Goal: Task Accomplishment & Management: Complete application form

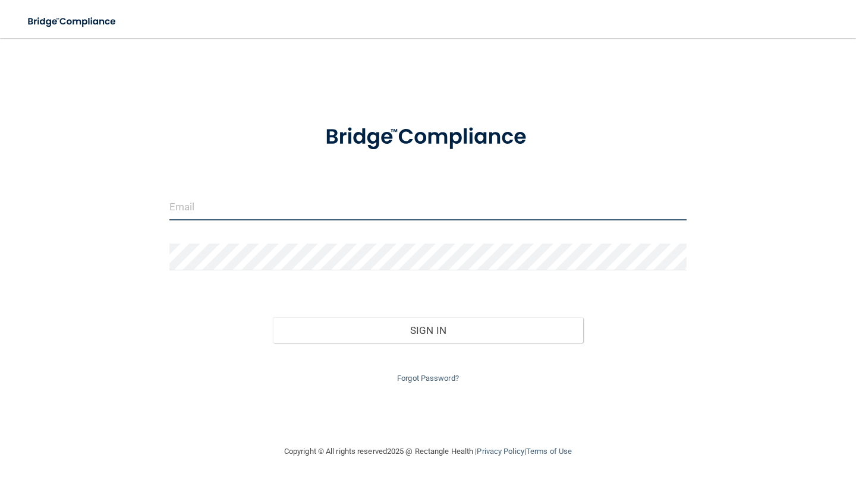
click at [223, 213] on input "email" at bounding box center [427, 207] width 517 height 27
type input "[EMAIL_ADDRESS][PERSON_NAME][DOMAIN_NAME]"
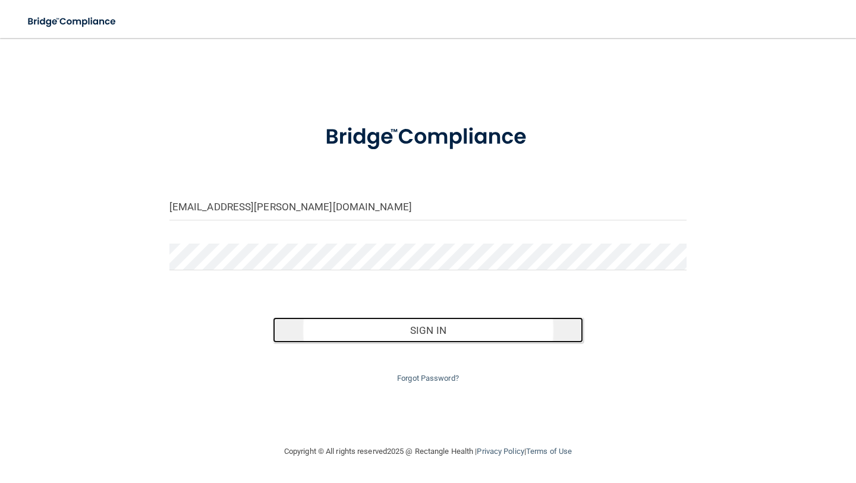
click at [373, 332] on button "Sign In" at bounding box center [428, 330] width 310 height 26
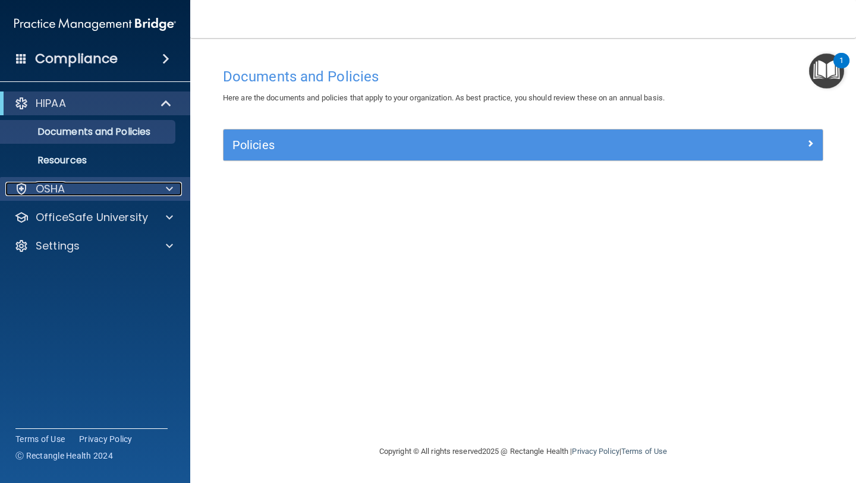
click at [64, 188] on p "OSHA" at bounding box center [51, 189] width 30 height 14
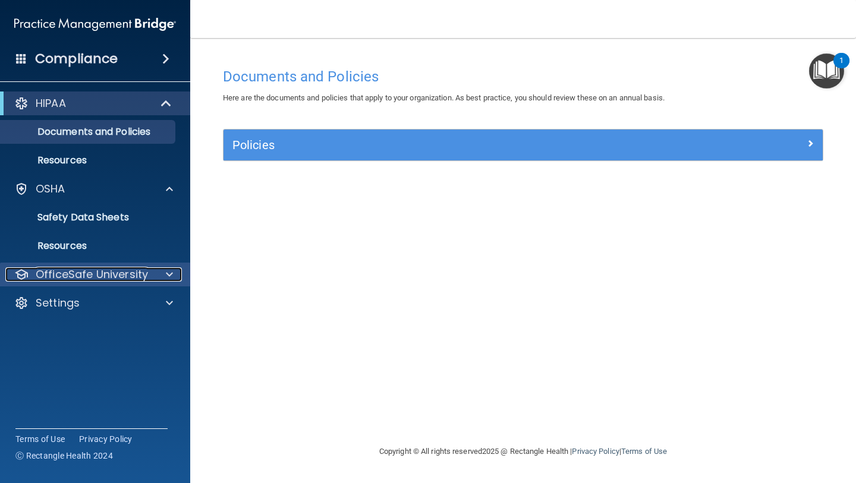
click at [122, 271] on p "OfficeSafe University" at bounding box center [92, 274] width 112 height 14
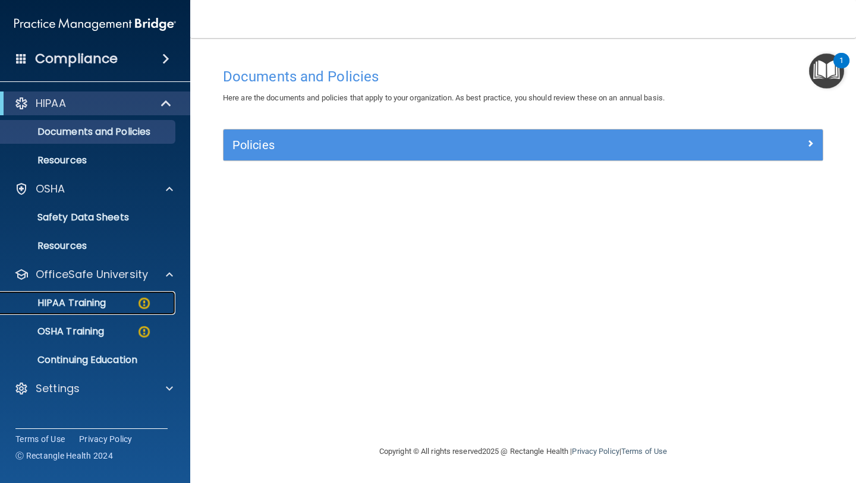
click at [119, 305] on div "HIPAA Training" at bounding box center [89, 303] width 162 height 12
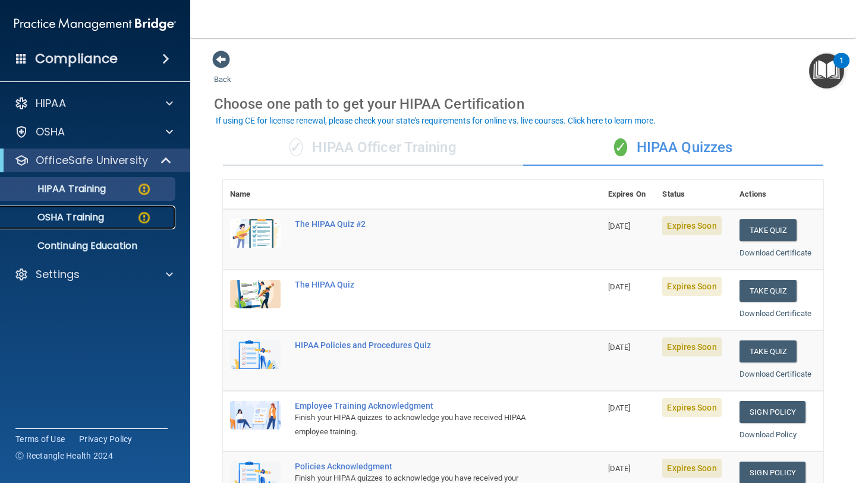
click at [142, 221] on img at bounding box center [144, 217] width 15 height 15
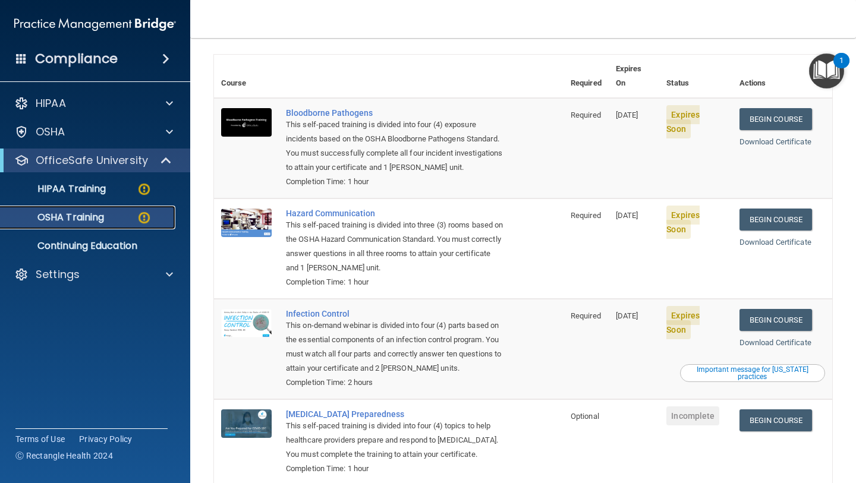
scroll to position [133, 0]
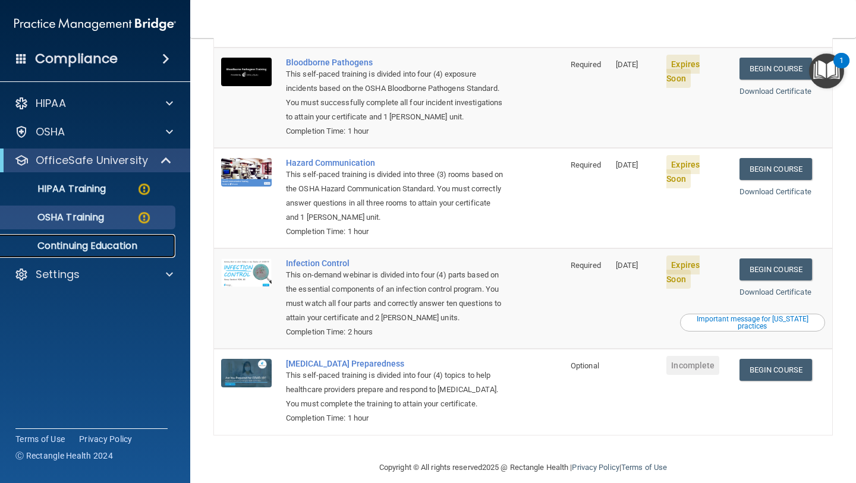
click at [162, 249] on p "Continuing Education" at bounding box center [89, 246] width 162 height 12
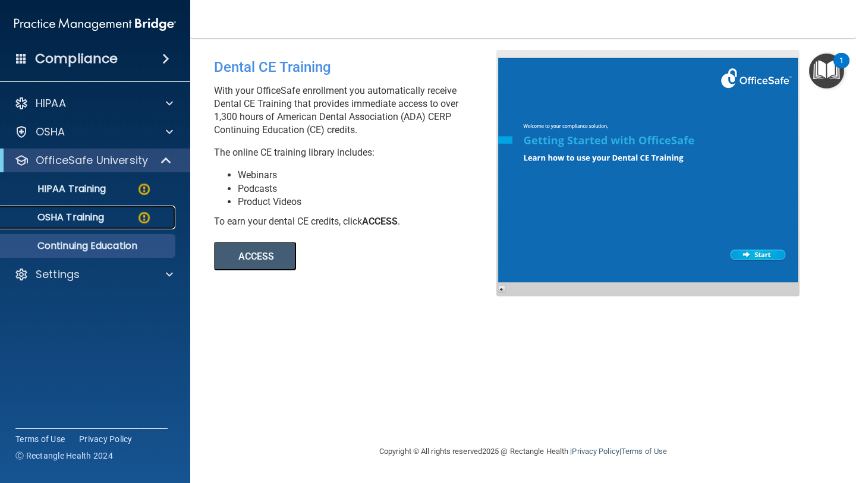
click at [123, 213] on div "OSHA Training" at bounding box center [89, 218] width 162 height 12
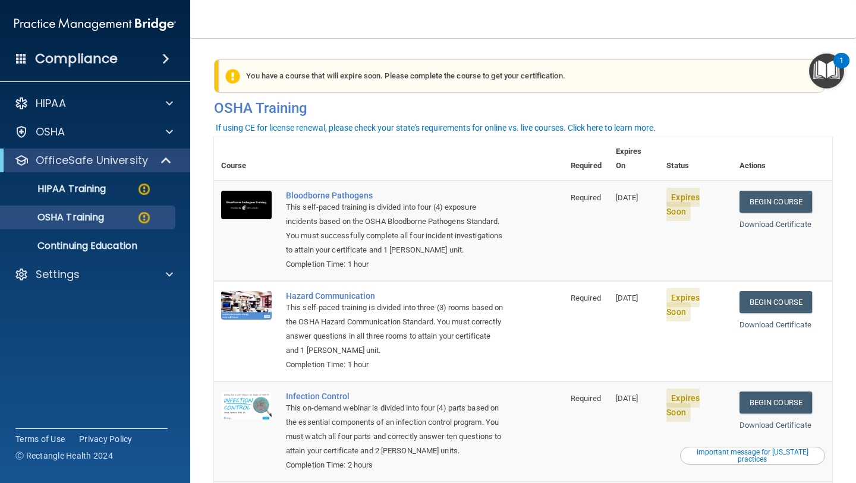
click at [825, 197] on td "Begin Course Download Certificate" at bounding box center [782, 231] width 100 height 100
click at [798, 191] on link "Begin Course" at bounding box center [775, 202] width 72 height 22
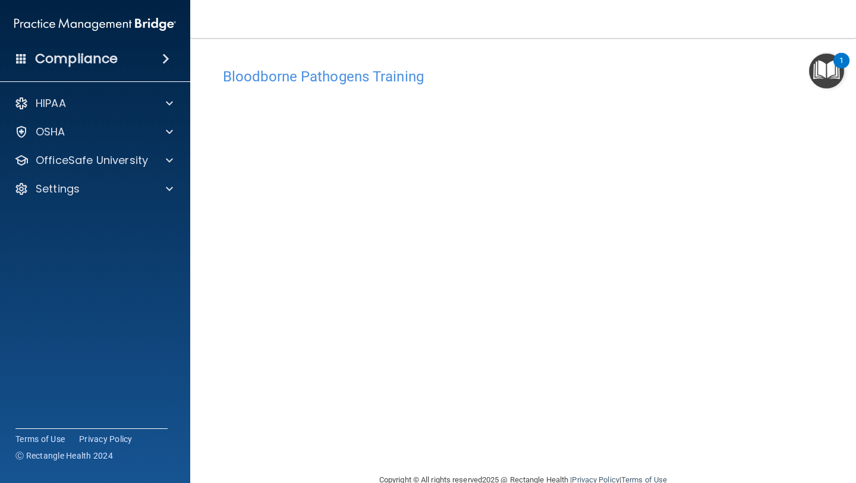
scroll to position [26, 0]
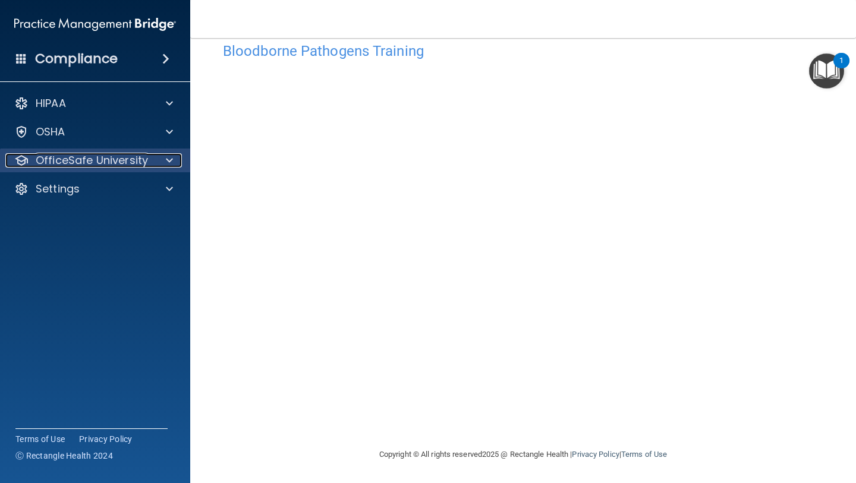
click at [96, 153] on p "OfficeSafe University" at bounding box center [92, 160] width 112 height 14
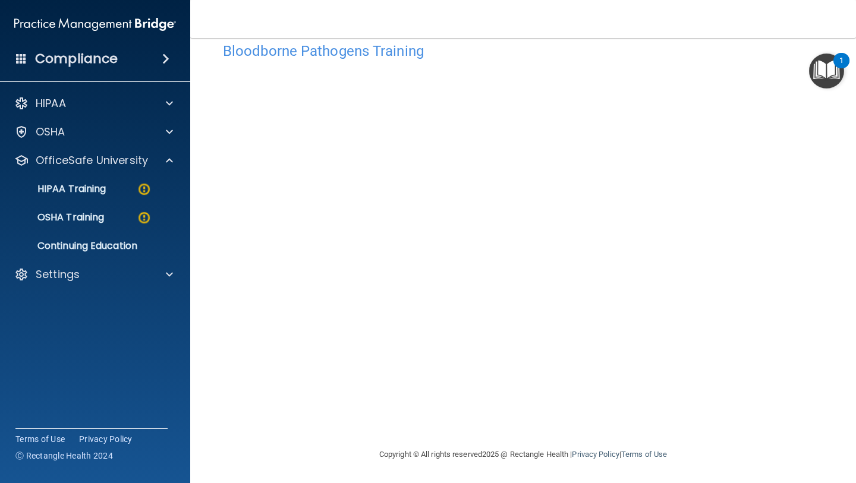
click at [100, 204] on ul "HIPAA Training OSHA Training Continuing Education" at bounding box center [95, 215] width 215 height 86
click at [97, 220] on p "OSHA Training" at bounding box center [56, 218] width 96 height 12
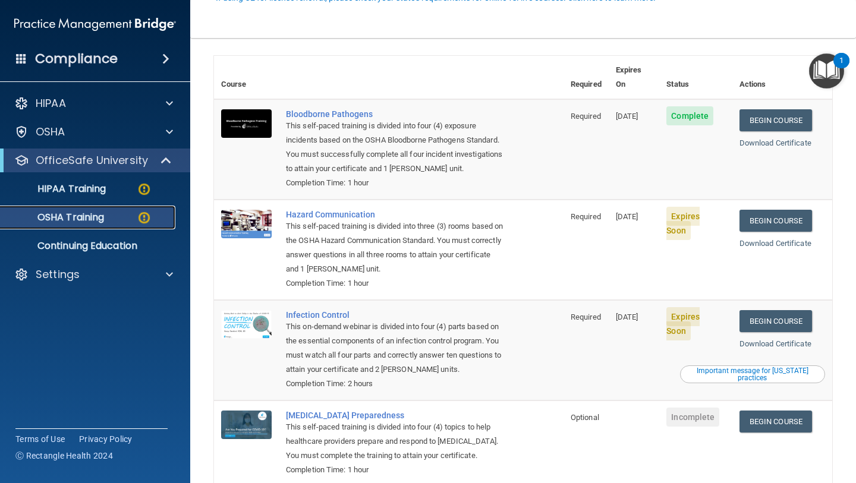
scroll to position [133, 0]
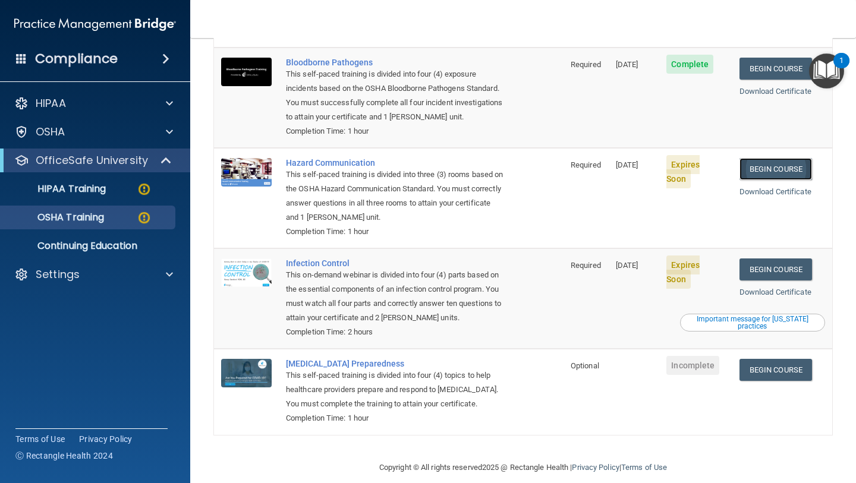
click at [809, 158] on link "Begin Course" at bounding box center [775, 169] width 72 height 22
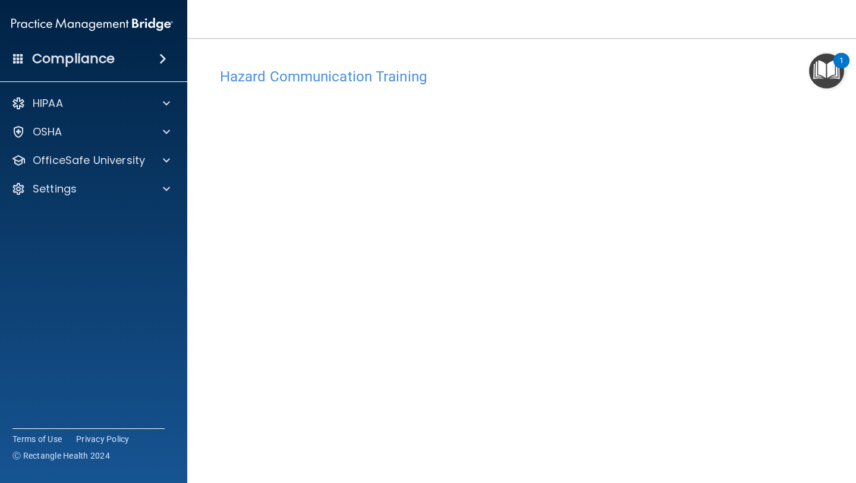
click at [339, 63] on div "Hazard Communication Training" at bounding box center [523, 76] width 624 height 29
click at [339, 72] on h4 "Hazard Communication Training" at bounding box center [523, 76] width 606 height 15
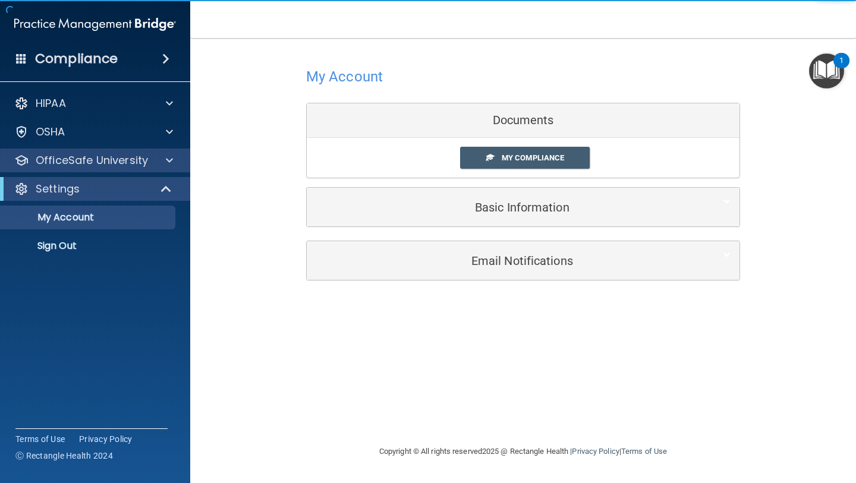
click at [161, 170] on div "OfficeSafe University" at bounding box center [95, 161] width 191 height 24
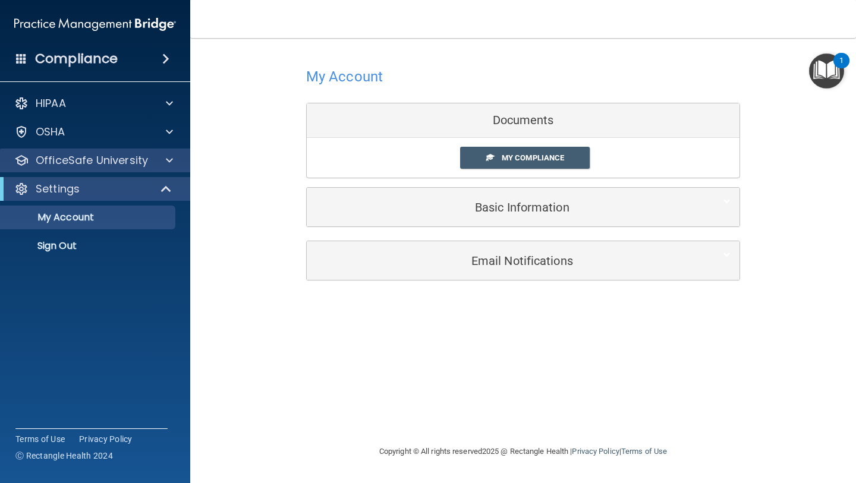
click at [161, 170] on div "OfficeSafe University" at bounding box center [95, 161] width 191 height 24
click at [114, 157] on p "OfficeSafe University" at bounding box center [92, 160] width 112 height 14
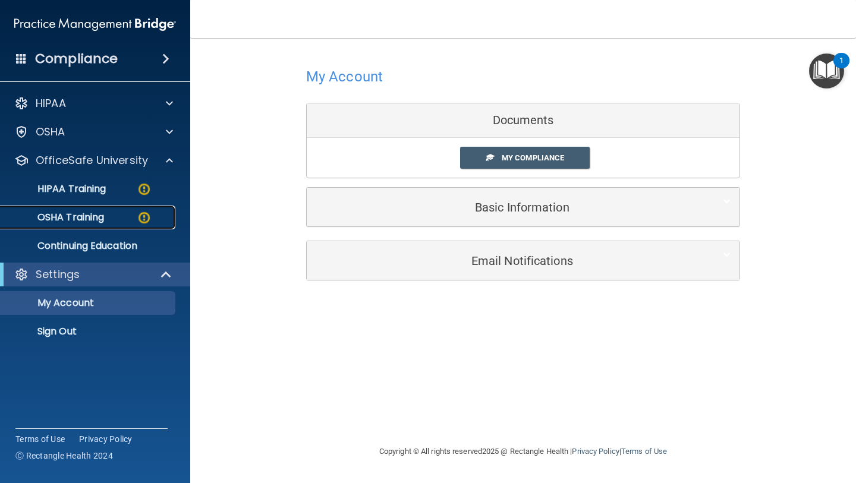
click at [92, 218] on p "OSHA Training" at bounding box center [56, 218] width 96 height 12
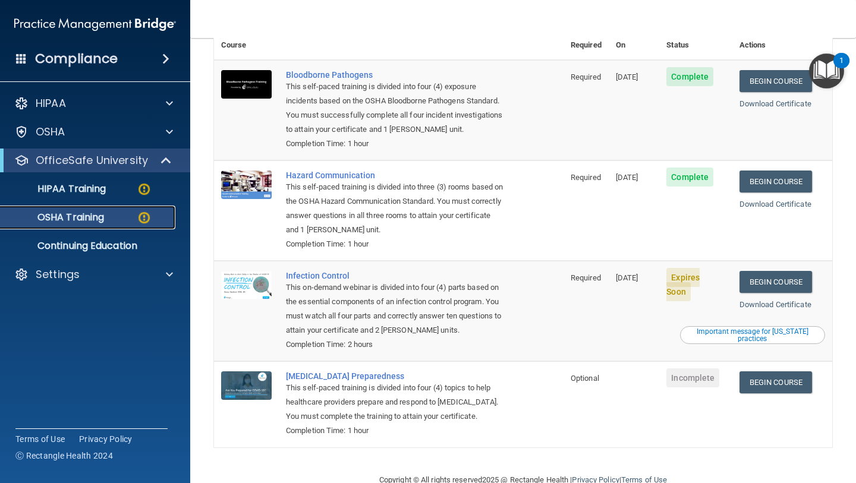
scroll to position [121, 0]
click at [767, 270] on link "Begin Course" at bounding box center [775, 281] width 72 height 22
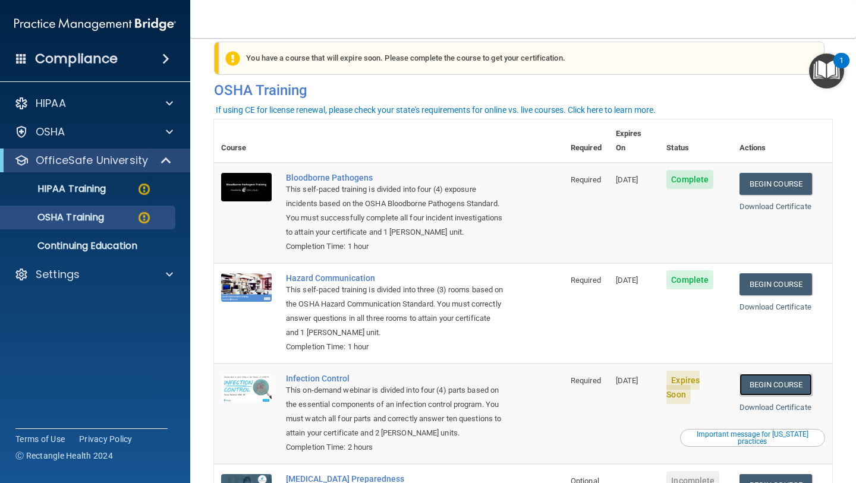
scroll to position [0, 0]
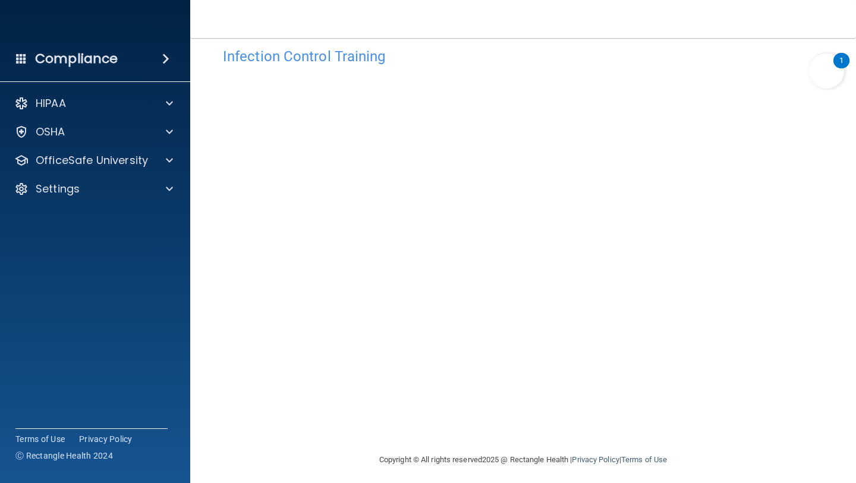
scroll to position [26, 0]
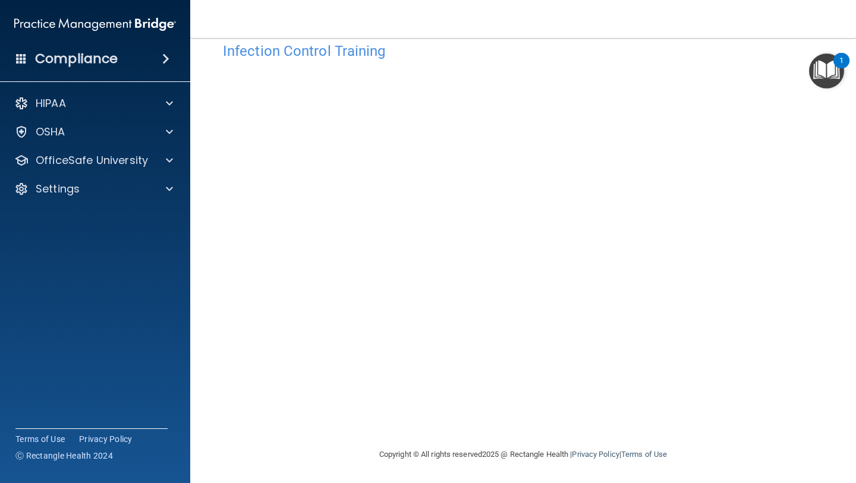
click at [78, 146] on div "HIPAA Documents and Policies Report an Incident Business Associates Emergency P…" at bounding box center [95, 149] width 191 height 124
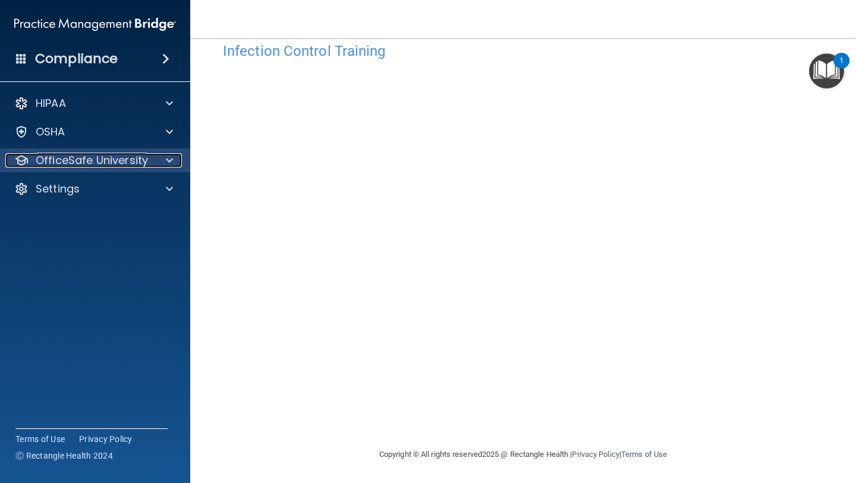
click at [106, 163] on p "OfficeSafe University" at bounding box center [92, 160] width 112 height 14
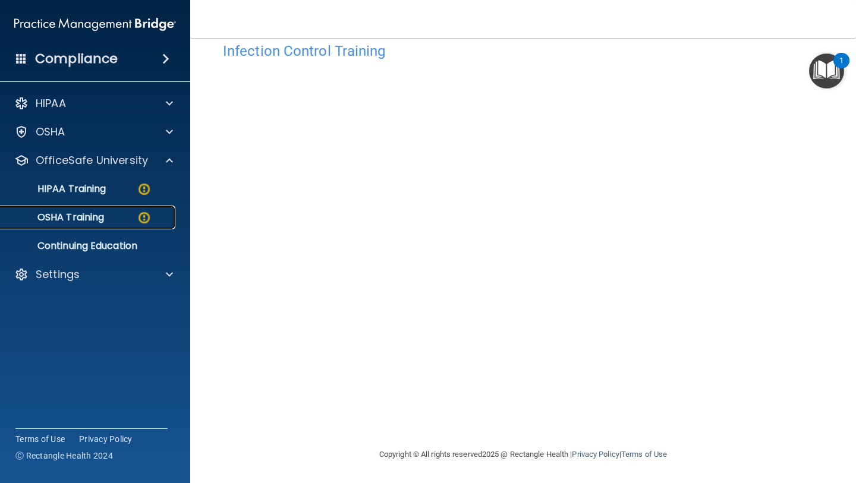
click at [108, 226] on link "OSHA Training" at bounding box center [81, 218] width 187 height 24
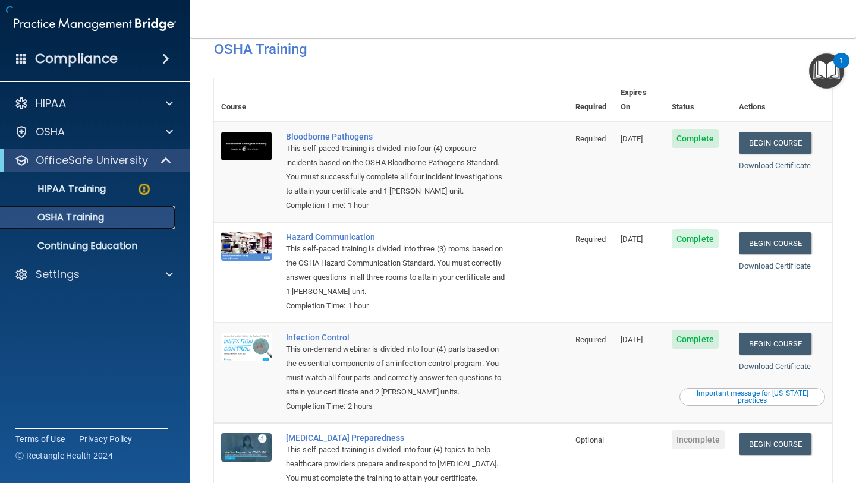
scroll to position [100, 0]
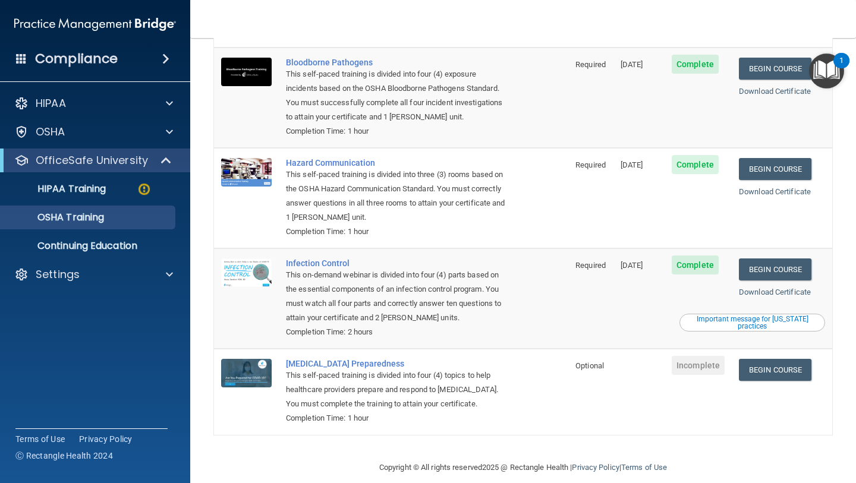
click at [775, 84] on div "Download Certificate" at bounding box center [782, 91] width 86 height 14
click at [780, 87] on link "Download Certificate" at bounding box center [775, 91] width 72 height 9
click at [762, 187] on link "Download Certificate" at bounding box center [775, 191] width 72 height 9
click at [768, 288] on link "Download Certificate" at bounding box center [775, 292] width 72 height 9
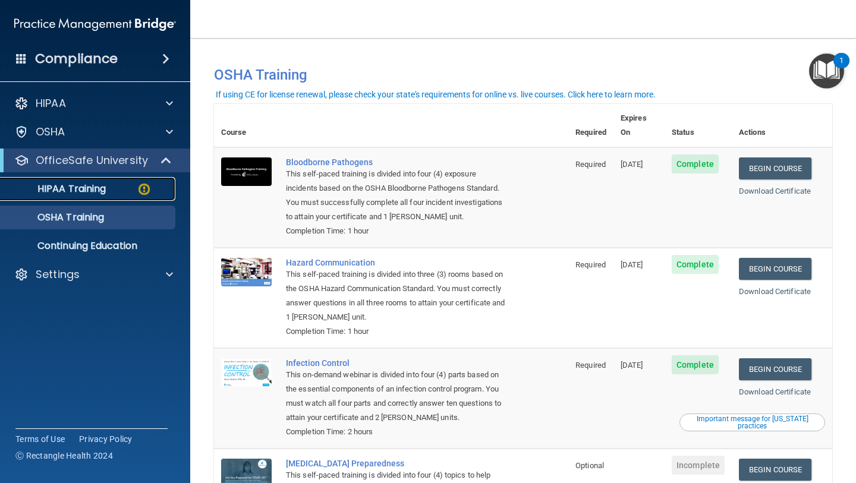
click at [152, 193] on div "HIPAA Training" at bounding box center [89, 189] width 162 height 12
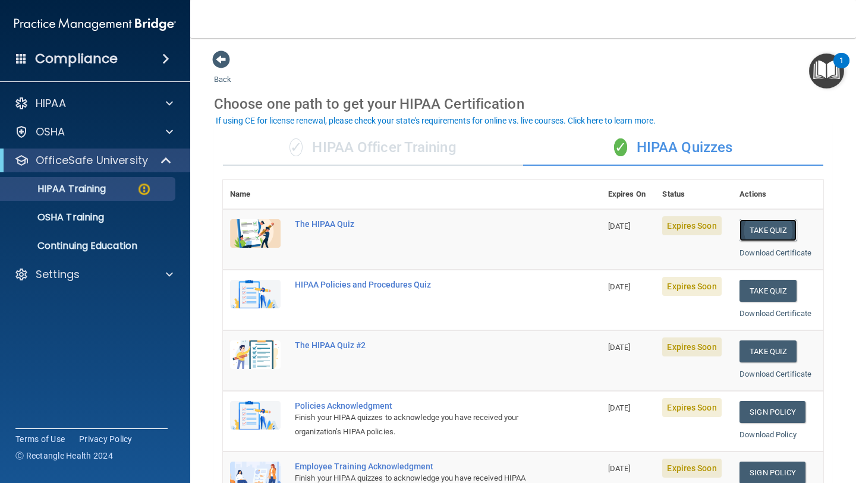
click at [773, 223] on button "Take Quiz" at bounding box center [767, 230] width 57 height 22
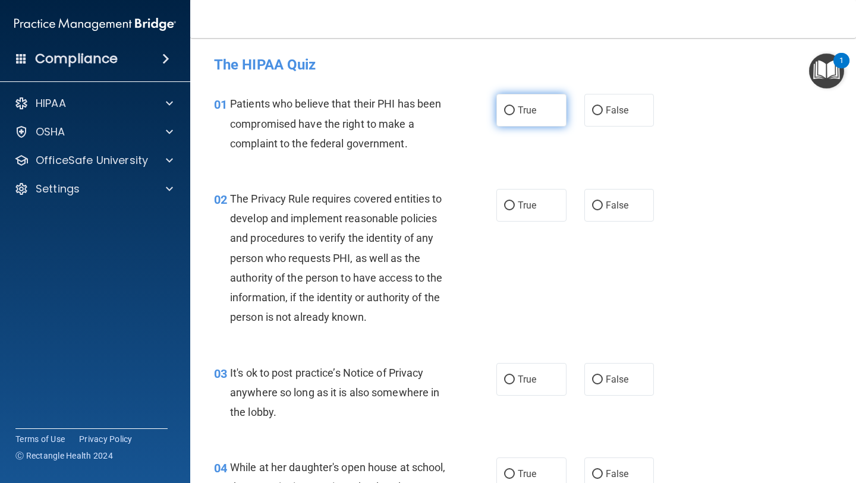
click at [506, 107] on input "True" at bounding box center [509, 110] width 11 height 9
radio input "true"
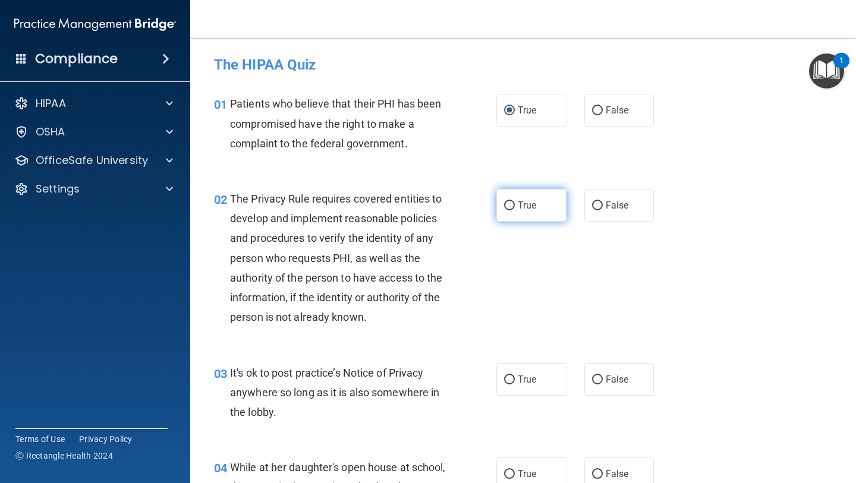
click at [510, 201] on input "True" at bounding box center [509, 205] width 11 height 9
radio input "true"
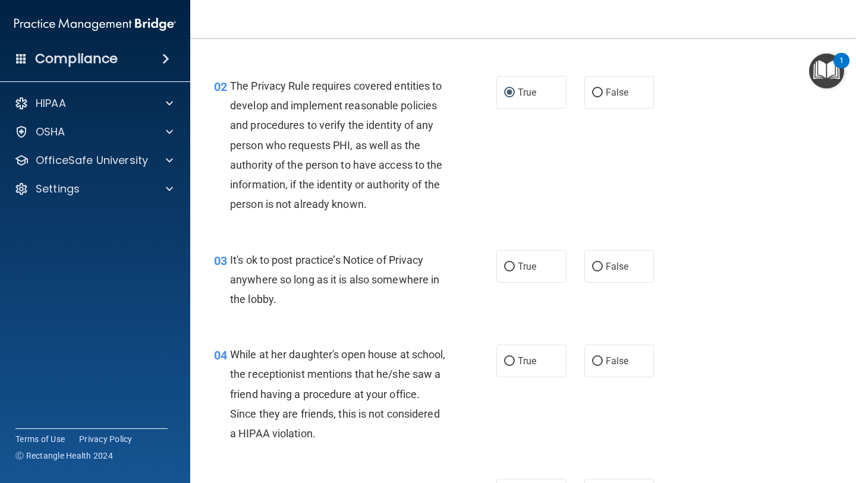
scroll to position [114, 0]
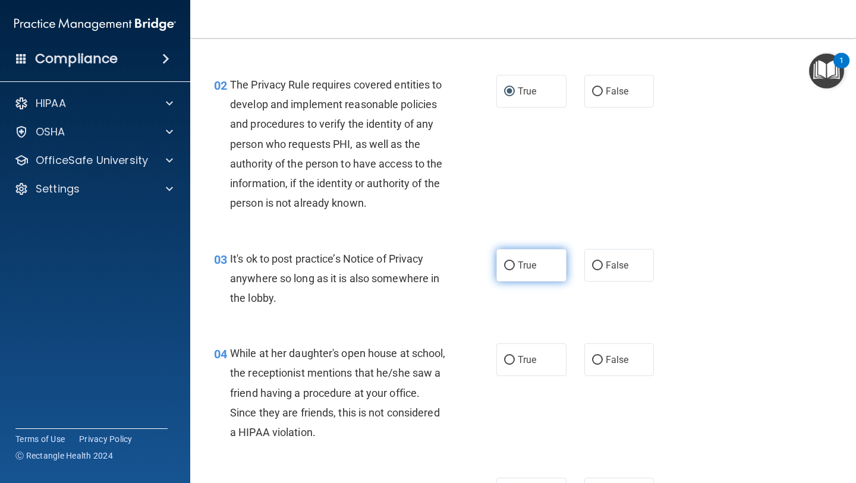
click at [510, 262] on input "True" at bounding box center [509, 265] width 11 height 9
radio input "true"
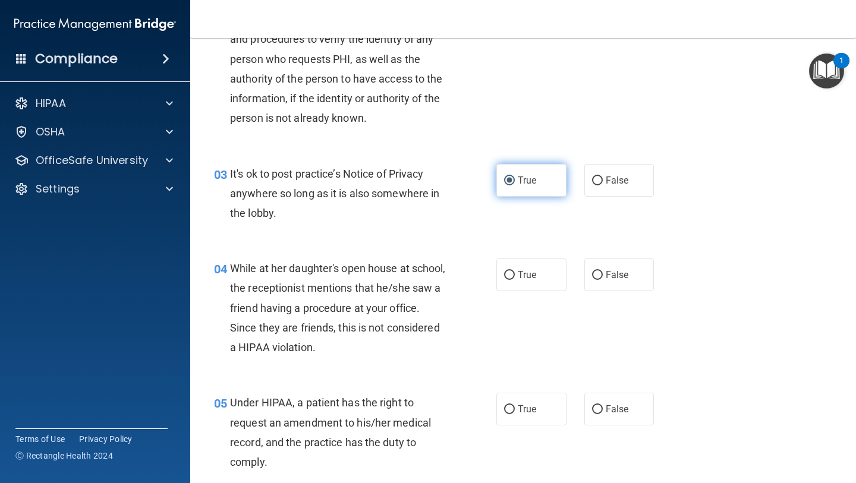
scroll to position [234, 0]
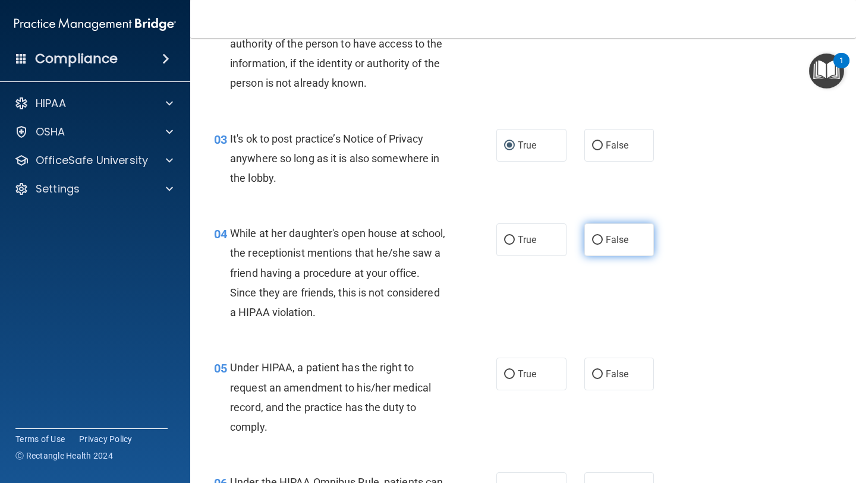
click at [598, 236] on input "False" at bounding box center [597, 240] width 11 height 9
radio input "true"
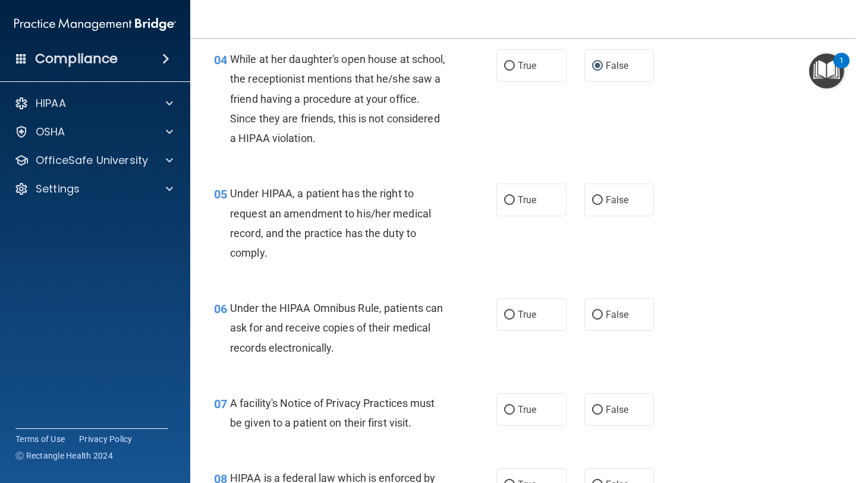
scroll to position [417, 0]
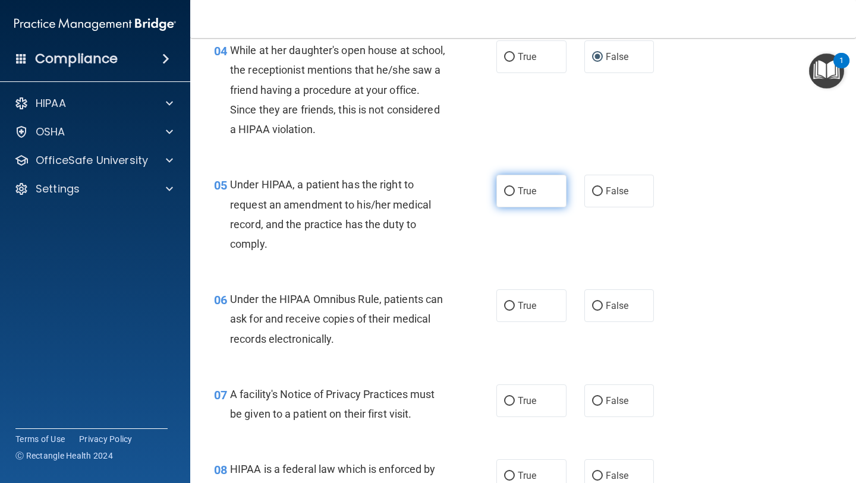
click at [507, 189] on input "True" at bounding box center [509, 191] width 11 height 9
radio input "true"
click at [509, 303] on input "True" at bounding box center [509, 306] width 11 height 9
radio input "true"
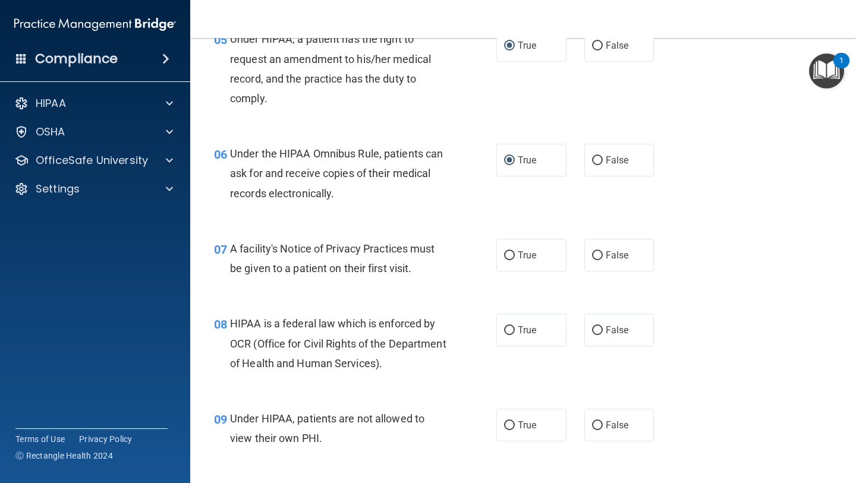
scroll to position [564, 0]
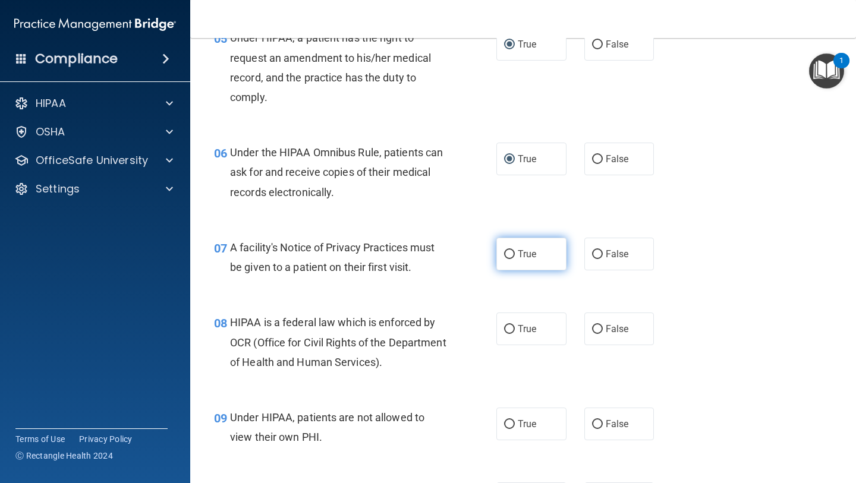
click at [511, 253] on input "True" at bounding box center [509, 254] width 11 height 9
radio input "true"
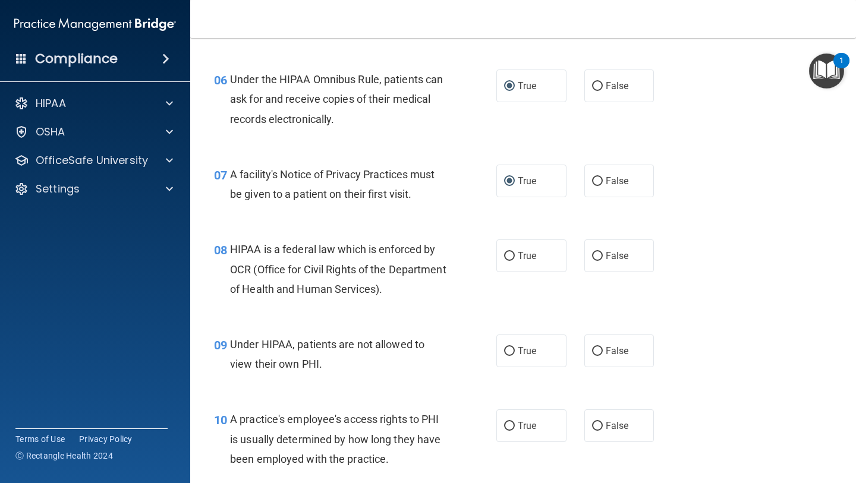
scroll to position [673, 0]
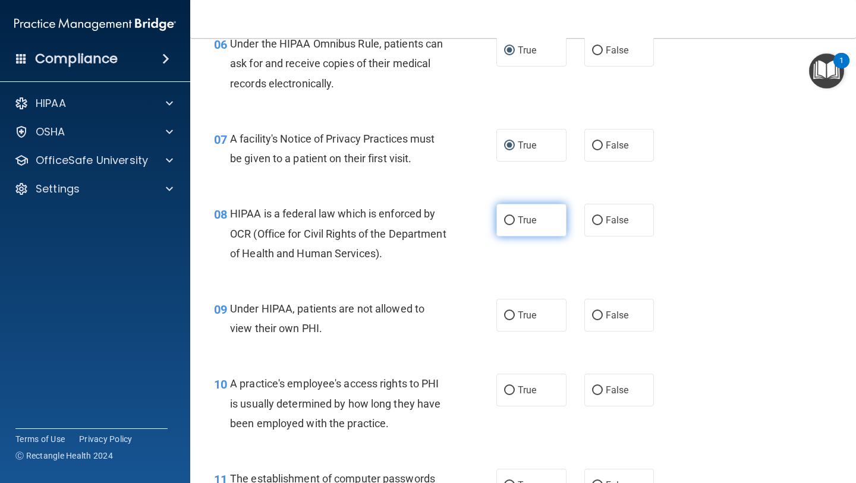
click at [509, 219] on input "True" at bounding box center [509, 220] width 11 height 9
radio input "true"
click at [510, 317] on input "True" at bounding box center [509, 315] width 11 height 9
radio input "true"
click at [598, 313] on input "False" at bounding box center [597, 315] width 11 height 9
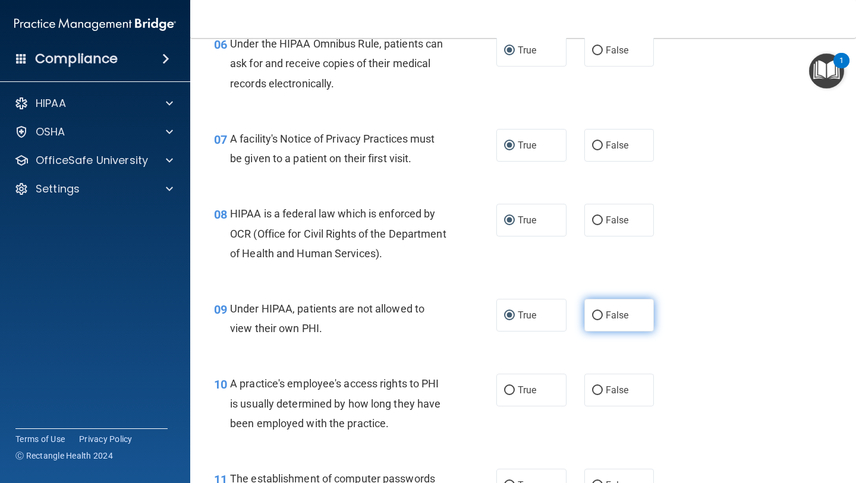
radio input "true"
radio input "false"
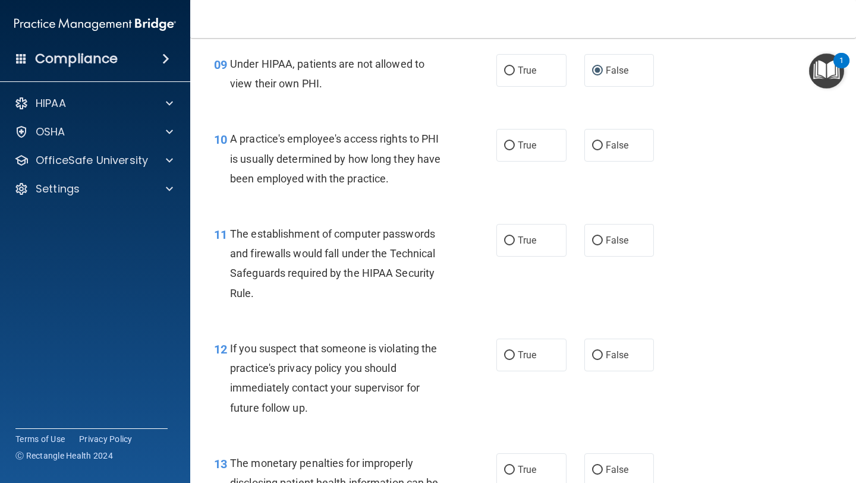
scroll to position [922, 0]
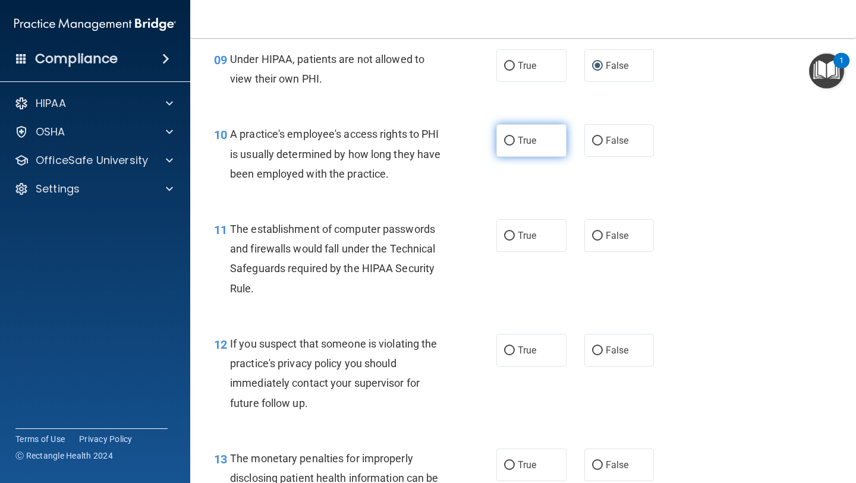
click at [511, 134] on label "True" at bounding box center [531, 140] width 70 height 33
click at [511, 137] on input "True" at bounding box center [509, 141] width 11 height 9
radio input "true"
click at [598, 138] on input "False" at bounding box center [597, 141] width 11 height 9
radio input "true"
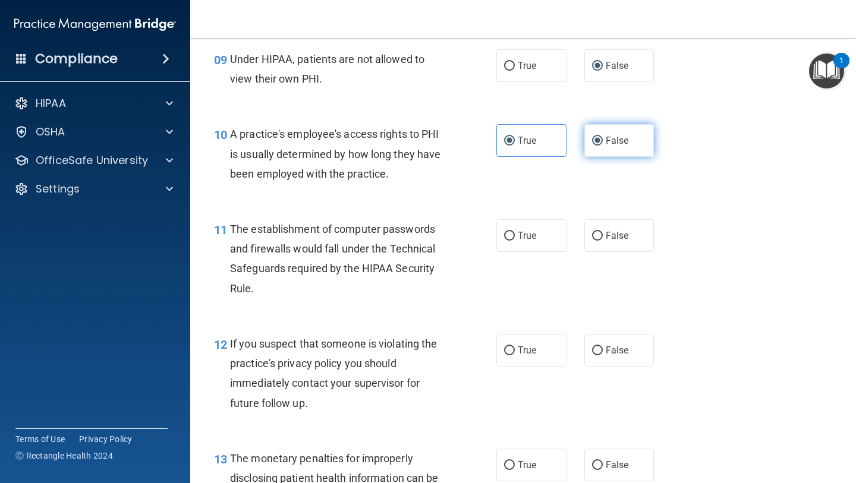
radio input "false"
click at [513, 235] on input "True" at bounding box center [509, 236] width 11 height 9
radio input "true"
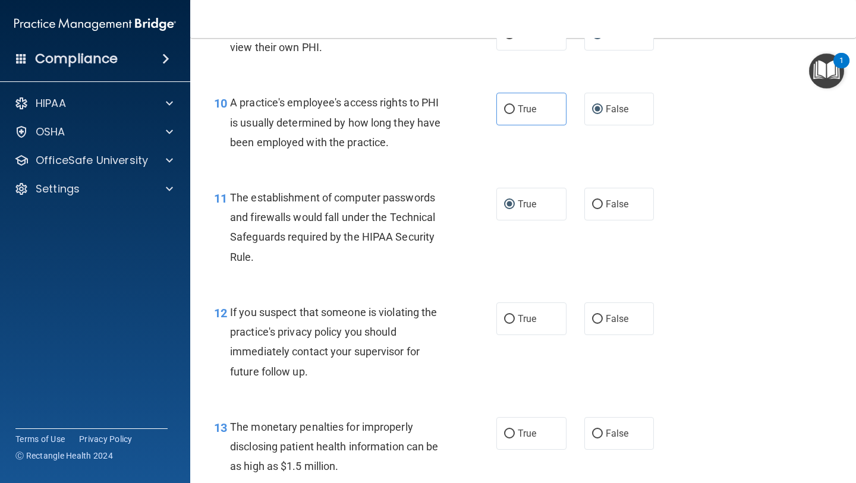
scroll to position [958, 0]
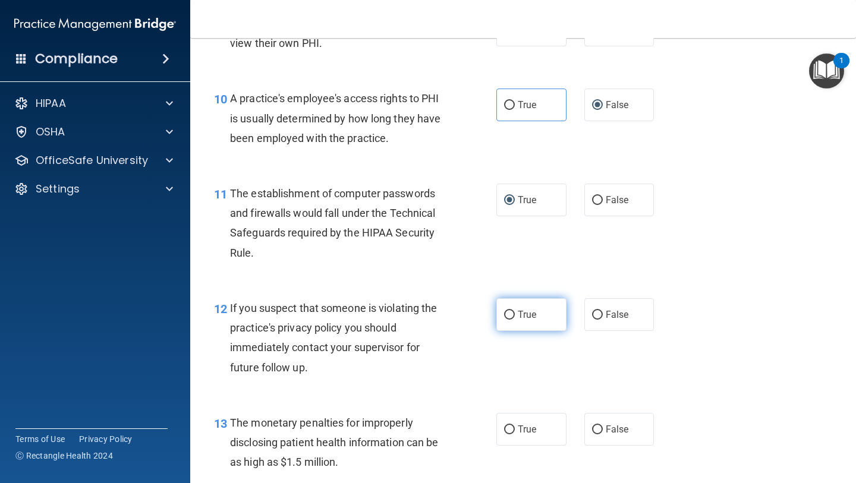
click at [508, 314] on input "True" at bounding box center [509, 315] width 11 height 9
radio input "true"
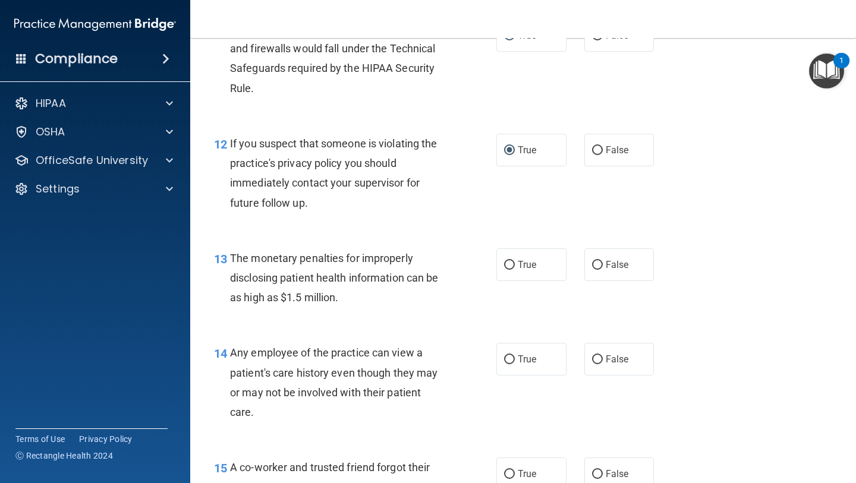
scroll to position [1140, 0]
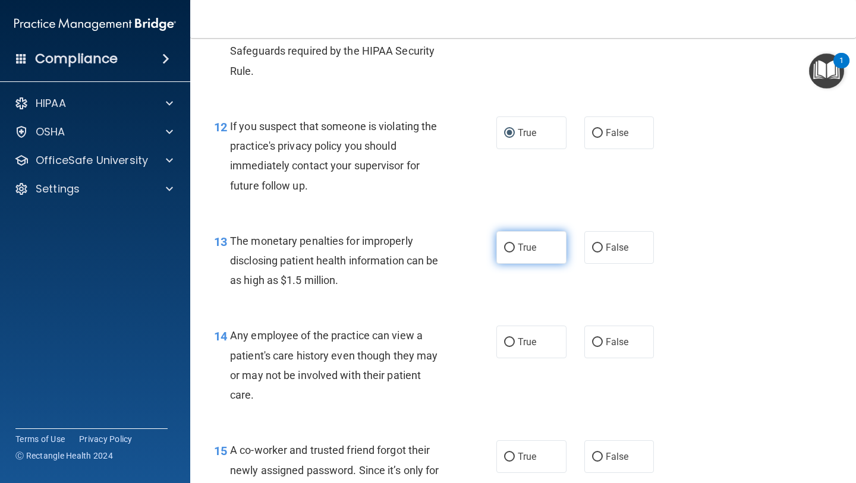
click at [513, 234] on label "True" at bounding box center [531, 247] width 70 height 33
click at [513, 244] on input "True" at bounding box center [509, 248] width 11 height 9
radio input "true"
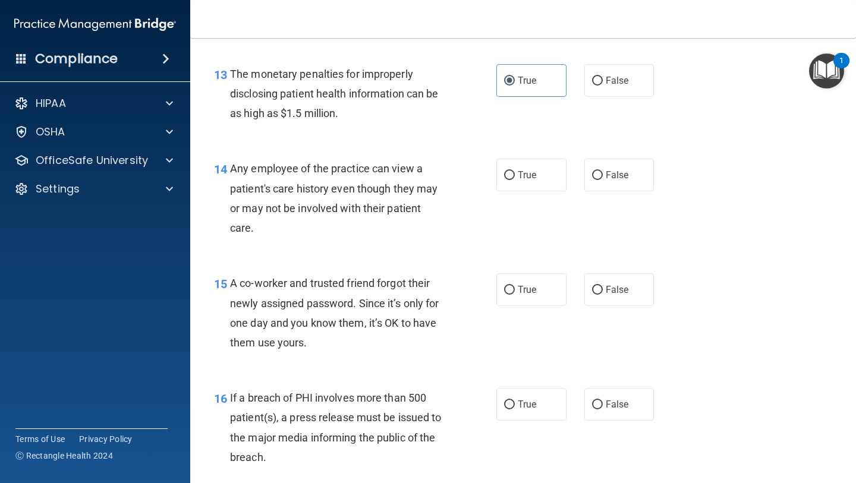
scroll to position [1314, 0]
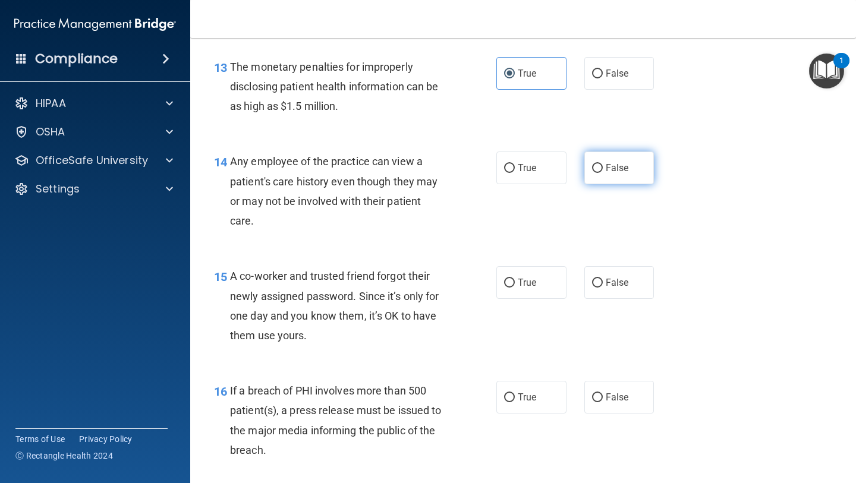
click at [597, 164] on input "False" at bounding box center [597, 168] width 11 height 9
radio input "true"
click at [607, 283] on span "False" at bounding box center [616, 282] width 23 height 11
click at [603, 283] on input "False" at bounding box center [597, 283] width 11 height 9
radio input "true"
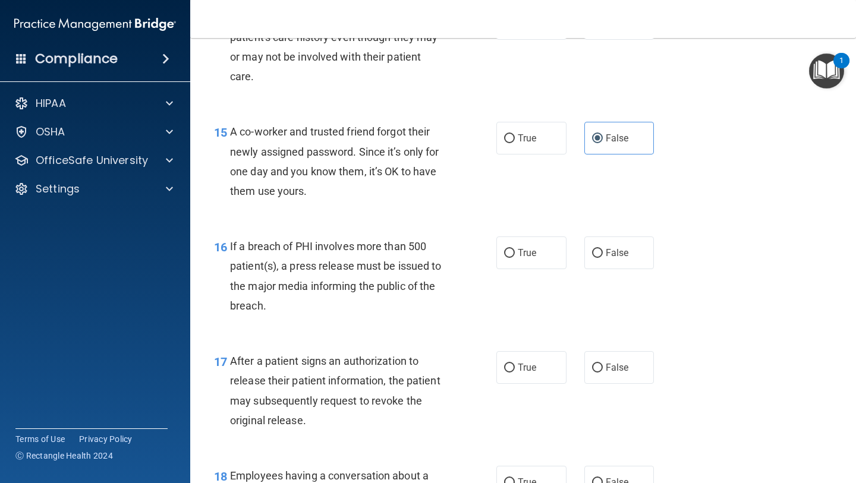
scroll to position [1473, 0]
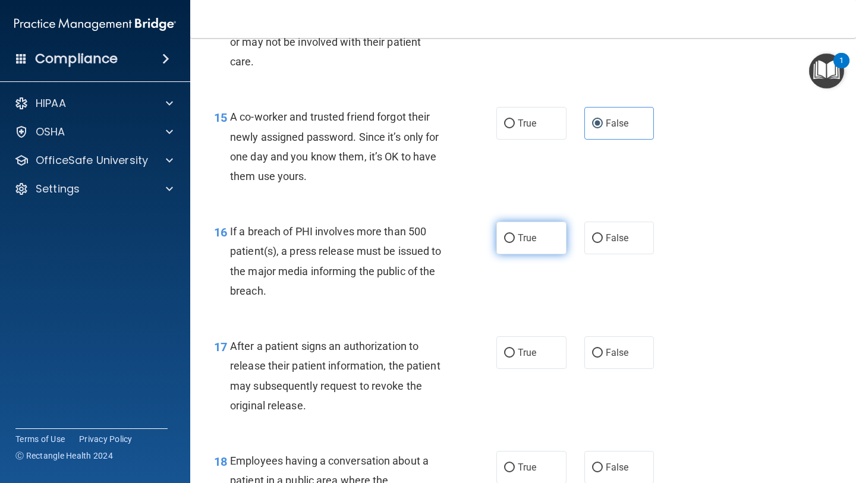
click at [510, 241] on input "True" at bounding box center [509, 238] width 11 height 9
radio input "true"
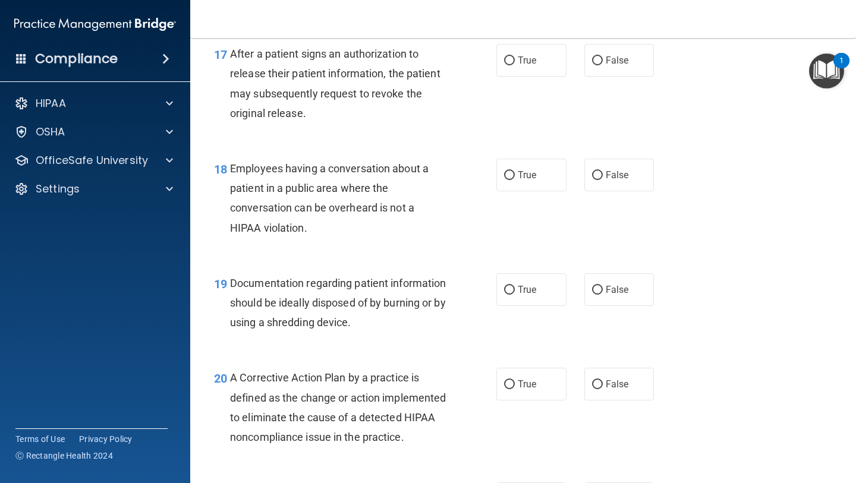
scroll to position [1760, 0]
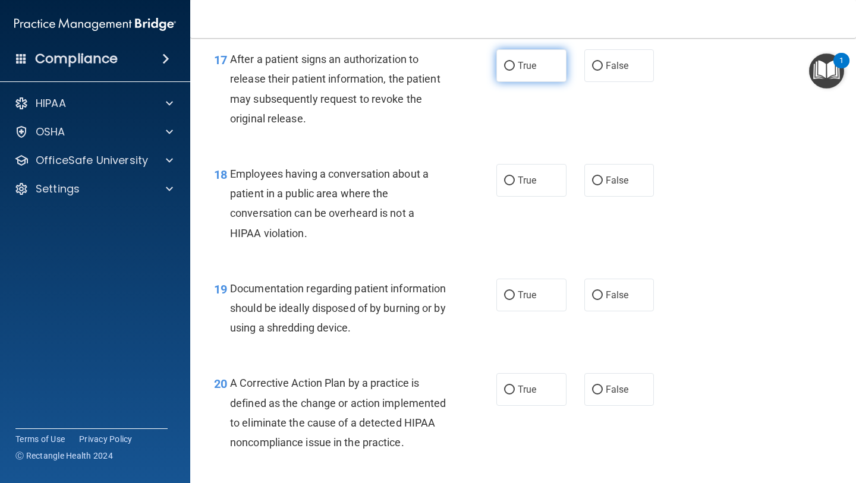
click at [515, 61] on label "True" at bounding box center [531, 65] width 70 height 33
click at [515, 62] on input "True" at bounding box center [509, 66] width 11 height 9
radio input "true"
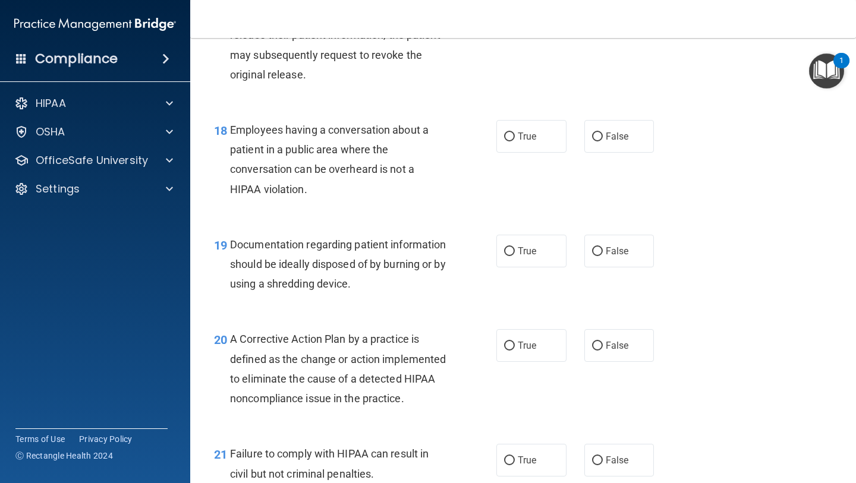
scroll to position [1806, 0]
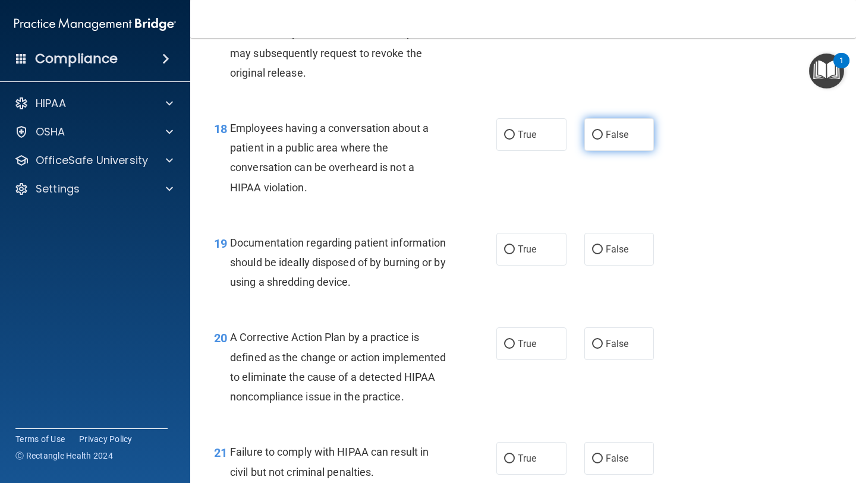
click at [600, 118] on label "False" at bounding box center [619, 134] width 70 height 33
click at [600, 131] on input "False" at bounding box center [597, 135] width 11 height 9
radio input "true"
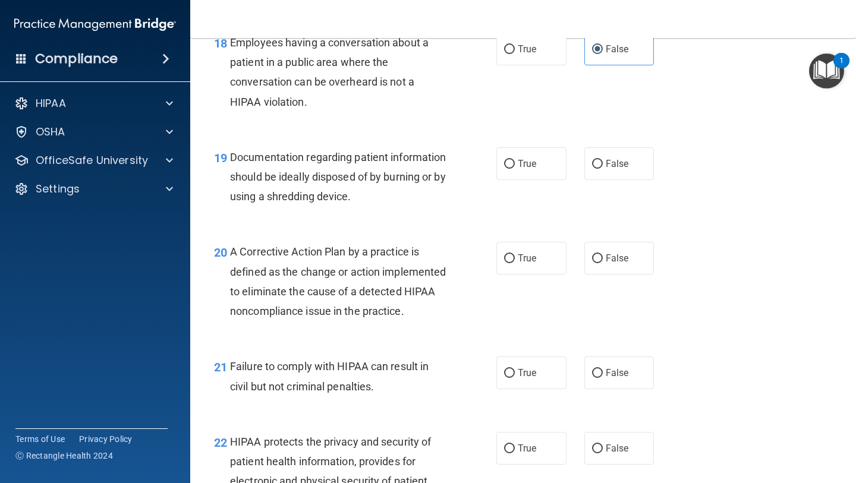
scroll to position [1916, 0]
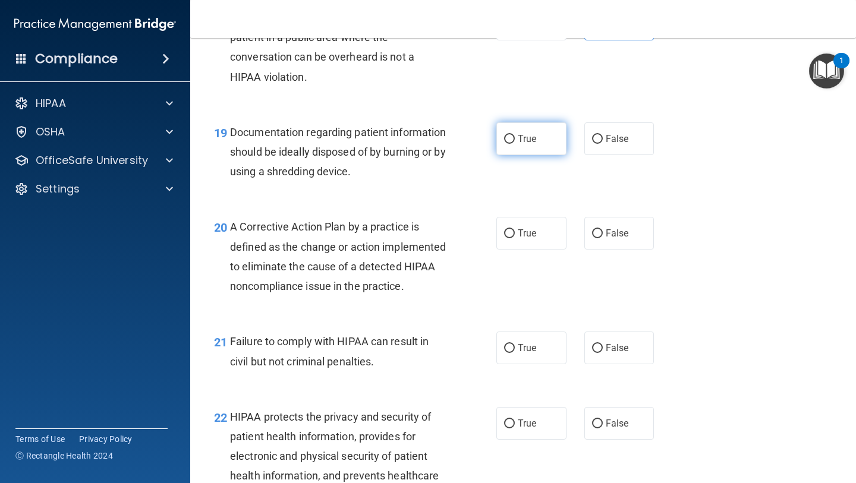
click at [511, 138] on input "True" at bounding box center [509, 139] width 11 height 9
radio input "true"
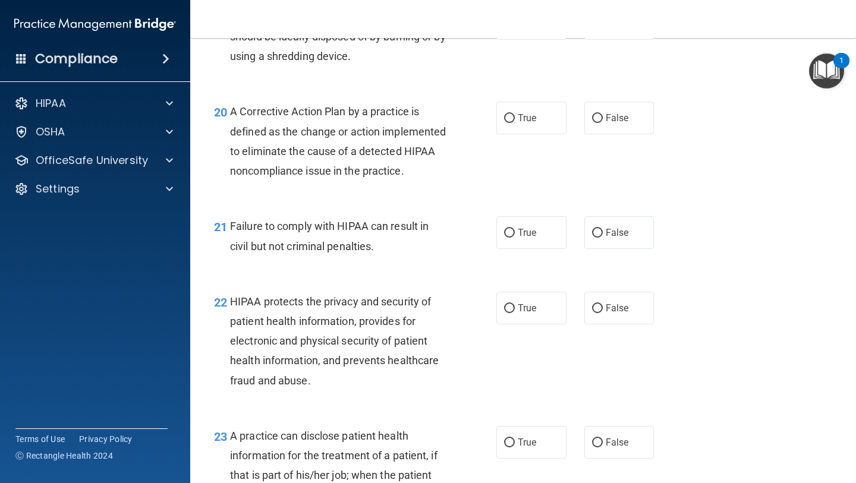
scroll to position [2033, 0]
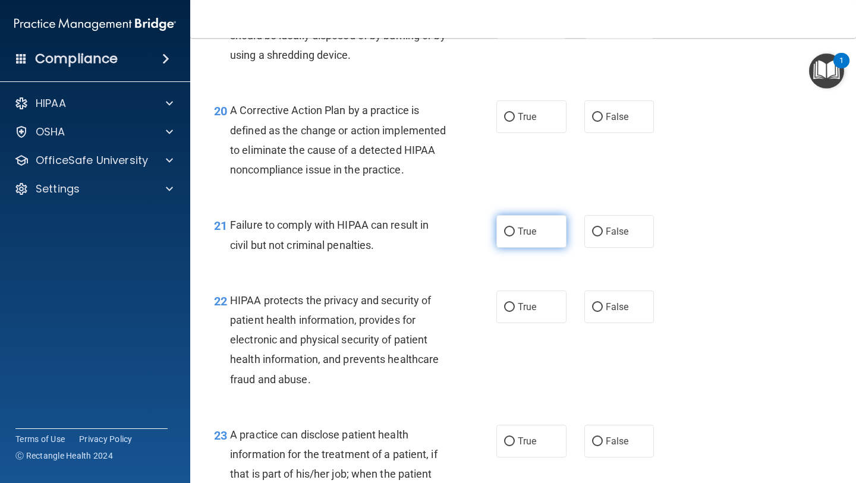
click at [512, 236] on input "True" at bounding box center [509, 232] width 11 height 9
radio input "true"
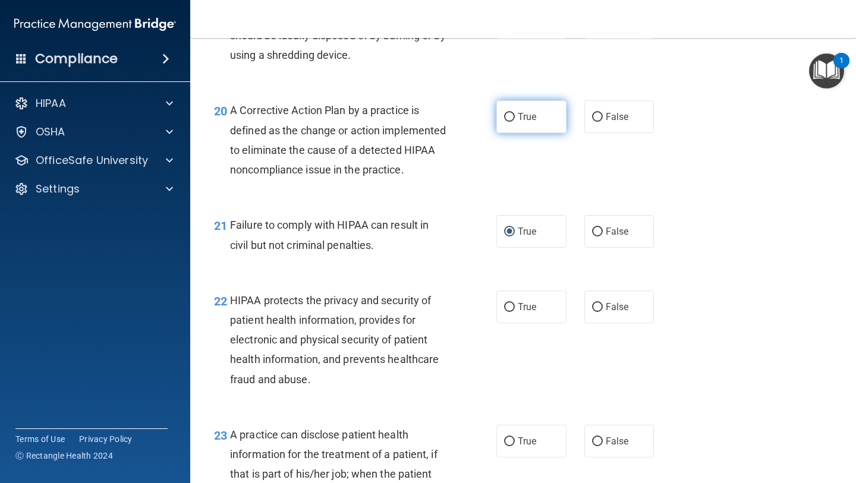
click at [506, 125] on label "True" at bounding box center [531, 116] width 70 height 33
click at [506, 122] on input "True" at bounding box center [509, 117] width 11 height 9
radio input "true"
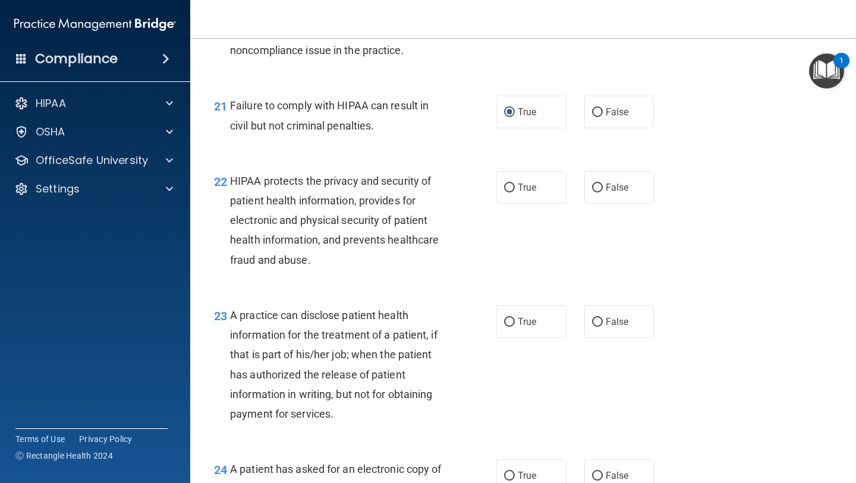
scroll to position [2150, 0]
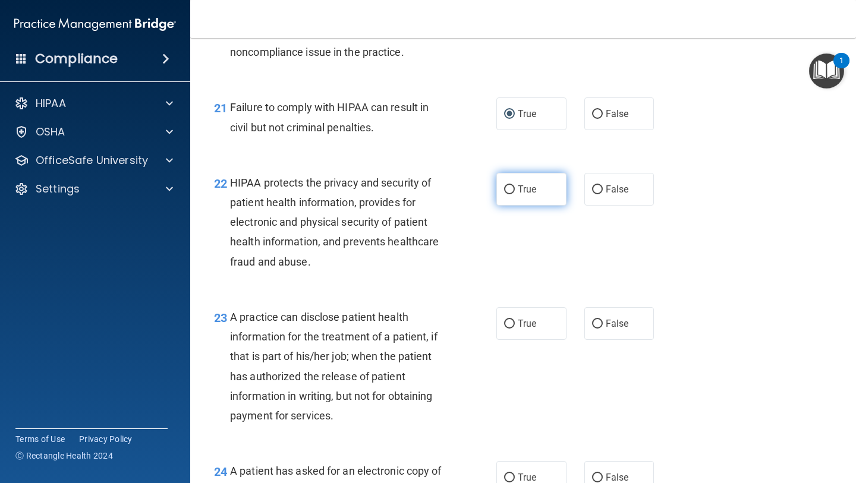
click at [508, 194] on input "True" at bounding box center [509, 189] width 11 height 9
radio input "true"
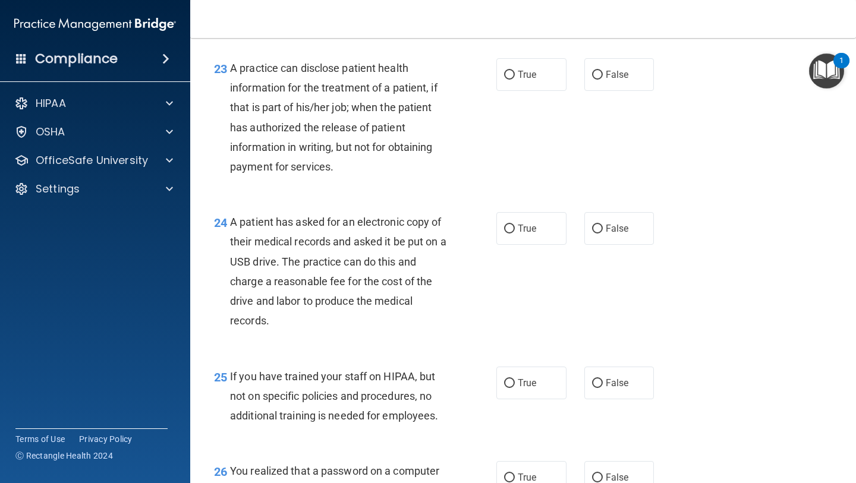
scroll to position [2407, 0]
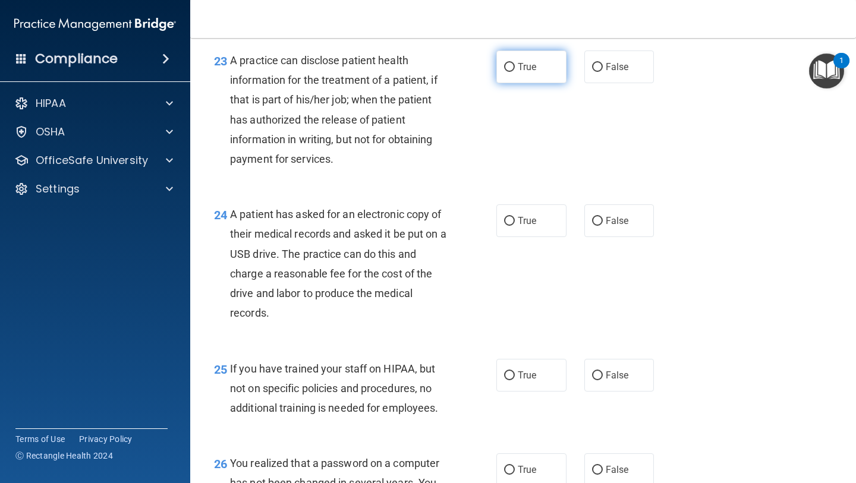
click at [509, 72] on input "True" at bounding box center [509, 67] width 11 height 9
radio input "true"
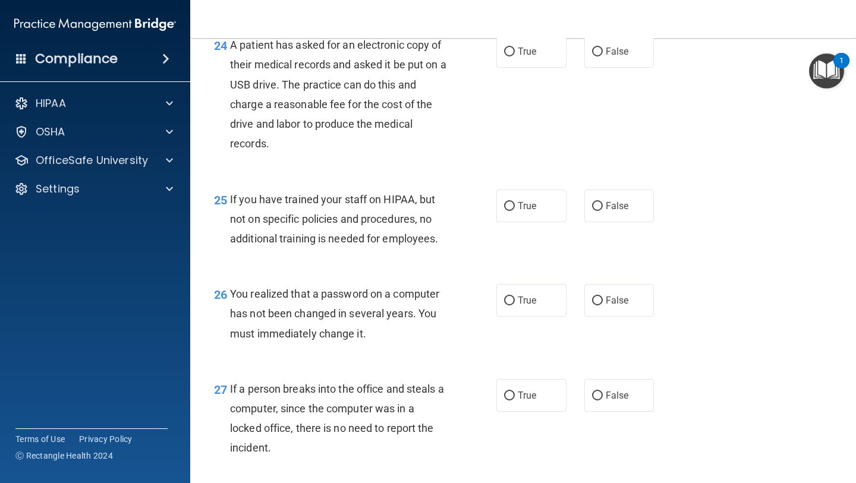
scroll to position [2578, 0]
click at [596, 67] on label "False" at bounding box center [619, 50] width 70 height 33
click at [596, 55] on input "False" at bounding box center [597, 50] width 11 height 9
radio input "true"
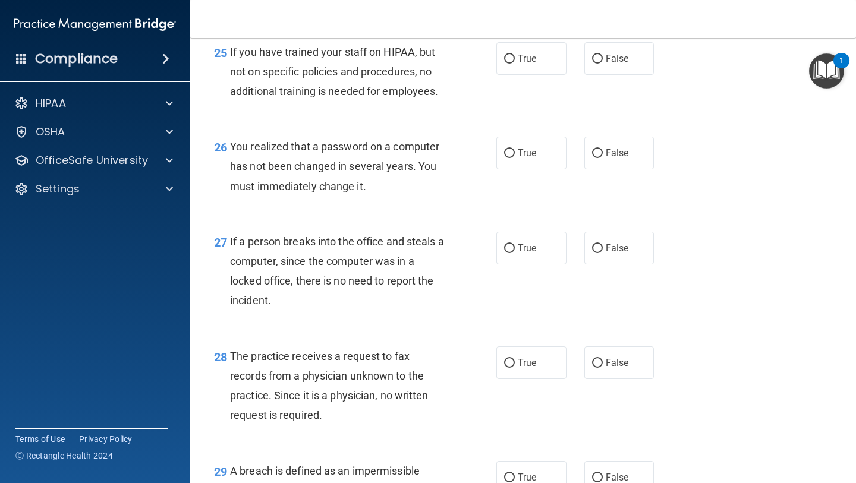
scroll to position [2725, 0]
click at [597, 67] on label "False" at bounding box center [619, 57] width 70 height 33
click at [597, 62] on input "False" at bounding box center [597, 57] width 11 height 9
radio input "true"
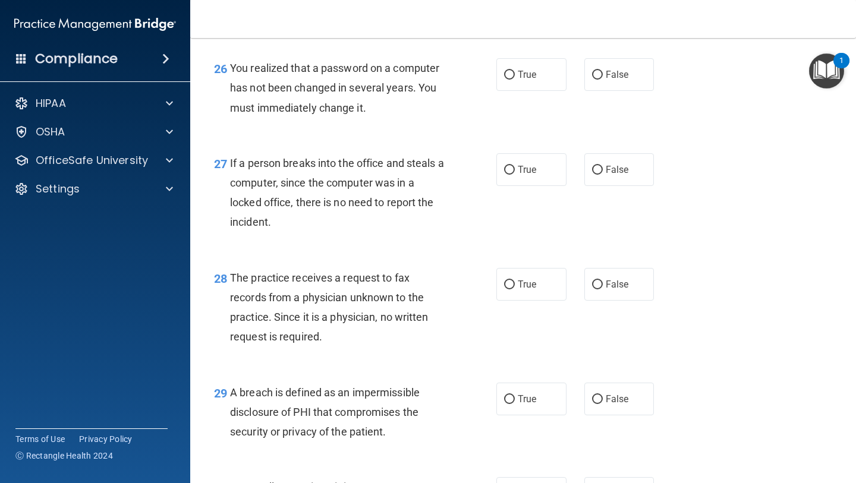
scroll to position [2819, 0]
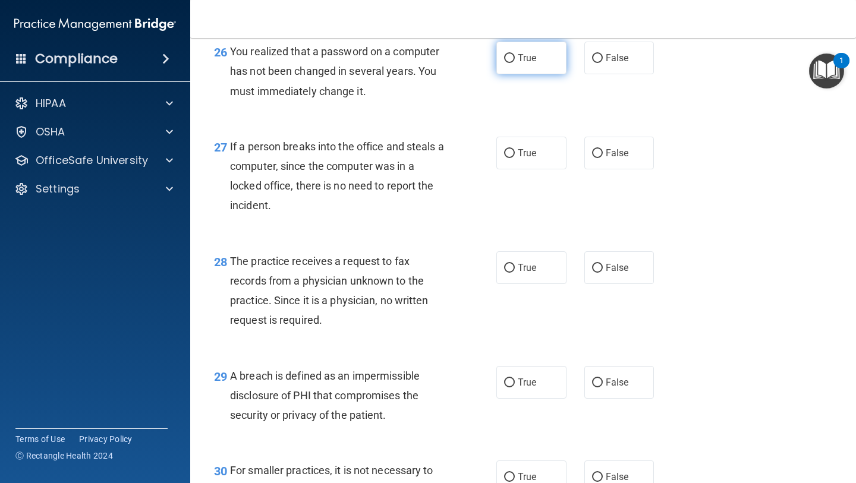
click at [514, 63] on input "True" at bounding box center [509, 58] width 11 height 9
radio input "true"
click at [593, 166] on label "False" at bounding box center [619, 153] width 70 height 33
click at [593, 158] on input "False" at bounding box center [597, 153] width 11 height 9
radio input "true"
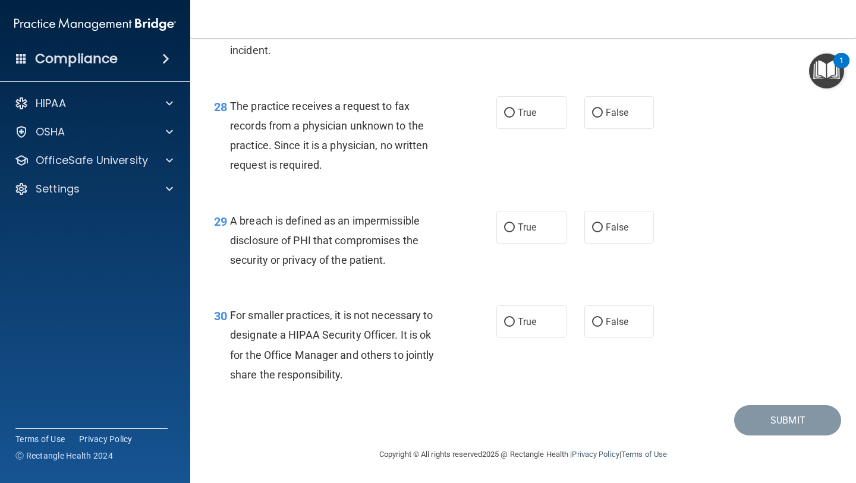
scroll to position [2994, 0]
click at [601, 109] on input "False" at bounding box center [597, 113] width 11 height 9
radio input "true"
click at [513, 226] on input "True" at bounding box center [509, 227] width 11 height 9
radio input "true"
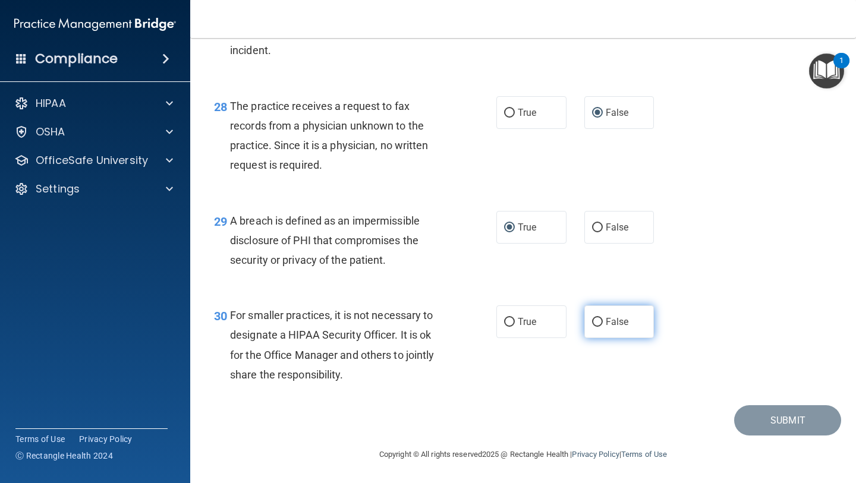
click at [601, 320] on input "False" at bounding box center [597, 322] width 11 height 9
radio input "true"
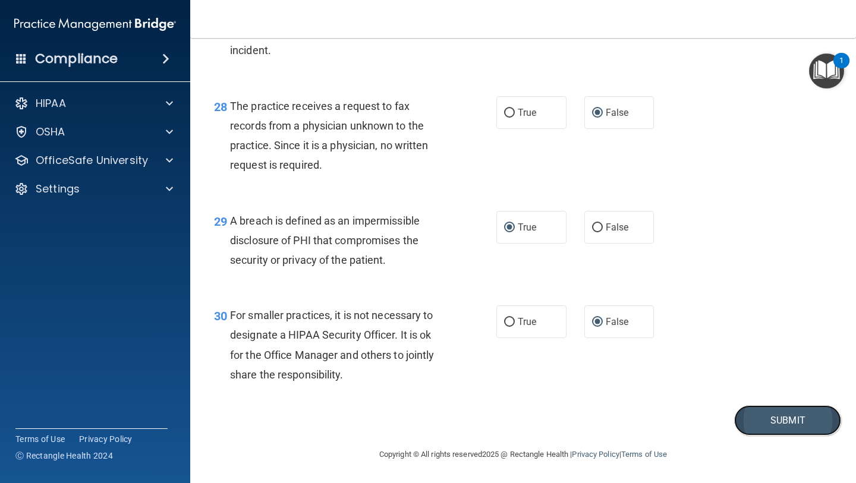
click at [774, 430] on button "Submit" at bounding box center [787, 420] width 107 height 30
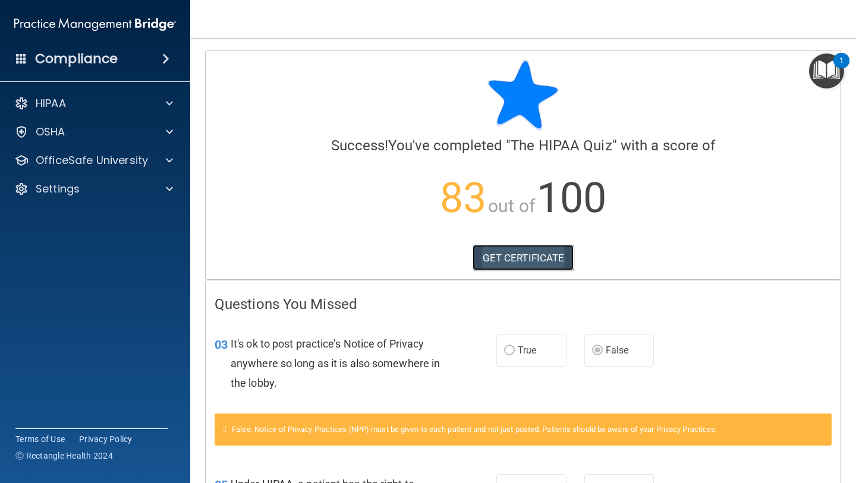
click at [531, 250] on link "GET CERTIFICATE" at bounding box center [523, 258] width 102 height 26
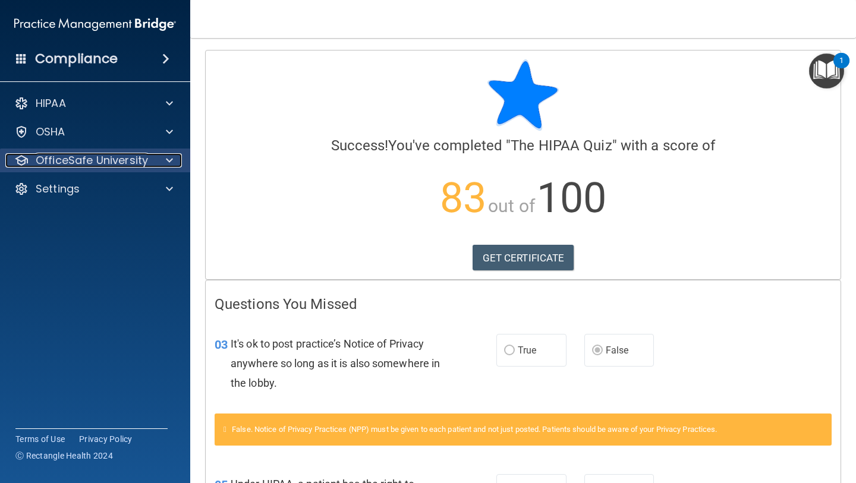
click at [86, 157] on p "OfficeSafe University" at bounding box center [92, 160] width 112 height 14
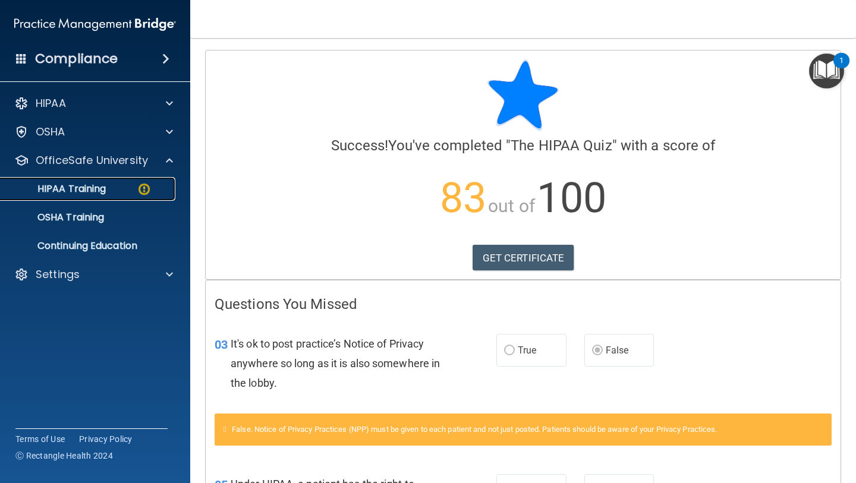
click at [111, 195] on link "HIPAA Training" at bounding box center [81, 189] width 187 height 24
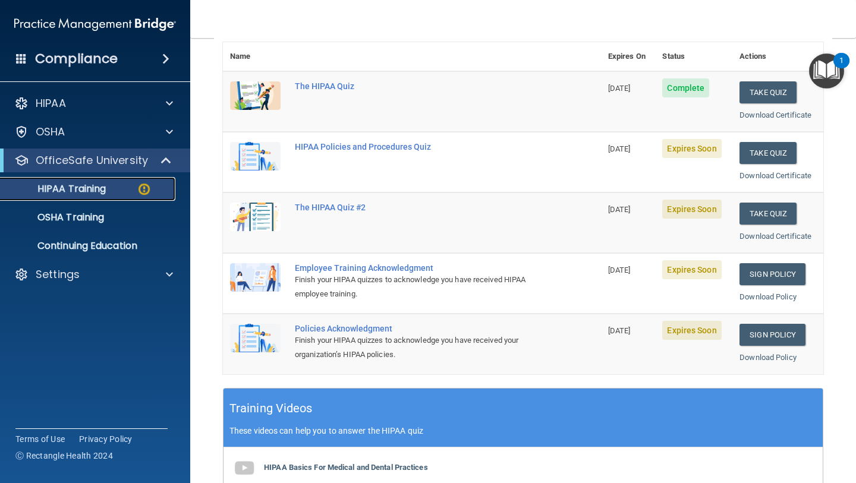
scroll to position [140, 0]
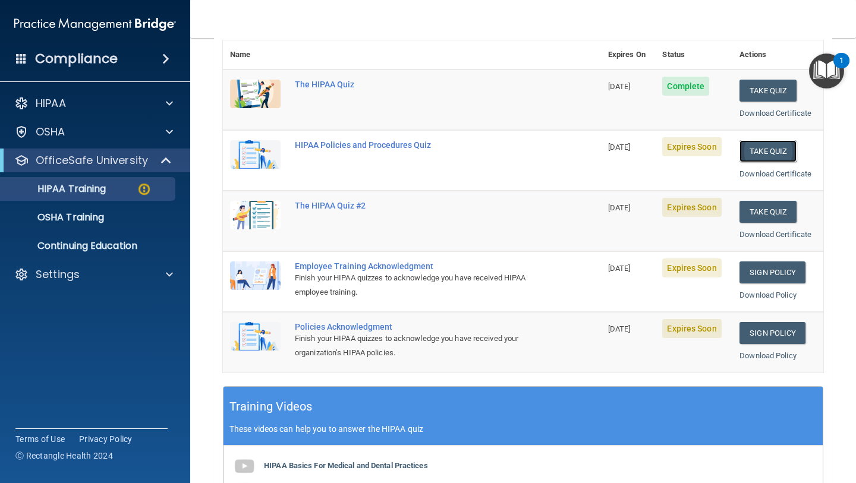
click at [774, 141] on button "Take Quiz" at bounding box center [767, 151] width 57 height 22
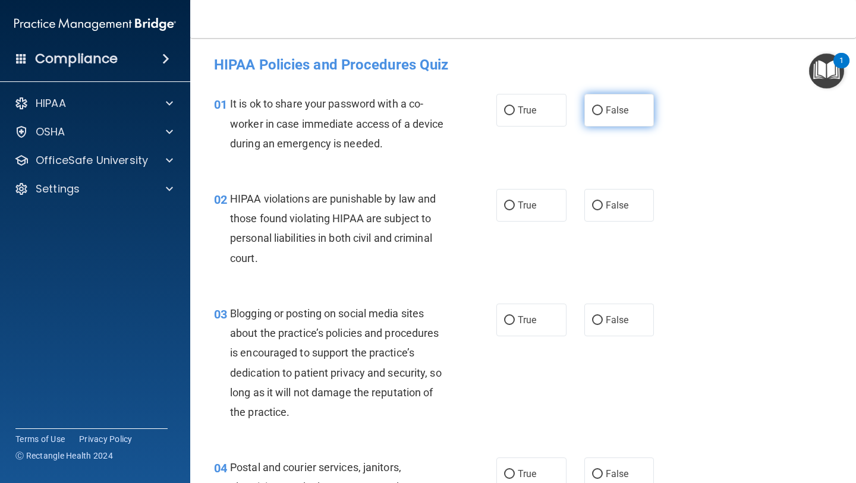
click at [596, 108] on input "False" at bounding box center [597, 110] width 11 height 9
radio input "true"
click at [506, 206] on input "True" at bounding box center [509, 205] width 11 height 9
radio input "true"
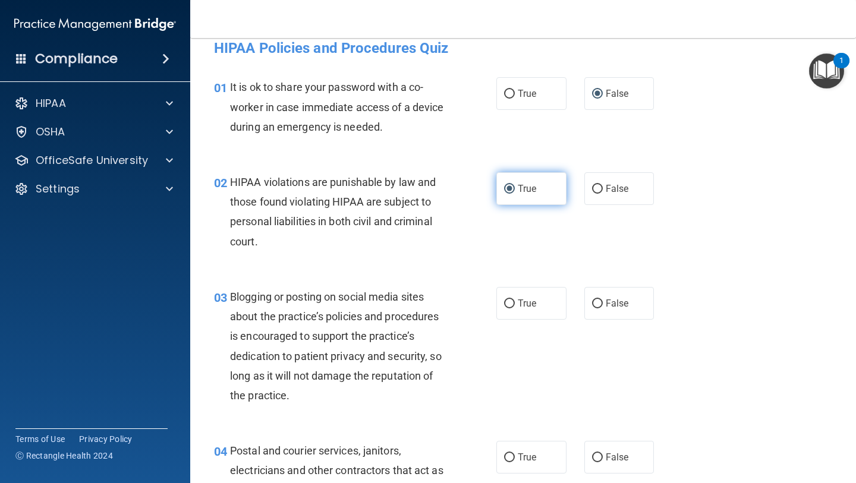
scroll to position [24, 0]
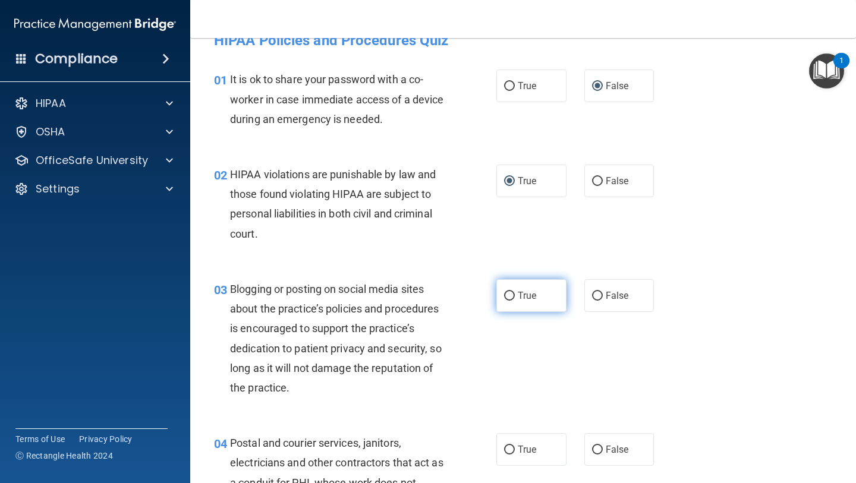
click at [507, 308] on label "True" at bounding box center [531, 295] width 70 height 33
click at [507, 301] on input "True" at bounding box center [509, 296] width 11 height 9
radio input "true"
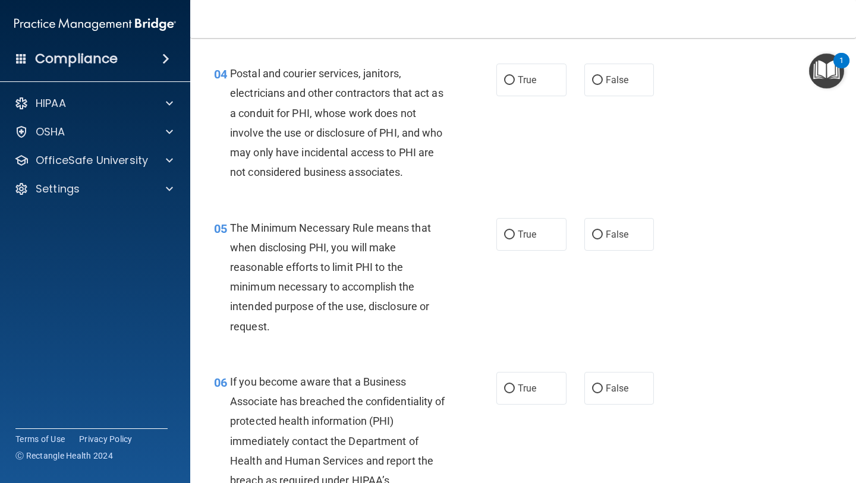
scroll to position [396, 0]
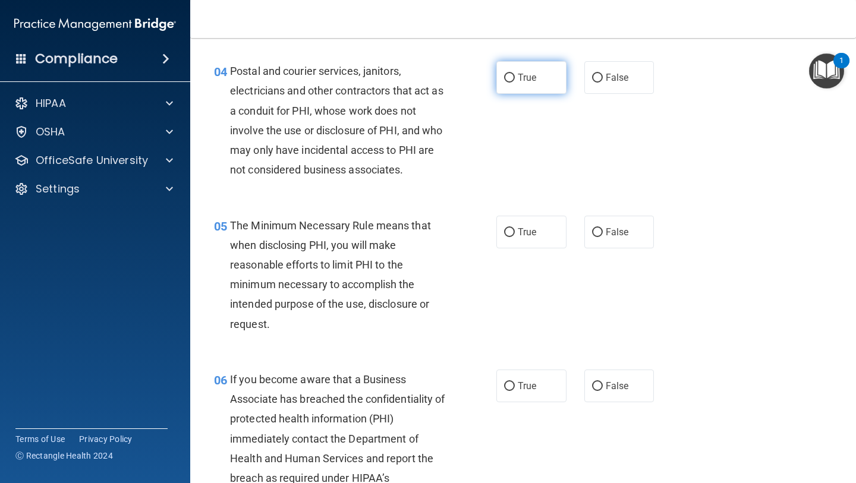
click at [513, 75] on input "True" at bounding box center [509, 78] width 11 height 9
radio input "true"
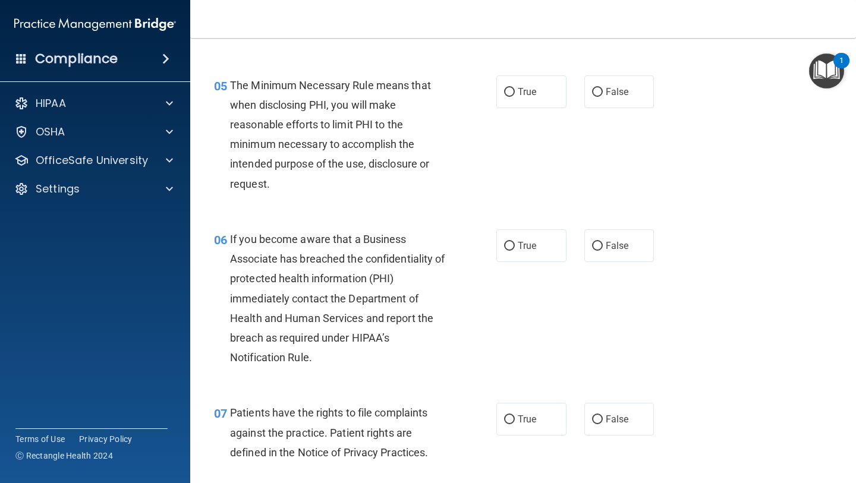
scroll to position [543, 0]
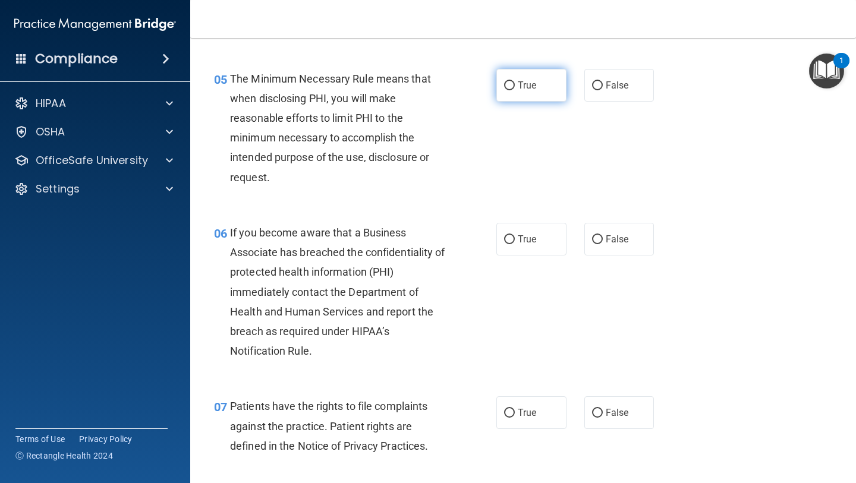
click at [510, 88] on input "True" at bounding box center [509, 85] width 11 height 9
radio input "true"
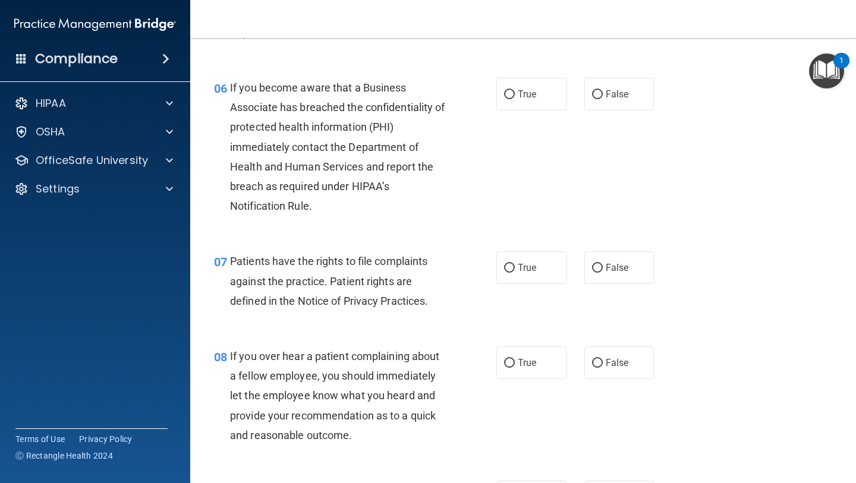
scroll to position [689, 0]
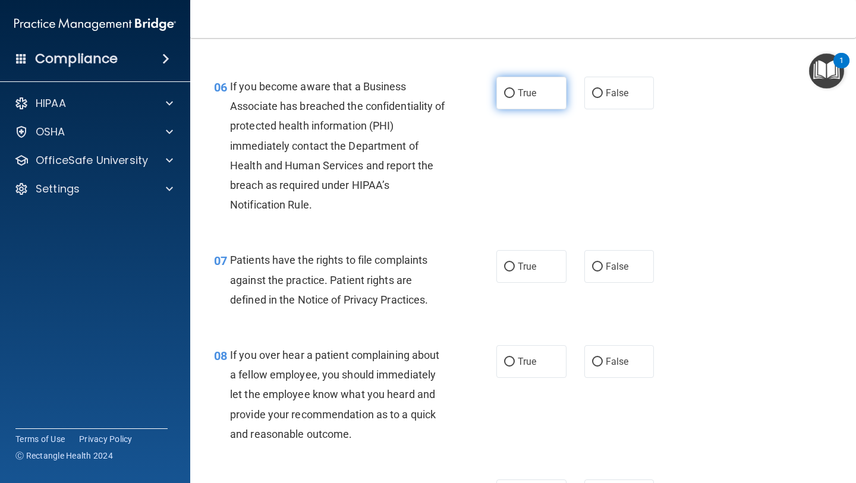
click at [505, 96] on input "True" at bounding box center [509, 93] width 11 height 9
radio input "true"
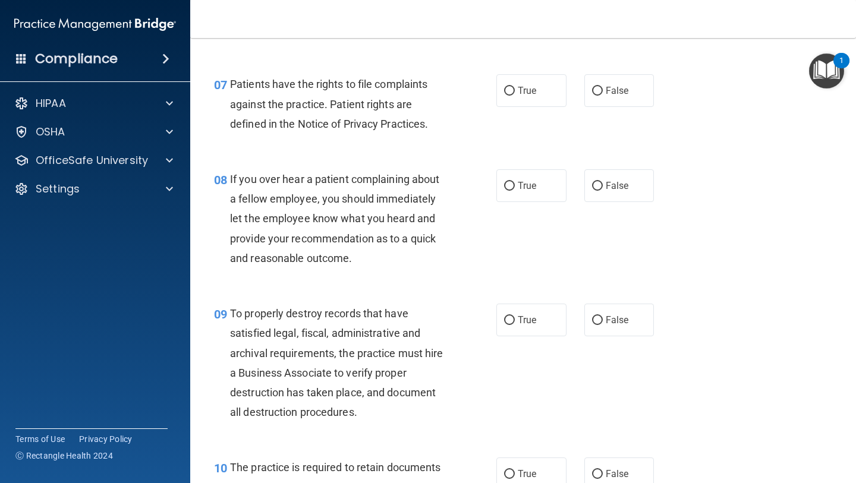
scroll to position [868, 0]
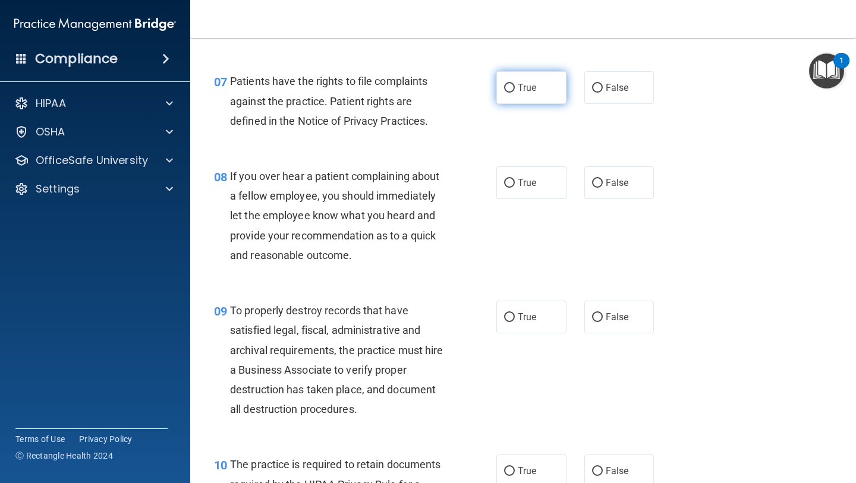
click at [516, 79] on label "True" at bounding box center [531, 87] width 70 height 33
click at [515, 84] on input "True" at bounding box center [509, 88] width 11 height 9
radio input "true"
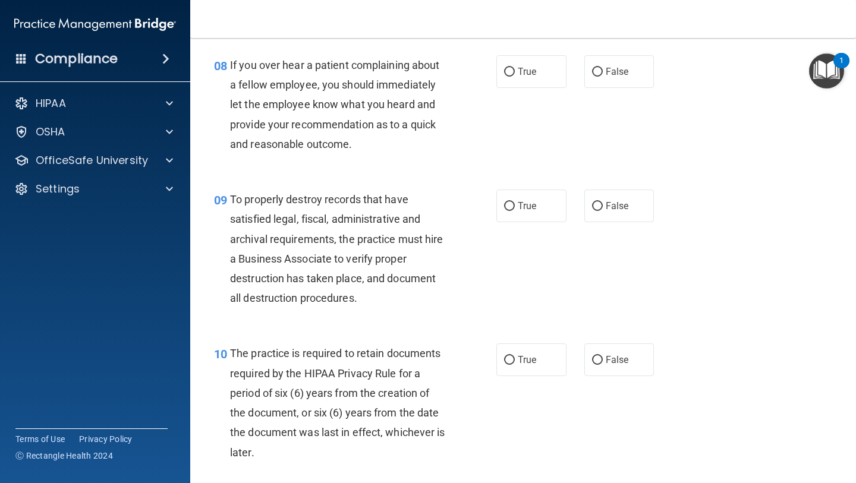
scroll to position [980, 0]
click at [603, 72] on label "False" at bounding box center [619, 71] width 70 height 33
click at [603, 72] on input "False" at bounding box center [597, 71] width 11 height 9
radio input "true"
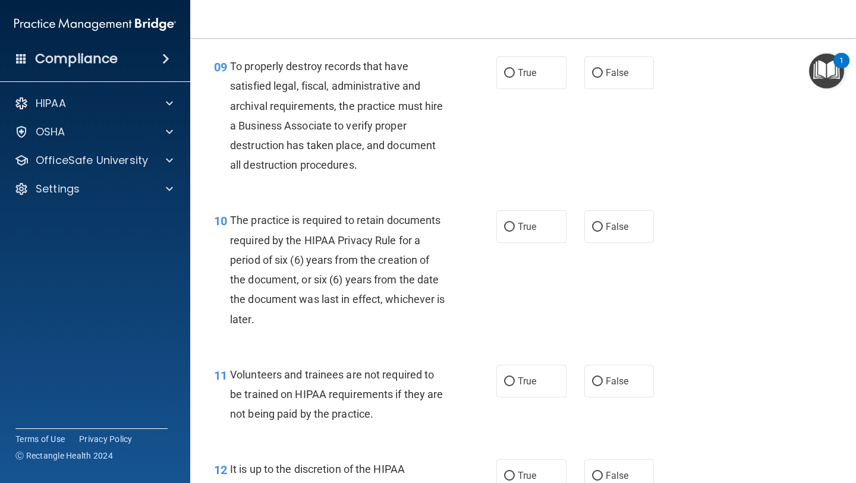
scroll to position [1113, 0]
click at [515, 73] on label "True" at bounding box center [531, 72] width 70 height 33
click at [515, 73] on input "True" at bounding box center [509, 72] width 11 height 9
radio input "true"
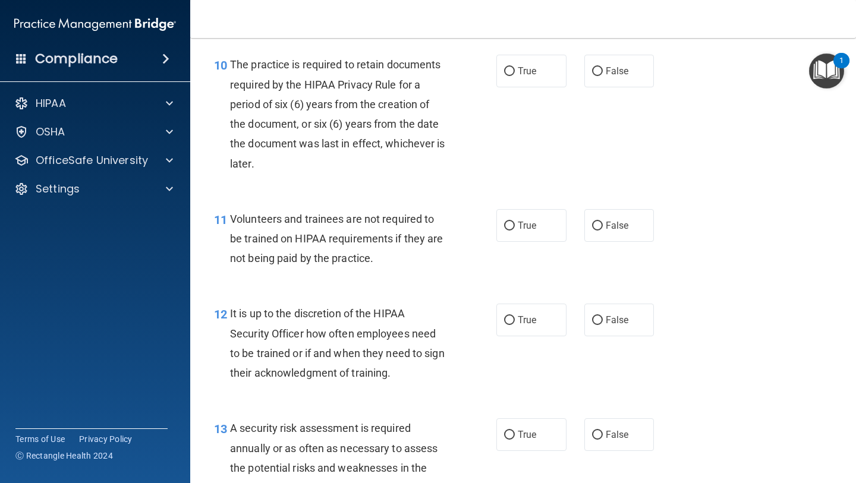
scroll to position [1271, 0]
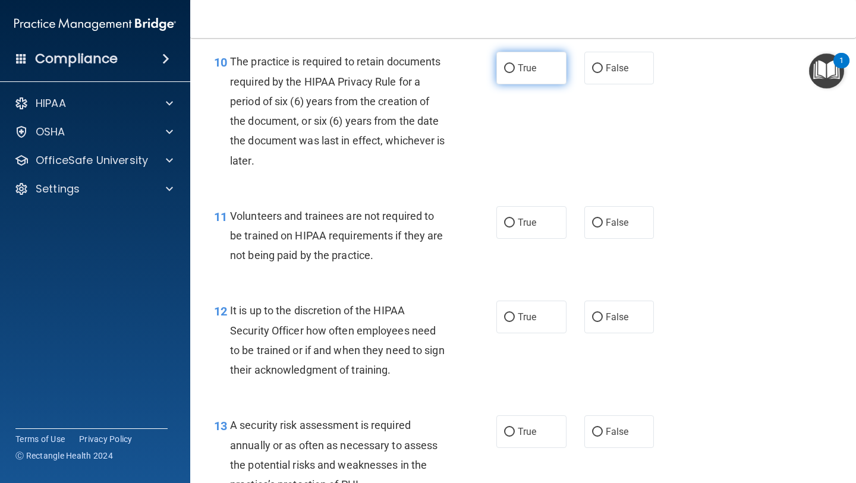
click at [534, 67] on span "True" at bounding box center [527, 67] width 18 height 11
click at [515, 67] on input "True" at bounding box center [509, 68] width 11 height 9
radio input "true"
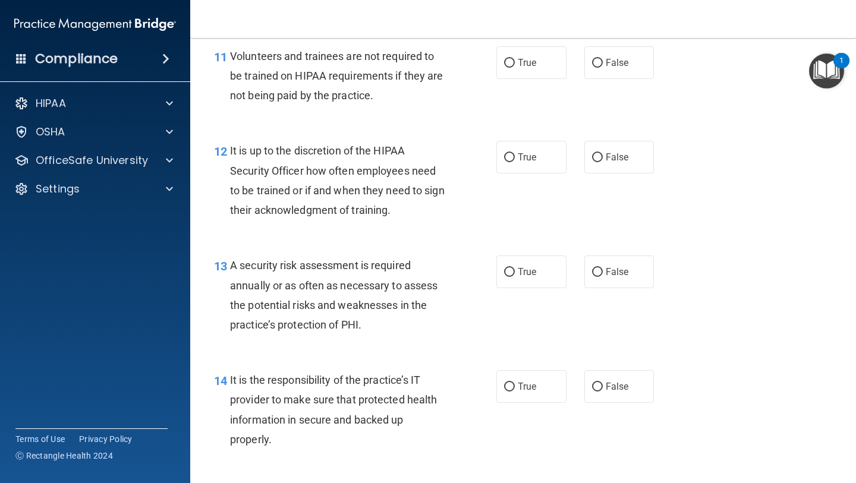
scroll to position [1431, 0]
click at [616, 53] on label "False" at bounding box center [619, 62] width 70 height 33
click at [603, 58] on input "False" at bounding box center [597, 62] width 11 height 9
radio input "true"
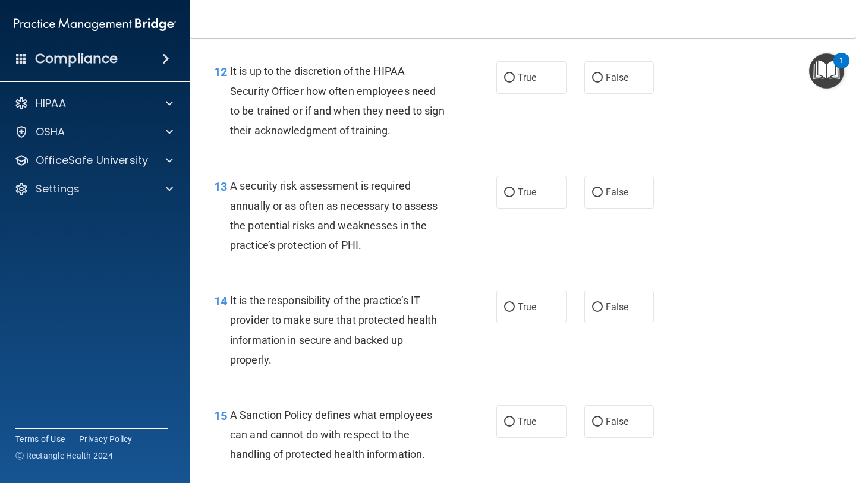
scroll to position [1524, 0]
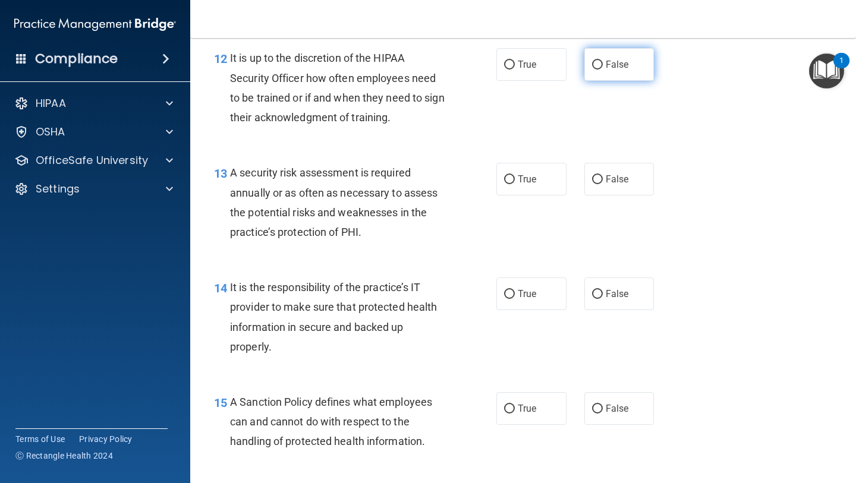
click at [595, 68] on input "False" at bounding box center [597, 65] width 11 height 9
radio input "true"
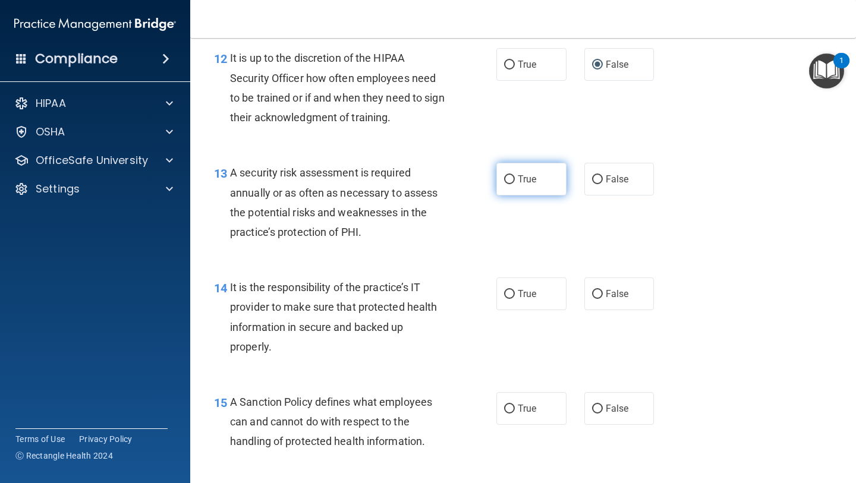
click at [532, 163] on label "True" at bounding box center [531, 179] width 70 height 33
click at [515, 175] on input "True" at bounding box center [509, 179] width 11 height 9
radio input "true"
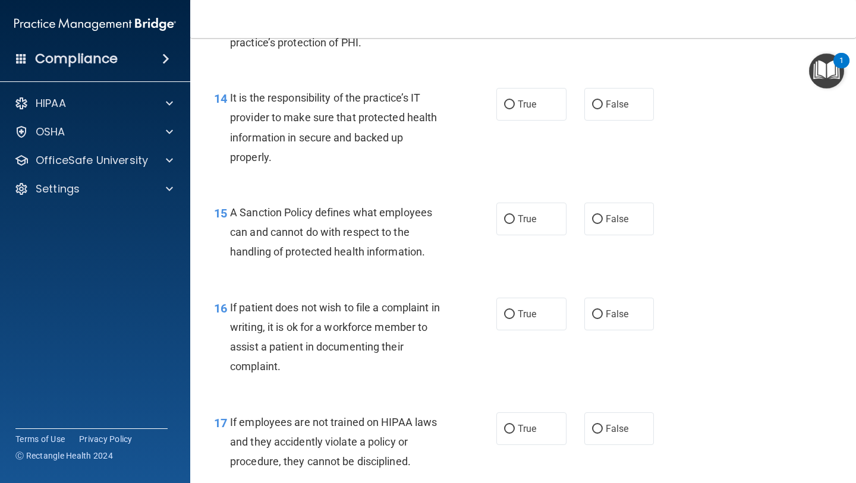
scroll to position [1732, 0]
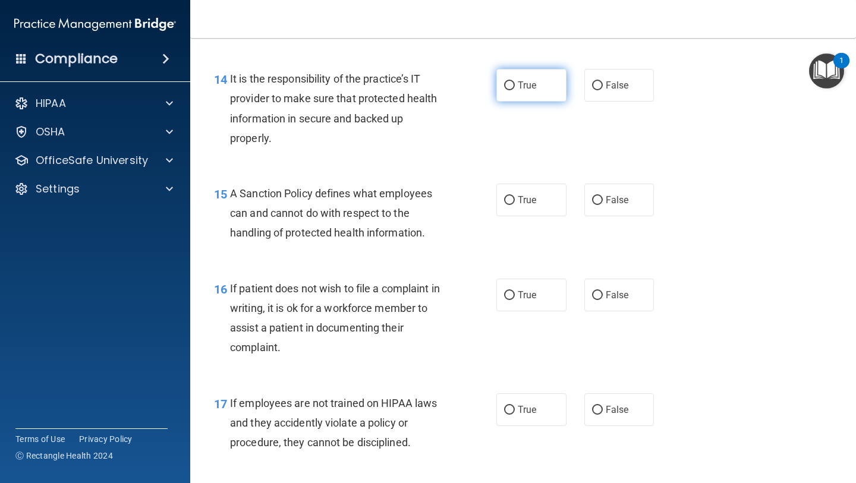
click at [532, 93] on label "True" at bounding box center [531, 85] width 70 height 33
click at [515, 90] on input "True" at bounding box center [509, 85] width 11 height 9
radio input "true"
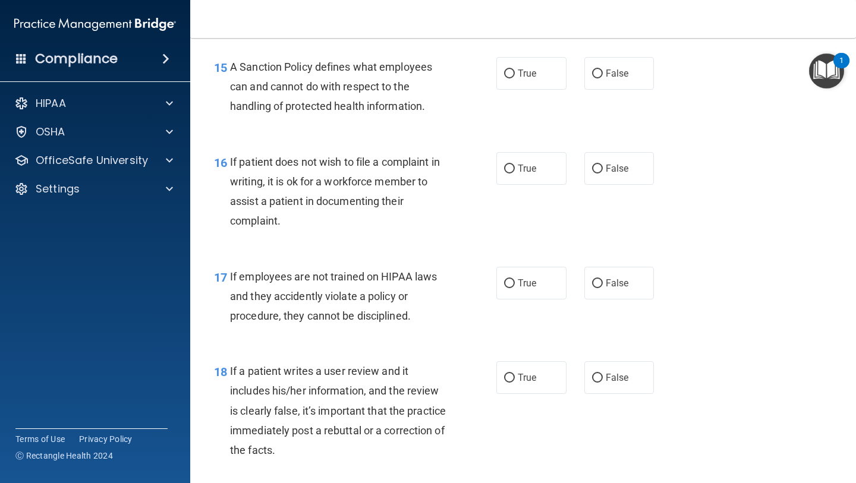
scroll to position [1852, 0]
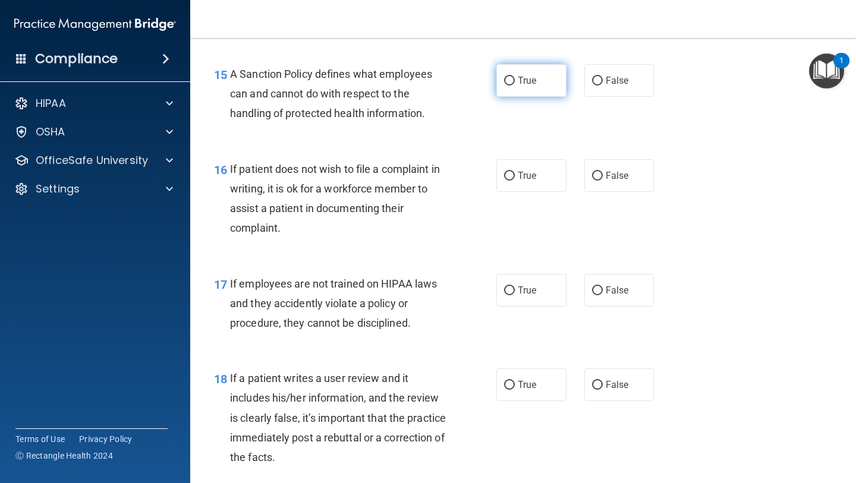
click at [533, 83] on span "True" at bounding box center [527, 80] width 18 height 11
click at [515, 83] on input "True" at bounding box center [509, 81] width 11 height 9
radio input "true"
click at [510, 179] on input "True" at bounding box center [509, 176] width 11 height 9
radio input "true"
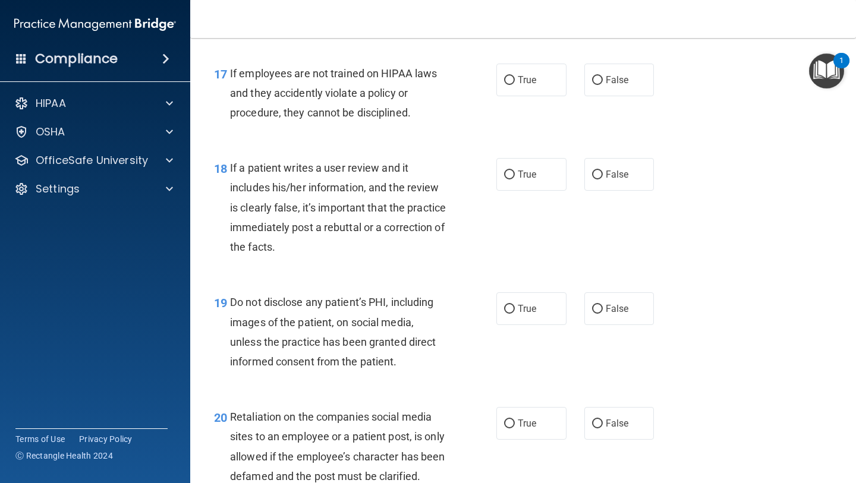
scroll to position [2067, 0]
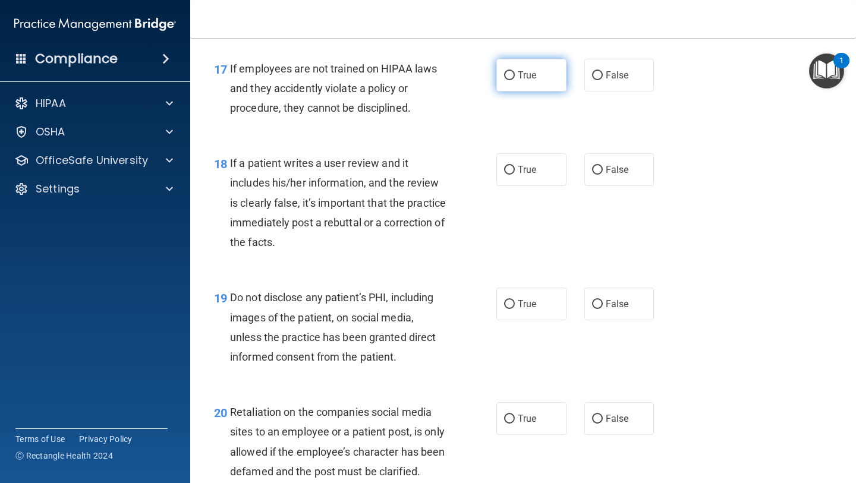
click at [518, 77] on span "True" at bounding box center [527, 75] width 18 height 11
click at [515, 77] on input "True" at bounding box center [509, 75] width 11 height 9
radio input "true"
click at [525, 150] on div "18 If a patient writes a user review and it includes his/her information, and t…" at bounding box center [523, 205] width 636 height 134
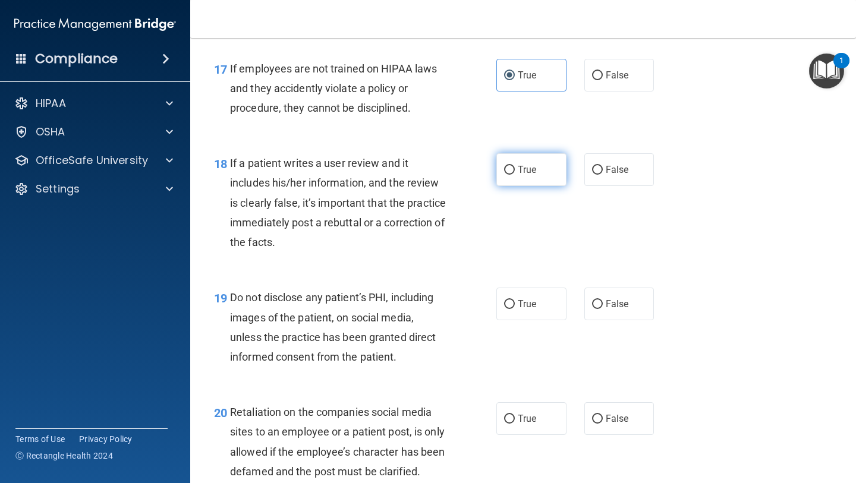
click at [525, 163] on label "True" at bounding box center [531, 169] width 70 height 33
click at [515, 166] on input "True" at bounding box center [509, 170] width 11 height 9
radio input "true"
click at [521, 302] on span "True" at bounding box center [527, 303] width 18 height 11
click at [515, 302] on input "True" at bounding box center [509, 304] width 11 height 9
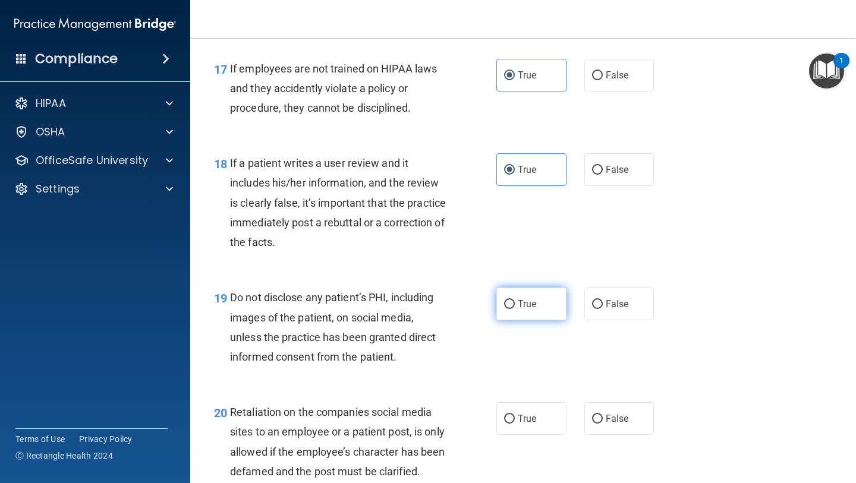
radio input "true"
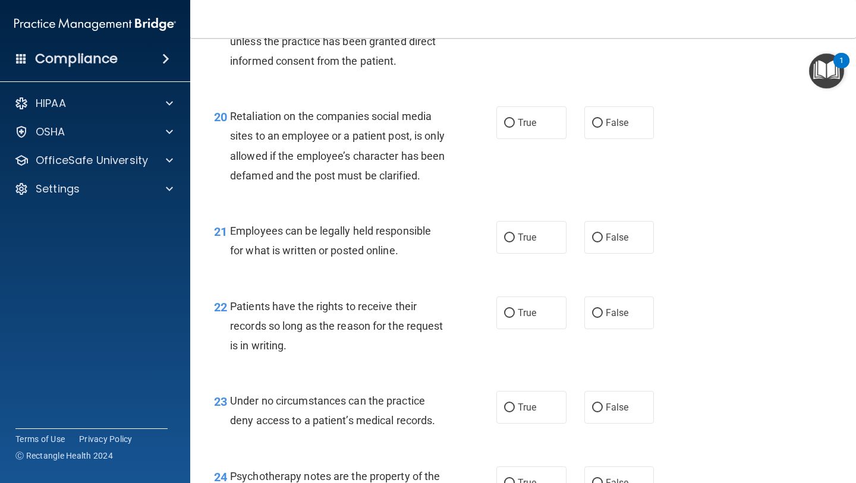
scroll to position [2364, 0]
click at [627, 114] on label "False" at bounding box center [619, 121] width 70 height 33
click at [603, 118] on input "False" at bounding box center [597, 122] width 11 height 9
radio input "true"
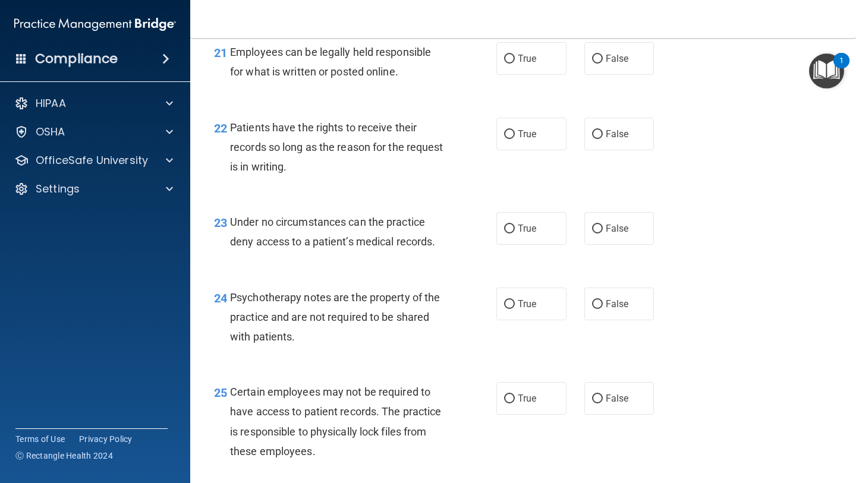
scroll to position [2547, 0]
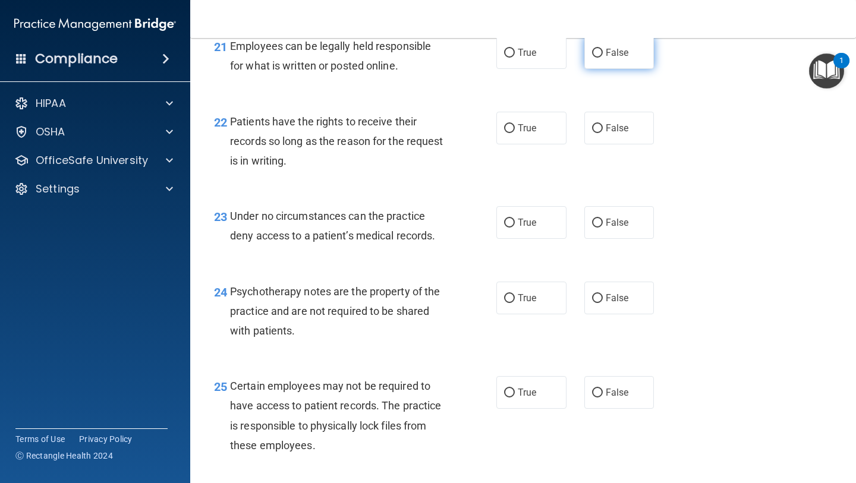
click at [605, 58] on span "False" at bounding box center [616, 52] width 23 height 11
click at [603, 58] on input "False" at bounding box center [597, 53] width 11 height 9
radio input "true"
click at [522, 134] on span "True" at bounding box center [527, 127] width 18 height 11
click at [515, 133] on input "True" at bounding box center [509, 128] width 11 height 9
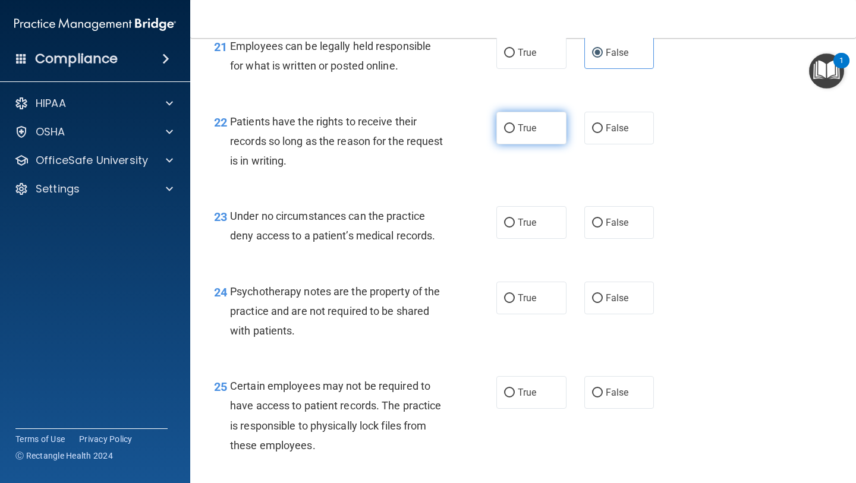
radio input "true"
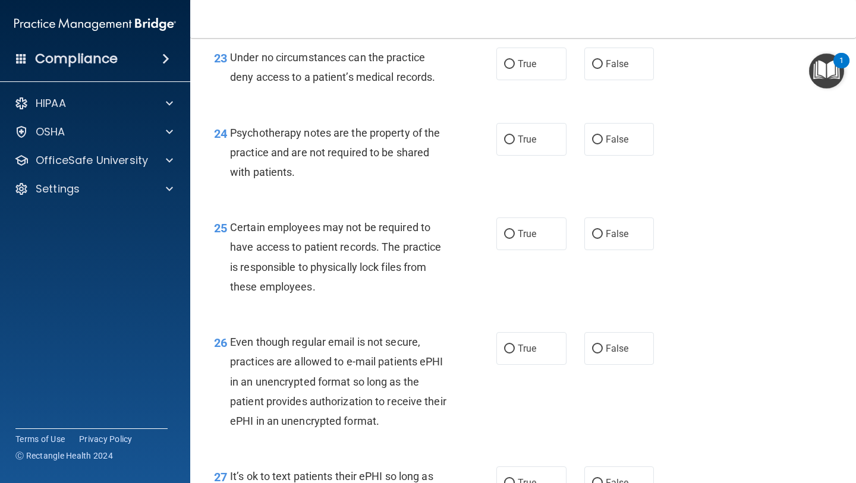
scroll to position [2707, 0]
click at [586, 75] on label "False" at bounding box center [619, 62] width 70 height 33
click at [592, 68] on input "False" at bounding box center [597, 63] width 11 height 9
radio input "true"
click at [540, 154] on label "True" at bounding box center [531, 138] width 70 height 33
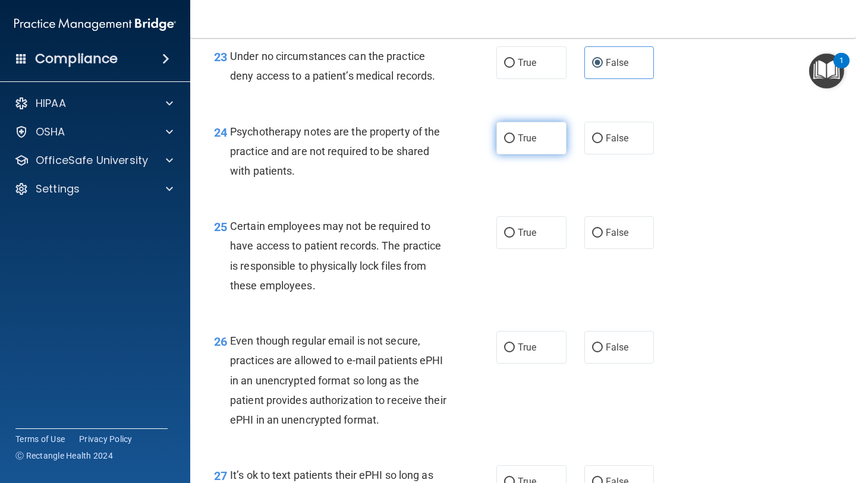
click at [515, 143] on input "True" at bounding box center [509, 138] width 11 height 9
radio input "true"
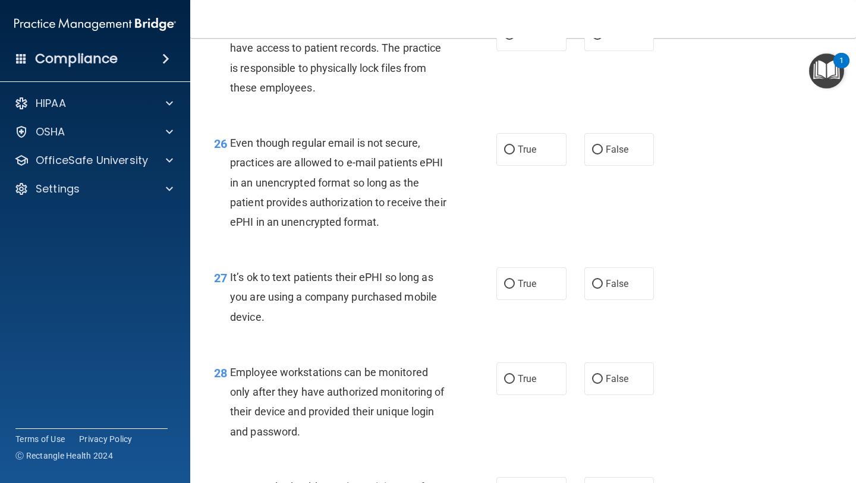
scroll to position [2903, 0]
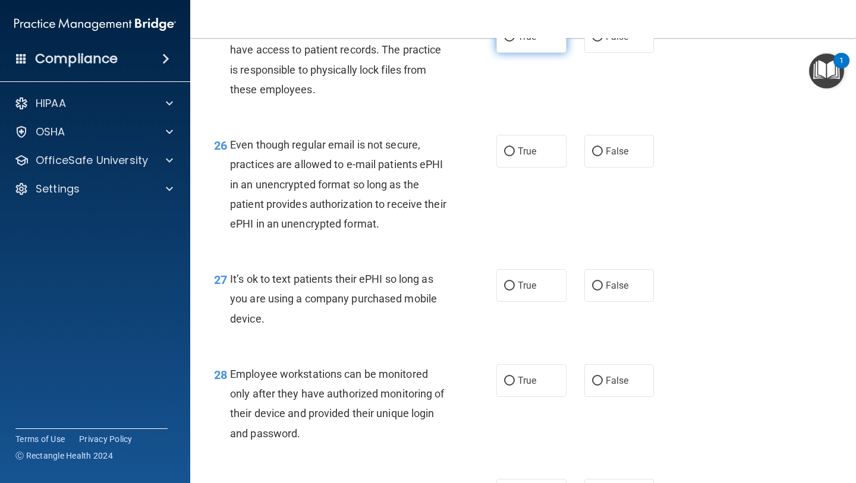
click at [528, 42] on span "True" at bounding box center [527, 36] width 18 height 11
click at [515, 42] on input "True" at bounding box center [509, 37] width 11 height 9
radio input "true"
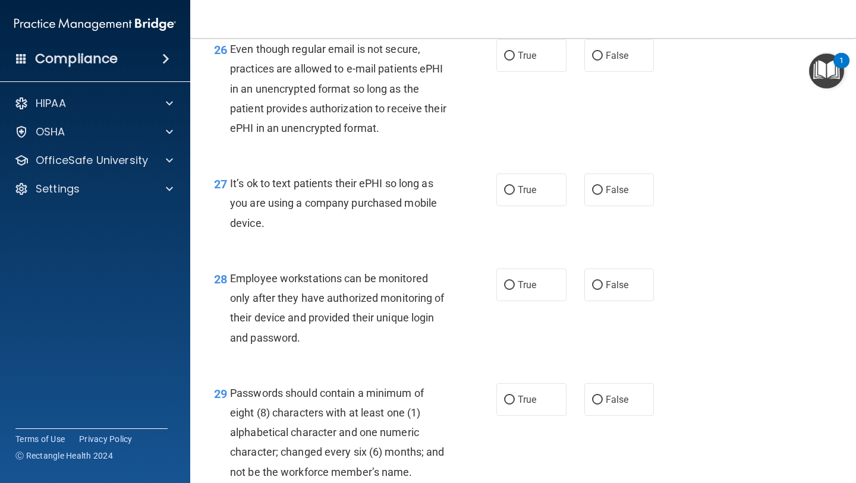
scroll to position [3000, 0]
click at [528, 71] on label "True" at bounding box center [531, 55] width 70 height 33
click at [515, 60] on input "True" at bounding box center [509, 55] width 11 height 9
radio input "true"
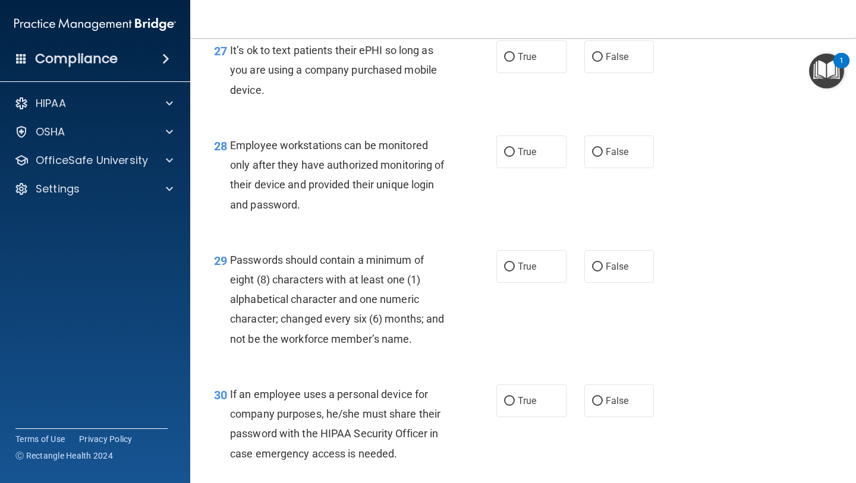
scroll to position [3134, 0]
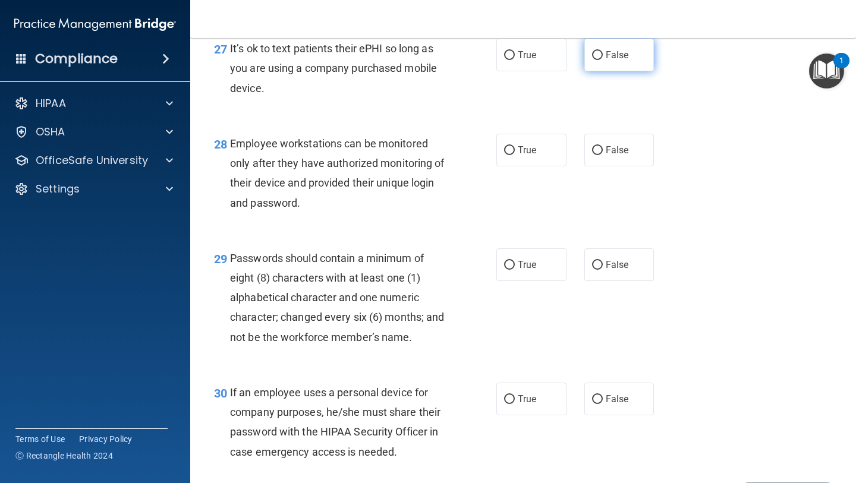
click at [608, 61] on span "False" at bounding box center [616, 54] width 23 height 11
click at [603, 60] on input "False" at bounding box center [597, 55] width 11 height 9
radio input "true"
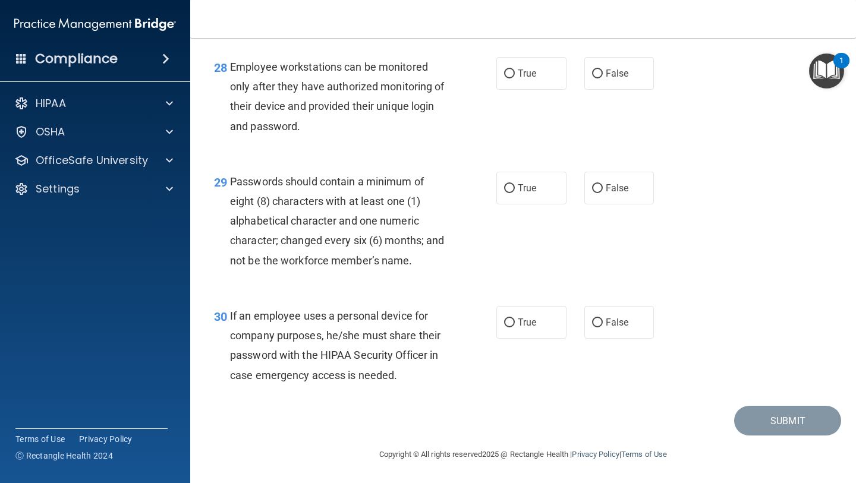
scroll to position [3229, 0]
click at [523, 87] on label "True" at bounding box center [531, 73] width 70 height 33
click at [515, 78] on input "True" at bounding box center [509, 74] width 11 height 9
radio input "true"
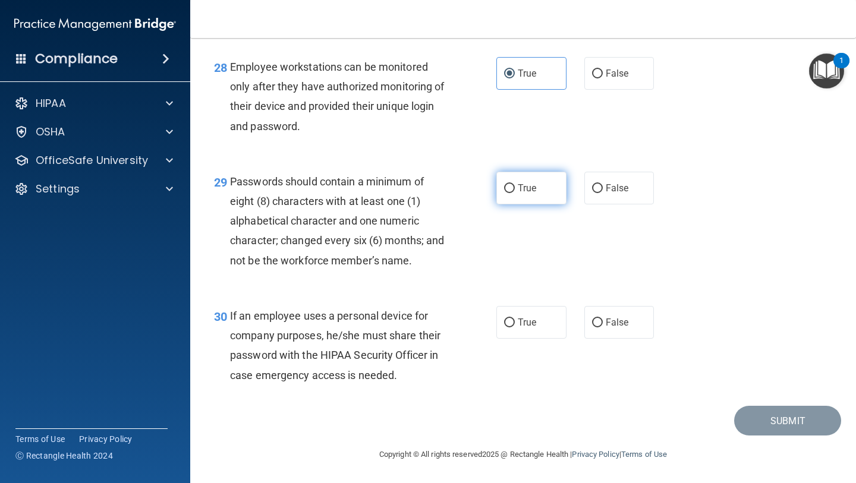
click at [524, 197] on label "True" at bounding box center [531, 188] width 70 height 33
click at [515, 193] on input "True" at bounding box center [509, 188] width 11 height 9
radio input "true"
click at [644, 340] on div "30 If an employee uses a personal device for company purposes, he/she must shar…" at bounding box center [523, 348] width 636 height 115
click at [644, 330] on label "False" at bounding box center [619, 322] width 70 height 33
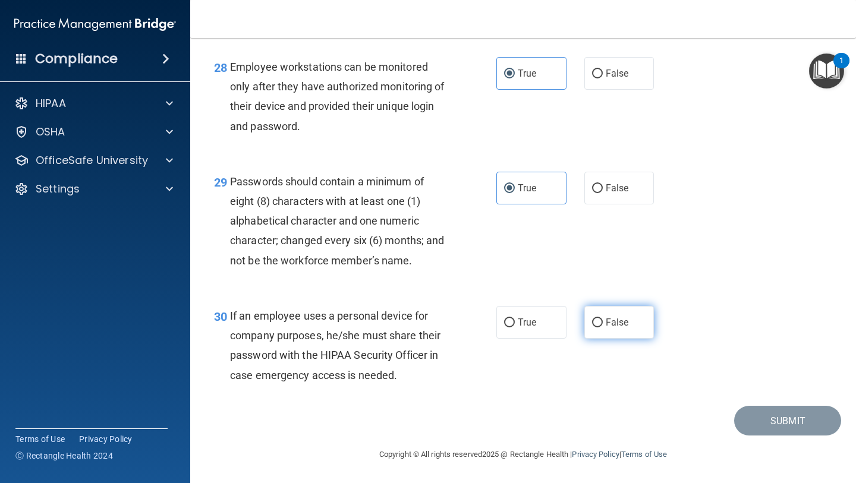
click at [603, 327] on input "False" at bounding box center [597, 322] width 11 height 9
radio input "true"
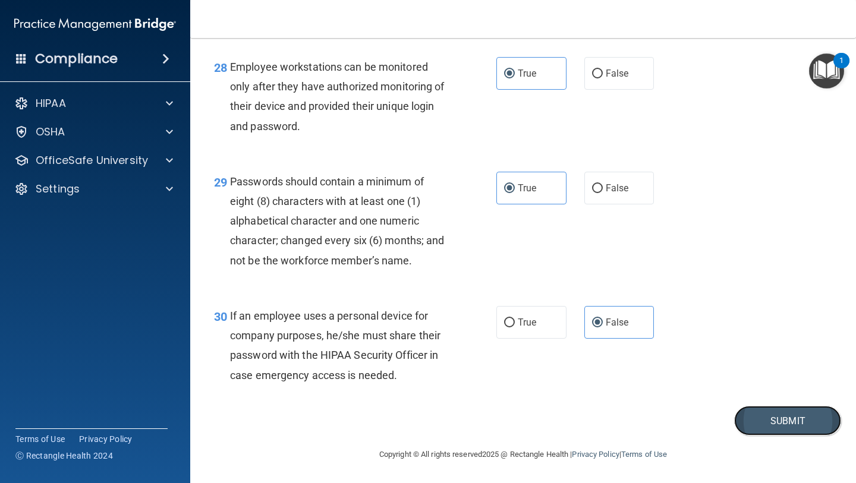
click at [751, 432] on button "Submit" at bounding box center [787, 421] width 107 height 30
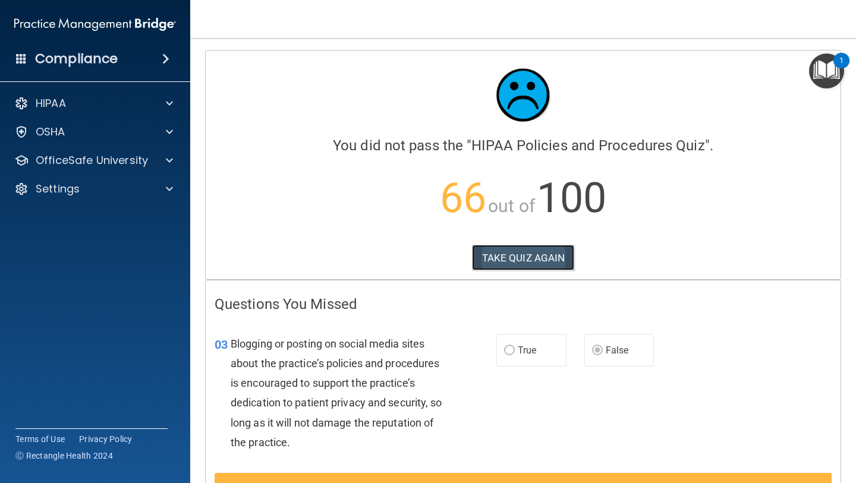
click at [523, 259] on button "TAKE QUIZ AGAIN" at bounding box center [523, 258] width 103 height 26
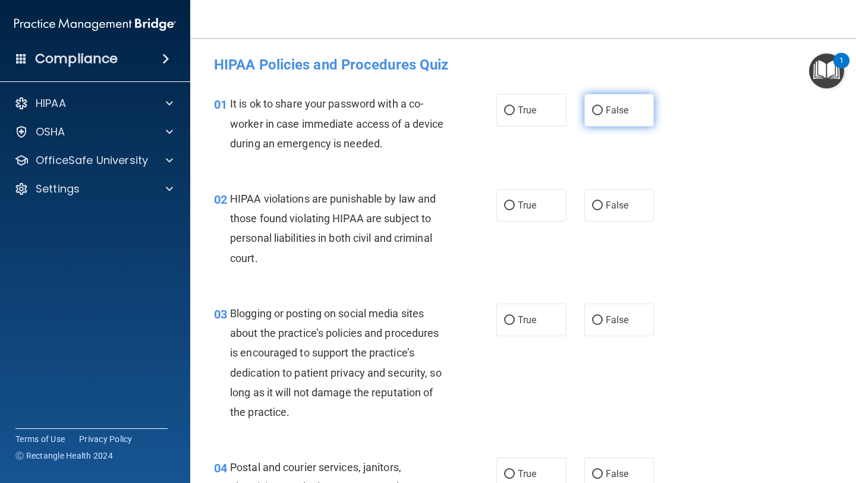
click at [604, 110] on label "False" at bounding box center [619, 110] width 70 height 33
click at [603, 110] on input "False" at bounding box center [597, 110] width 11 height 9
radio input "true"
click at [520, 206] on span "True" at bounding box center [527, 205] width 18 height 11
click at [515, 206] on input "True" at bounding box center [509, 205] width 11 height 9
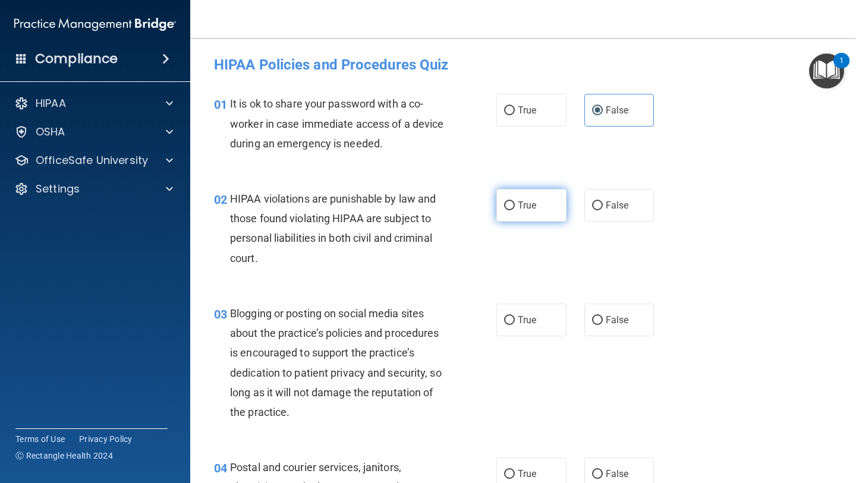
radio input "true"
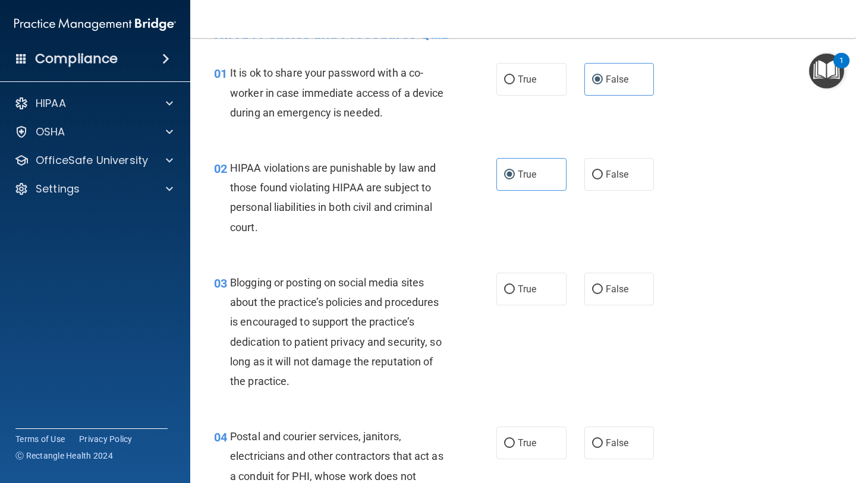
scroll to position [34, 0]
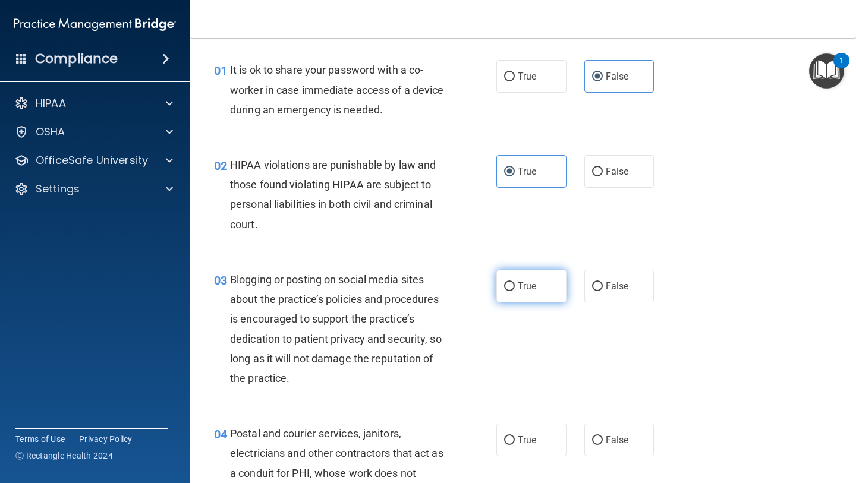
click at [528, 283] on span "True" at bounding box center [527, 285] width 18 height 11
click at [515, 283] on input "True" at bounding box center [509, 286] width 11 height 9
radio input "true"
click at [632, 296] on label "False" at bounding box center [619, 286] width 70 height 33
click at [603, 291] on input "False" at bounding box center [597, 286] width 11 height 9
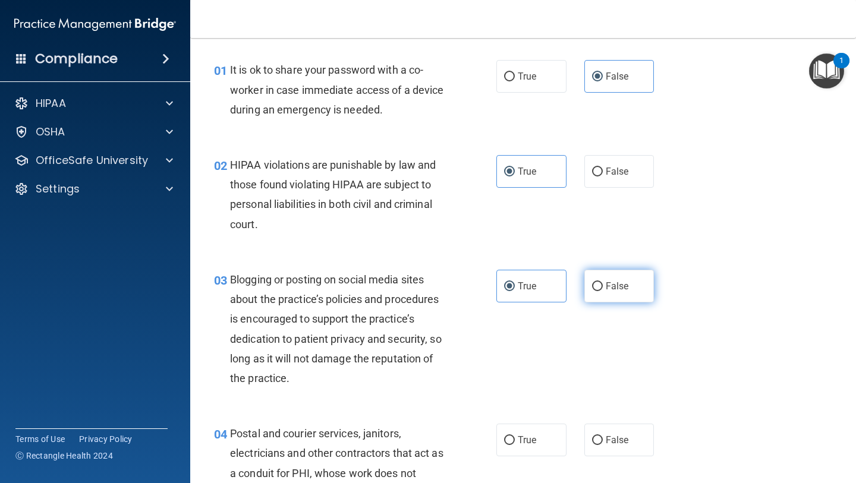
radio input "true"
radio input "false"
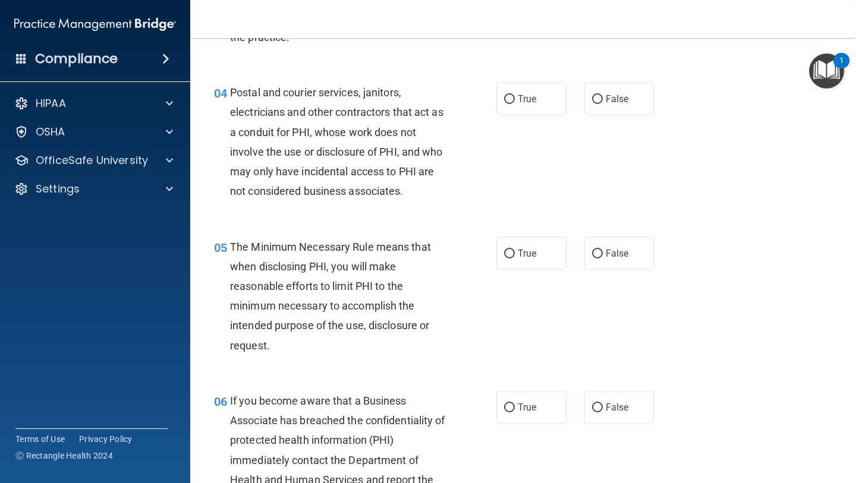
scroll to position [384, 0]
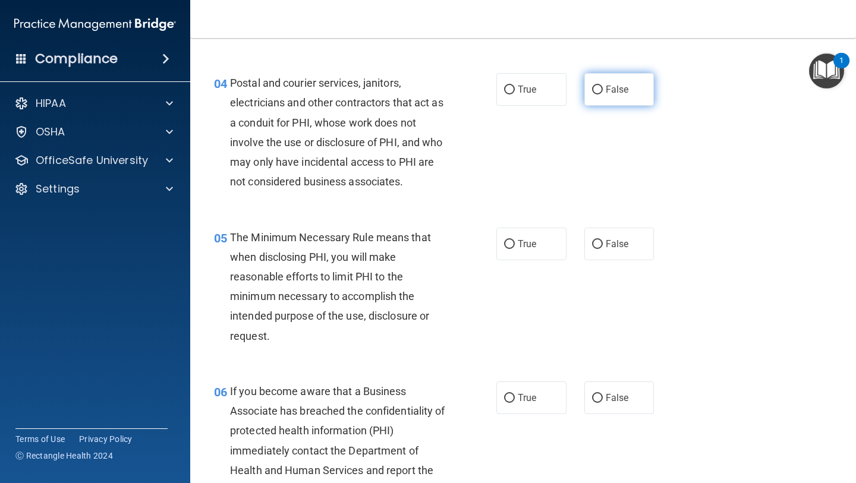
click at [633, 86] on label "False" at bounding box center [619, 89] width 70 height 33
click at [603, 86] on input "False" at bounding box center [597, 90] width 11 height 9
radio input "true"
click at [532, 241] on span "True" at bounding box center [527, 243] width 18 height 11
click at [515, 241] on input "True" at bounding box center [509, 244] width 11 height 9
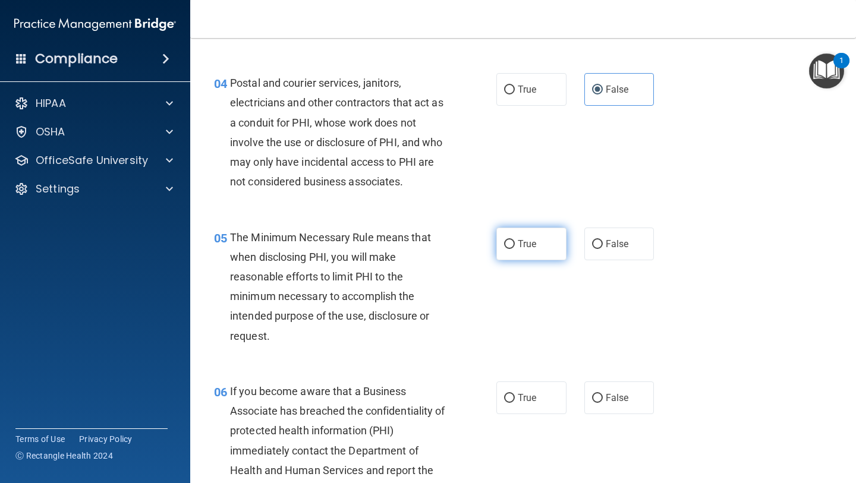
radio input "true"
click at [600, 400] on input "False" at bounding box center [597, 398] width 11 height 9
radio input "true"
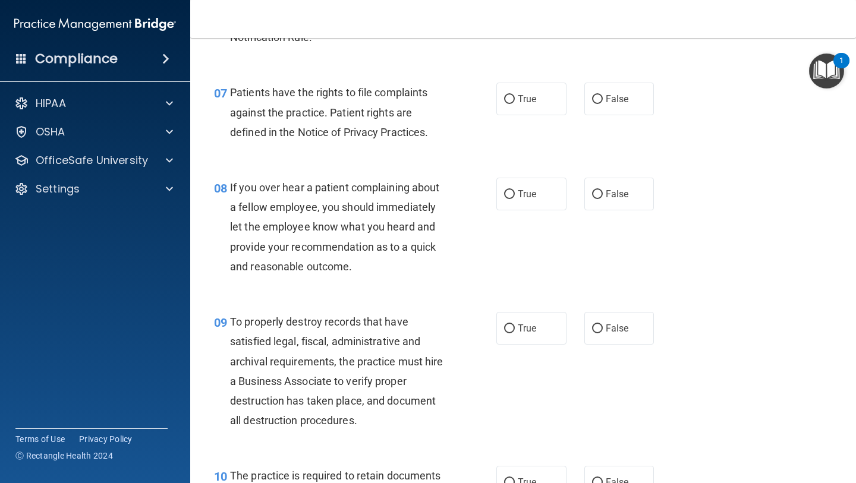
scroll to position [870, 0]
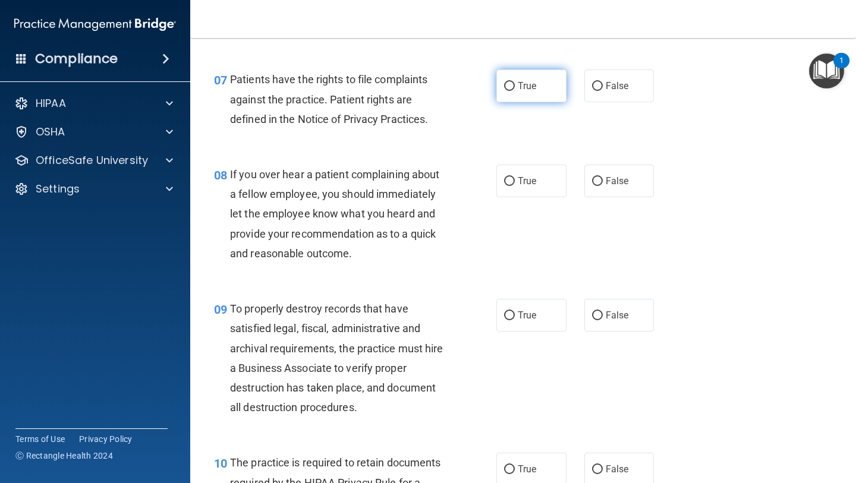
click at [505, 93] on label "True" at bounding box center [531, 86] width 70 height 33
click at [505, 91] on input "True" at bounding box center [509, 86] width 11 height 9
radio input "true"
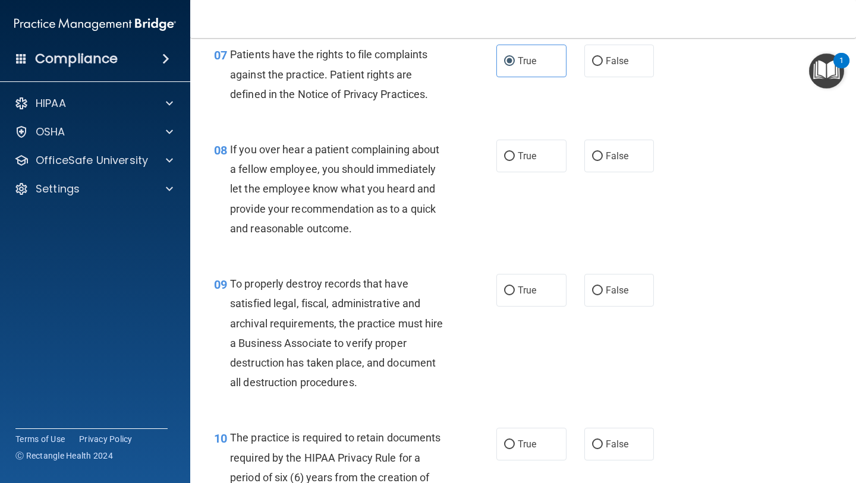
scroll to position [898, 0]
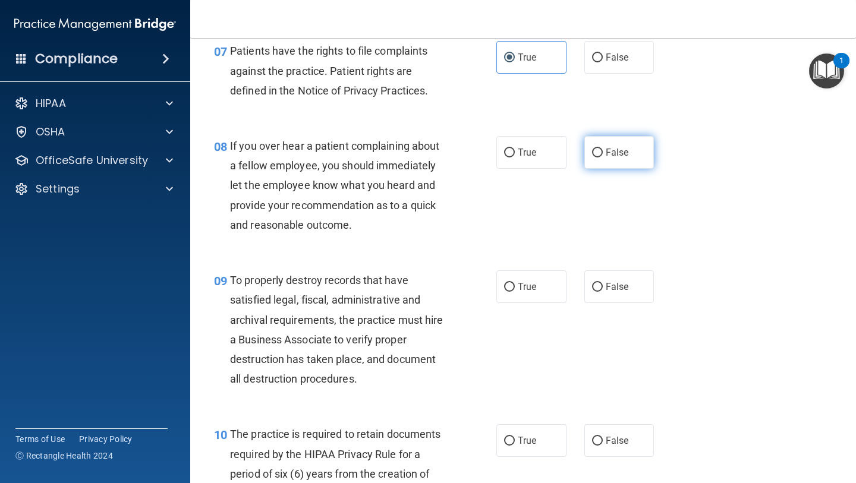
click at [621, 152] on span "False" at bounding box center [616, 152] width 23 height 11
click at [603, 152] on input "False" at bounding box center [597, 153] width 11 height 9
radio input "true"
click at [614, 291] on span "False" at bounding box center [616, 286] width 23 height 11
click at [603, 291] on input "False" at bounding box center [597, 287] width 11 height 9
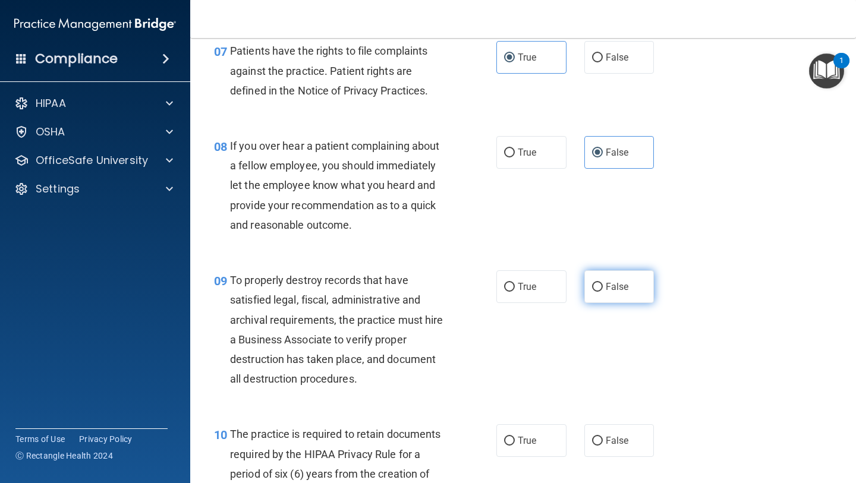
radio input "true"
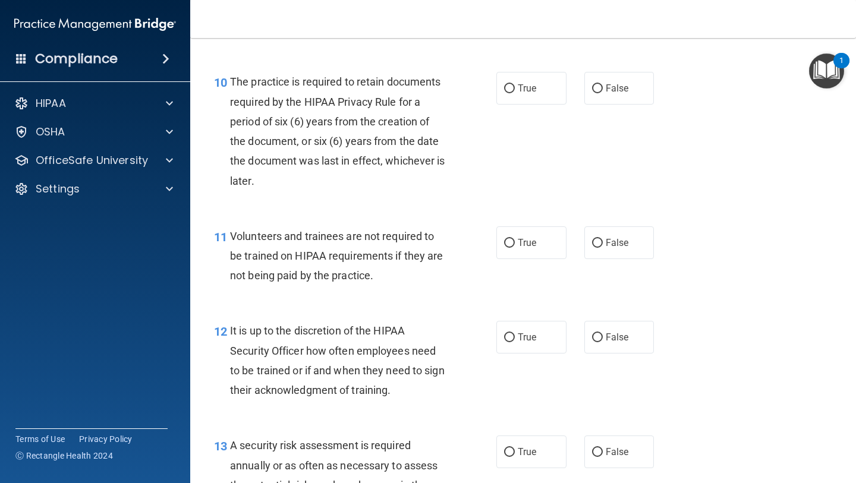
scroll to position [1252, 0]
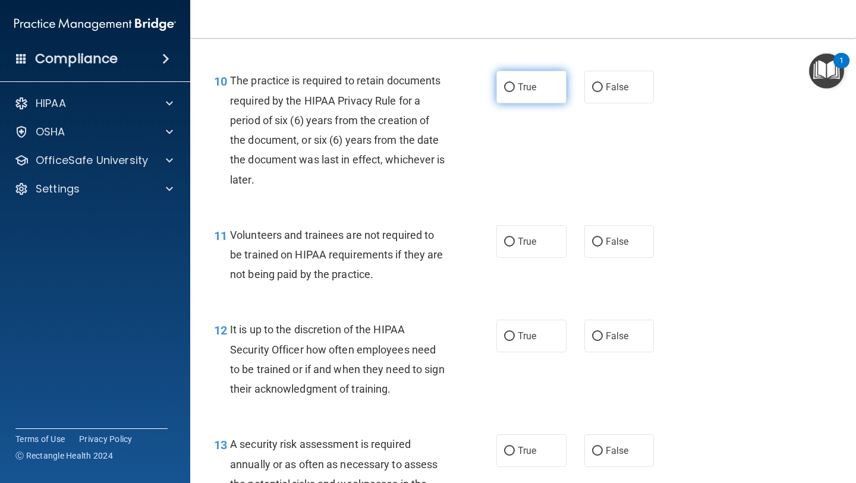
click at [525, 101] on label "True" at bounding box center [531, 87] width 70 height 33
click at [515, 92] on input "True" at bounding box center [509, 87] width 11 height 9
radio input "true"
click at [605, 249] on label "False" at bounding box center [619, 241] width 70 height 33
click at [603, 247] on input "False" at bounding box center [597, 242] width 11 height 9
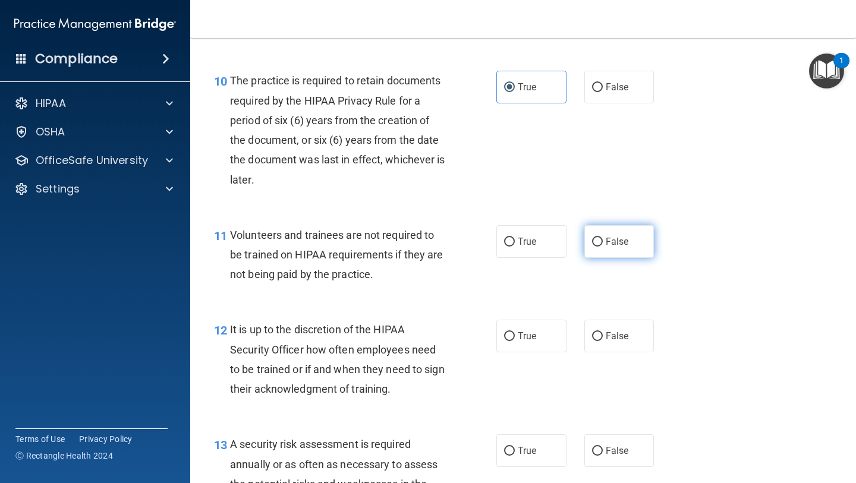
radio input "true"
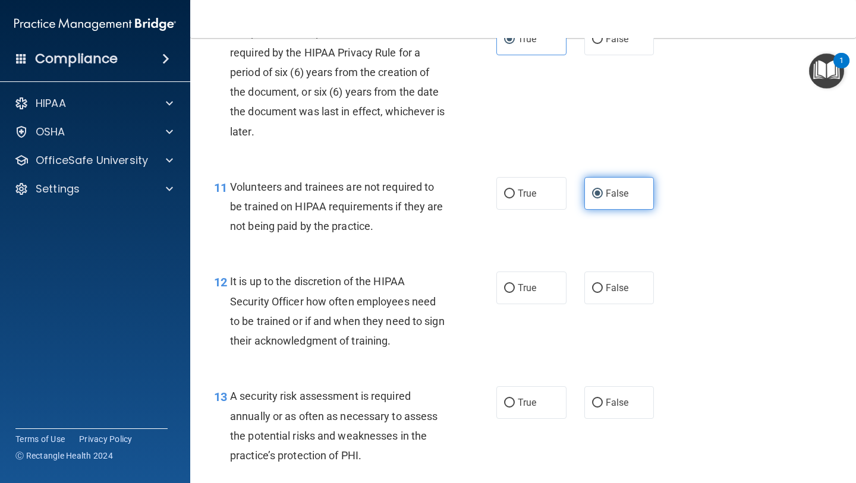
scroll to position [1311, 0]
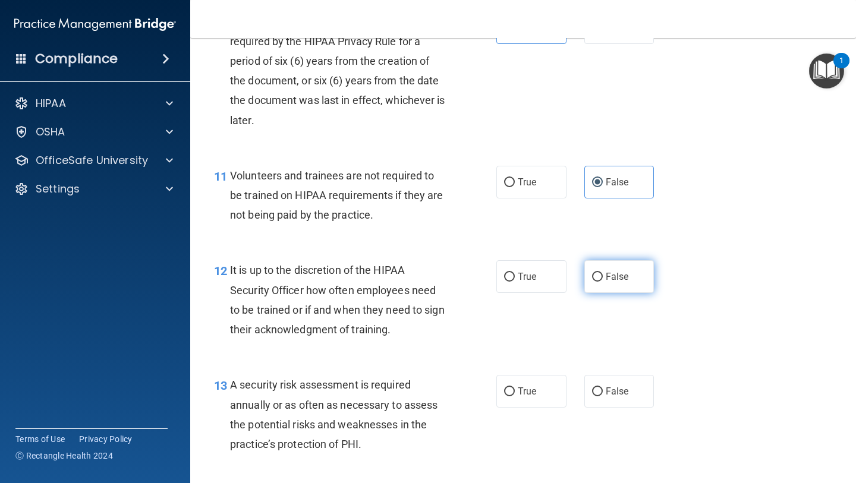
click at [606, 284] on label "False" at bounding box center [619, 276] width 70 height 33
click at [603, 282] on input "False" at bounding box center [597, 277] width 11 height 9
radio input "true"
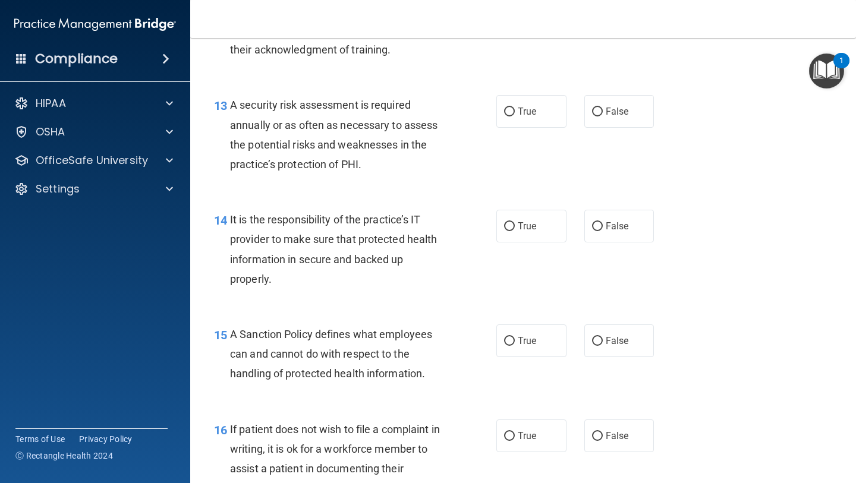
scroll to position [1632, 0]
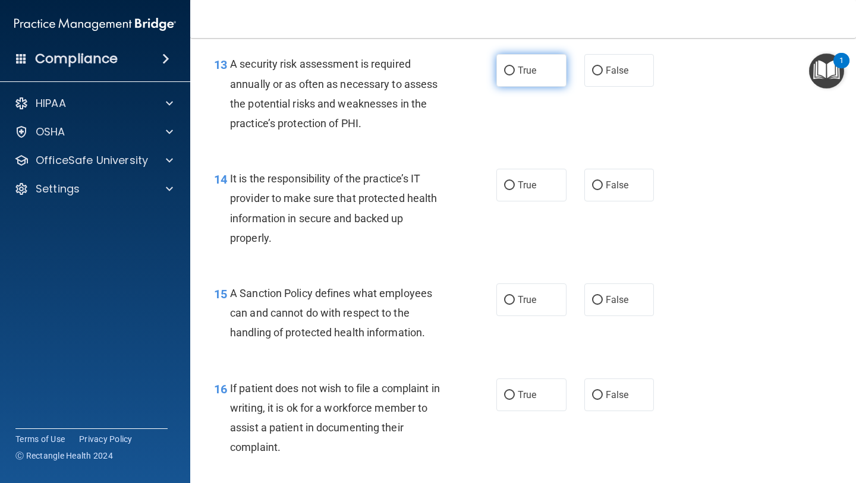
click at [532, 72] on span "True" at bounding box center [527, 70] width 18 height 11
click at [515, 72] on input "True" at bounding box center [509, 71] width 11 height 9
radio input "true"
click at [613, 178] on label "False" at bounding box center [619, 185] width 70 height 33
click at [603, 181] on input "False" at bounding box center [597, 185] width 11 height 9
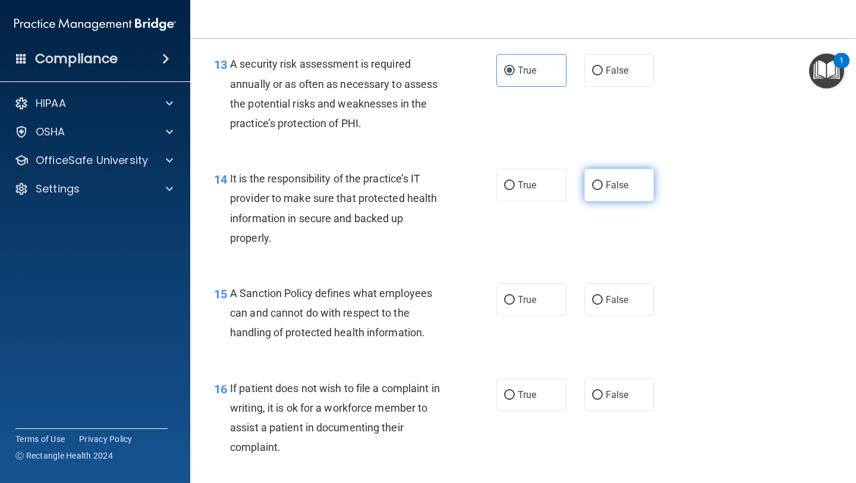
radio input "true"
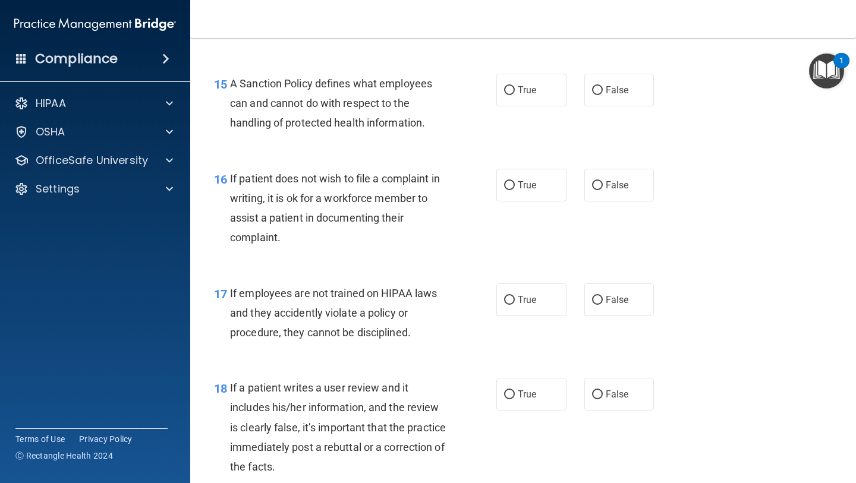
scroll to position [1849, 0]
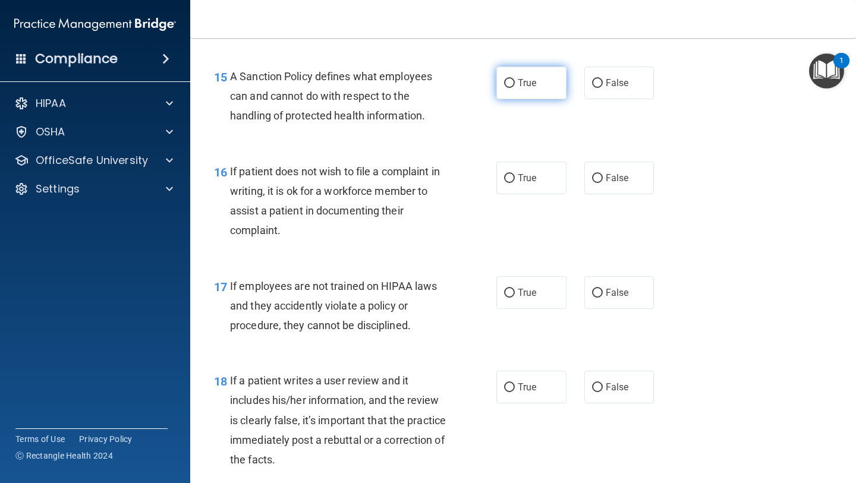
click at [507, 82] on input "True" at bounding box center [509, 83] width 11 height 9
radio input "true"
click at [600, 99] on label "False" at bounding box center [619, 83] width 70 height 33
click at [600, 88] on input "False" at bounding box center [597, 83] width 11 height 9
radio input "true"
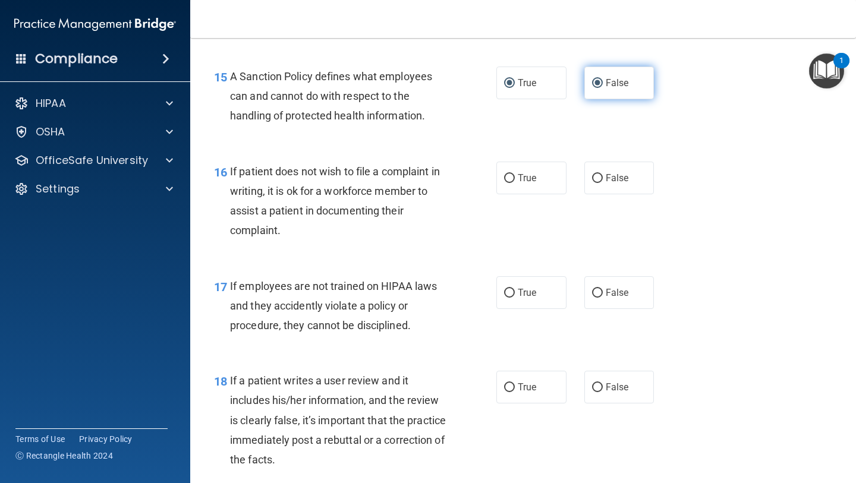
radio input "false"
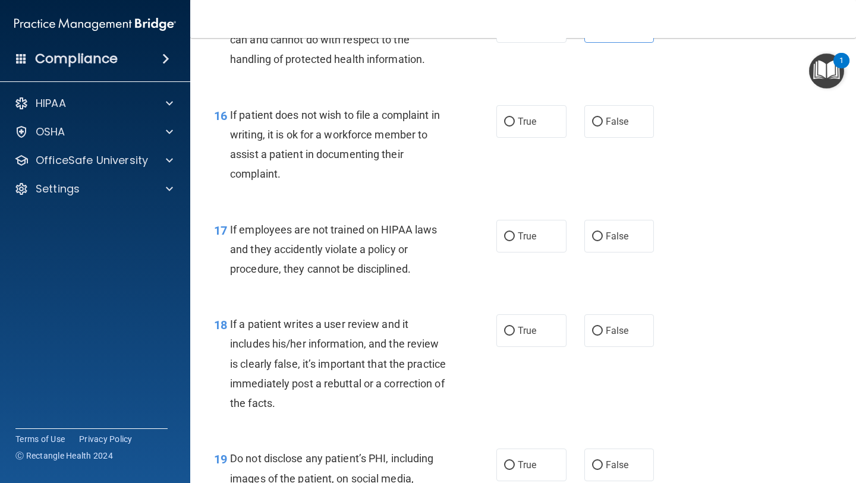
scroll to position [1909, 0]
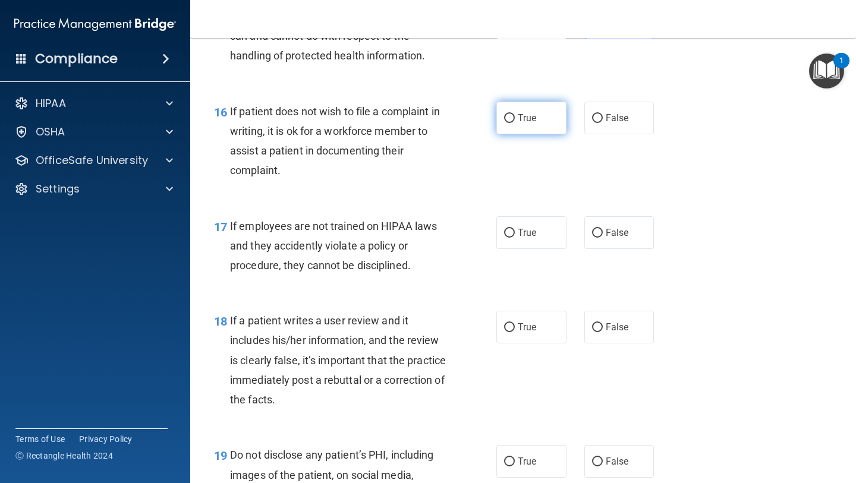
click at [513, 126] on label "True" at bounding box center [531, 118] width 70 height 33
click at [513, 123] on input "True" at bounding box center [509, 118] width 11 height 9
radio input "true"
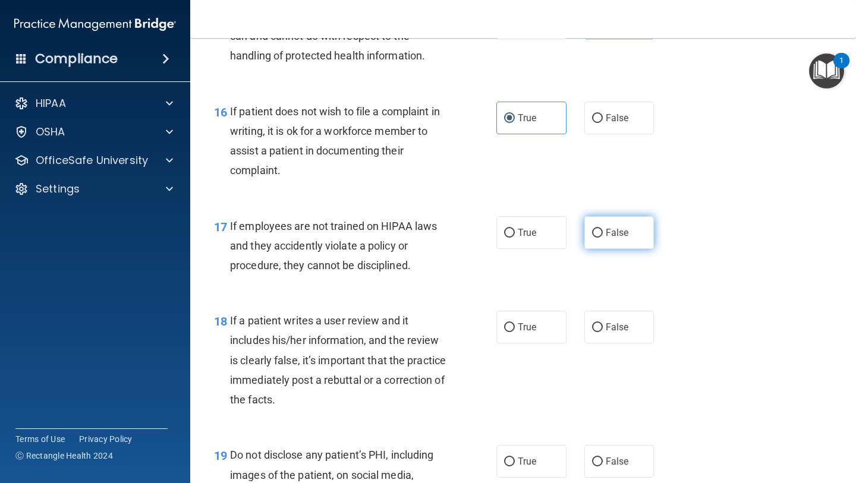
click at [644, 243] on label "False" at bounding box center [619, 232] width 70 height 33
click at [603, 238] on input "False" at bounding box center [597, 233] width 11 height 9
radio input "true"
click at [643, 243] on label "False" at bounding box center [619, 232] width 70 height 33
click at [603, 238] on input "False" at bounding box center [597, 233] width 11 height 9
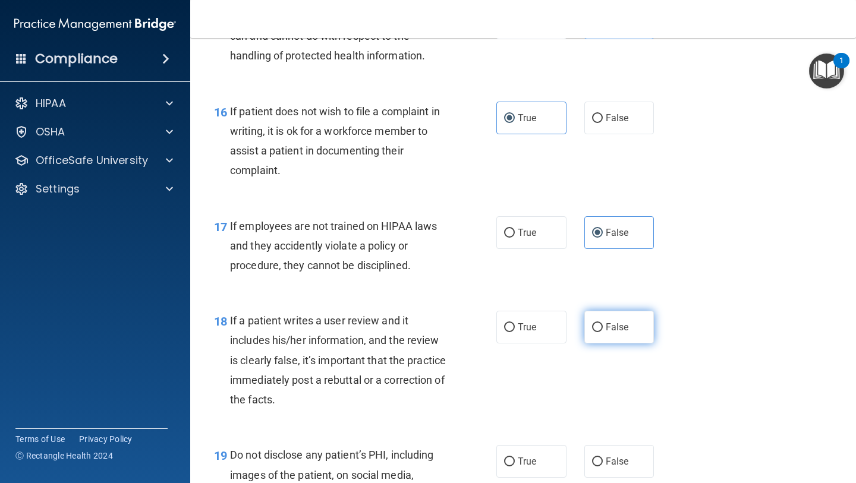
click at [623, 313] on label "False" at bounding box center [619, 327] width 70 height 33
click at [603, 323] on input "False" at bounding box center [597, 327] width 11 height 9
radio input "true"
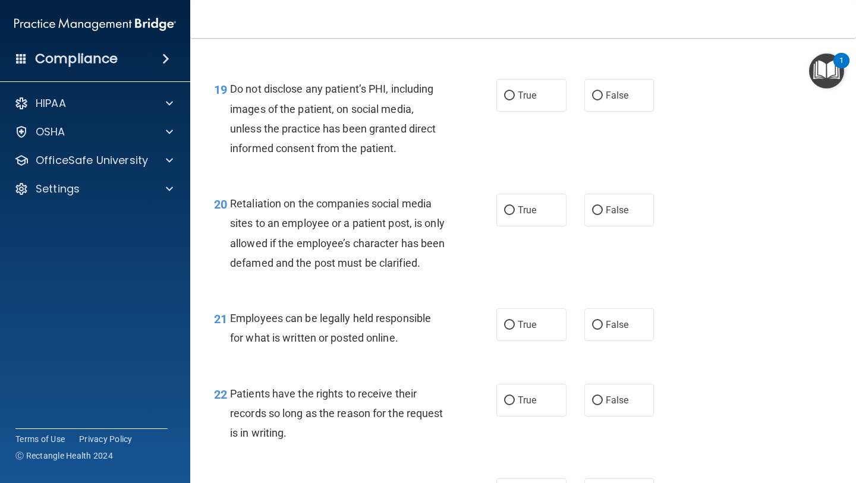
scroll to position [2276, 0]
click at [516, 105] on label "True" at bounding box center [531, 94] width 70 height 33
click at [515, 99] on input "True" at bounding box center [509, 94] width 11 height 9
radio input "true"
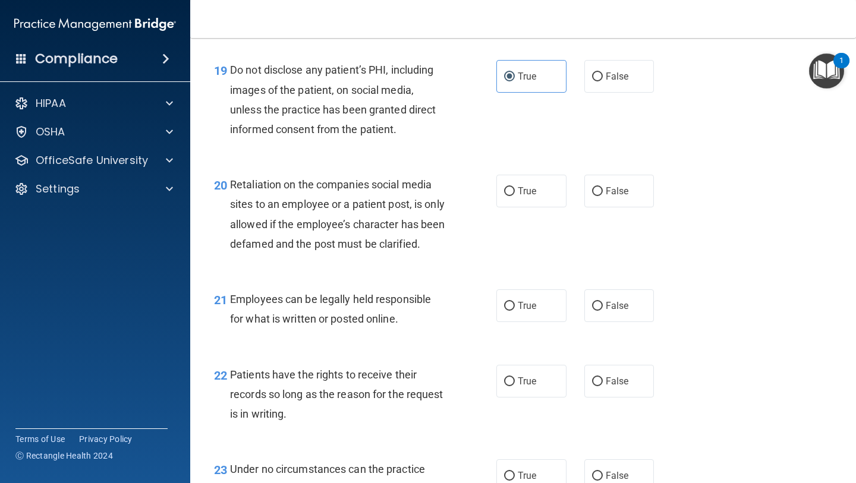
scroll to position [2309, 0]
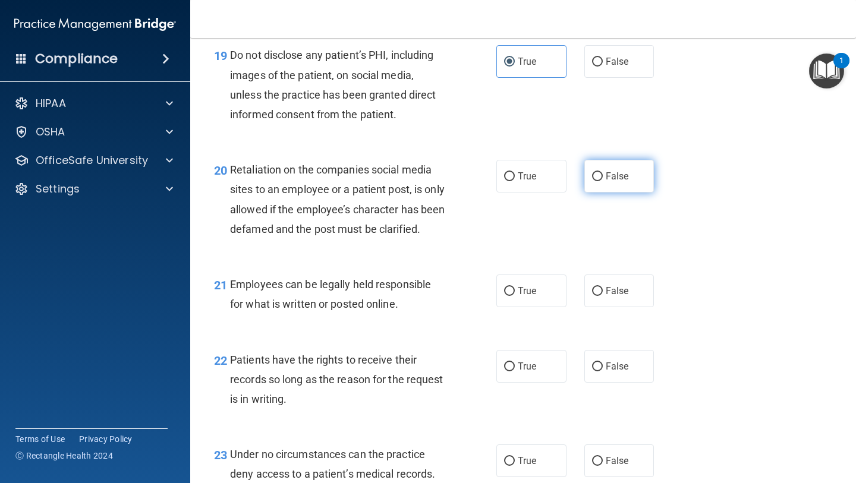
click at [632, 177] on label "False" at bounding box center [619, 176] width 70 height 33
click at [603, 177] on input "False" at bounding box center [597, 176] width 11 height 9
radio input "true"
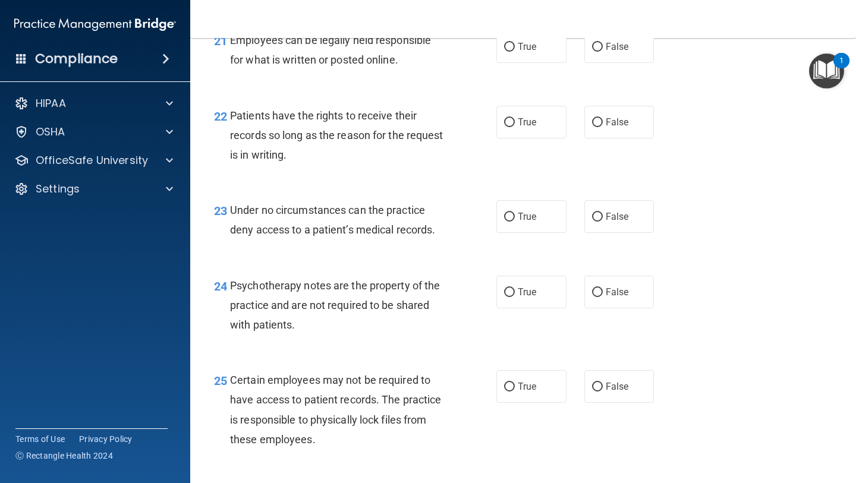
scroll to position [2554, 0]
click at [526, 62] on label "True" at bounding box center [531, 46] width 70 height 33
click at [515, 51] on input "True" at bounding box center [509, 46] width 11 height 9
radio input "true"
click at [629, 138] on label "False" at bounding box center [619, 121] width 70 height 33
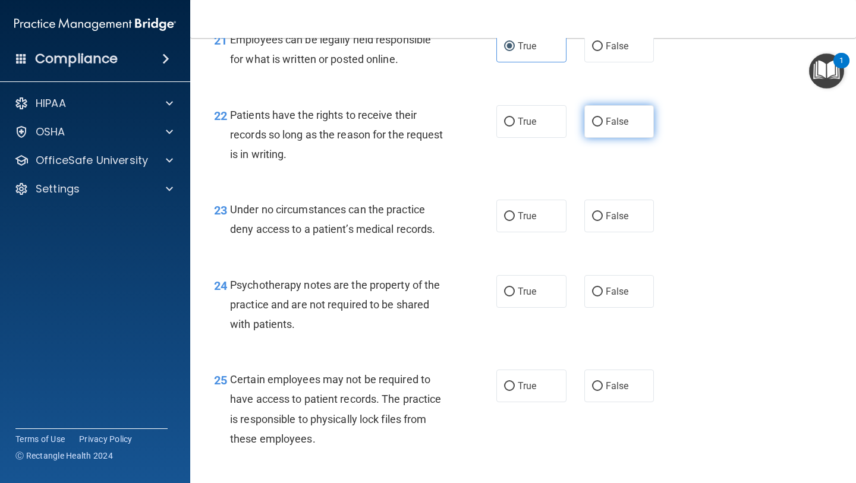
click at [603, 127] on input "False" at bounding box center [597, 122] width 11 height 9
radio input "true"
click at [543, 231] on label "True" at bounding box center [531, 216] width 70 height 33
click at [515, 221] on input "True" at bounding box center [509, 216] width 11 height 9
radio input "true"
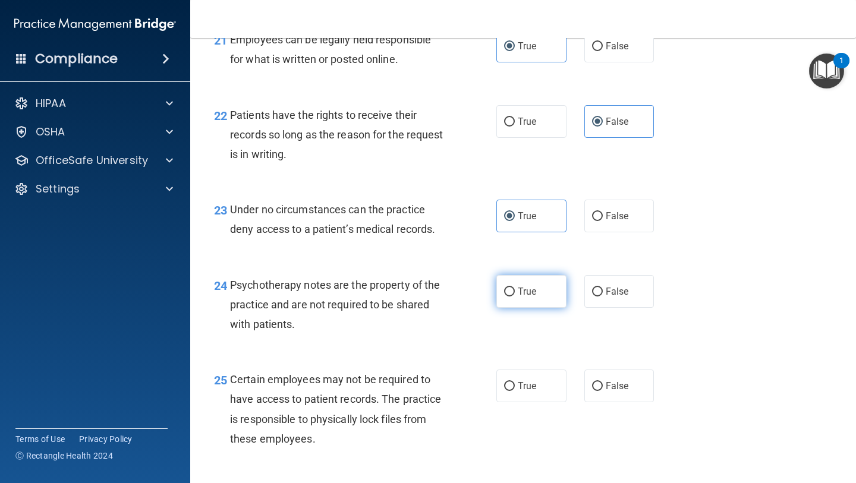
click at [509, 297] on input "True" at bounding box center [509, 292] width 11 height 9
radio input "true"
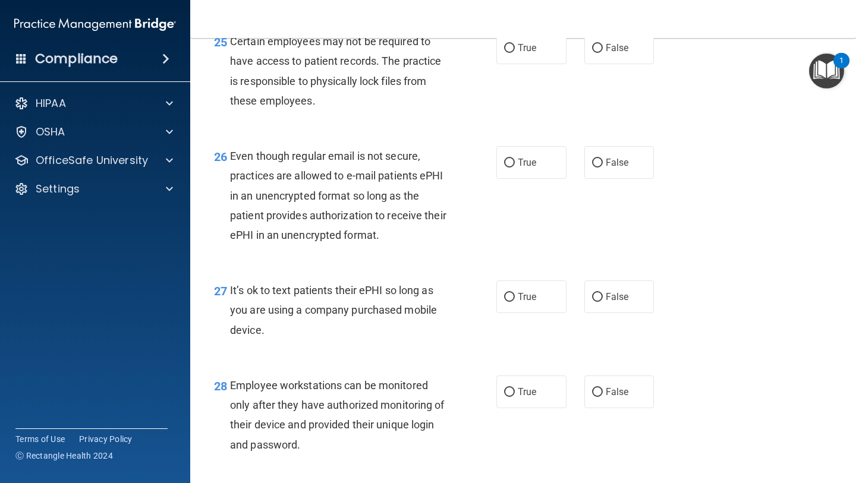
scroll to position [2891, 0]
click at [516, 61] on label "True" at bounding box center [531, 48] width 70 height 33
click at [515, 53] on input "True" at bounding box center [509, 49] width 11 height 9
radio input "true"
click at [538, 201] on div "26 Even though regular email is not secure, practices are allowed to e-mail pat…" at bounding box center [523, 199] width 636 height 134
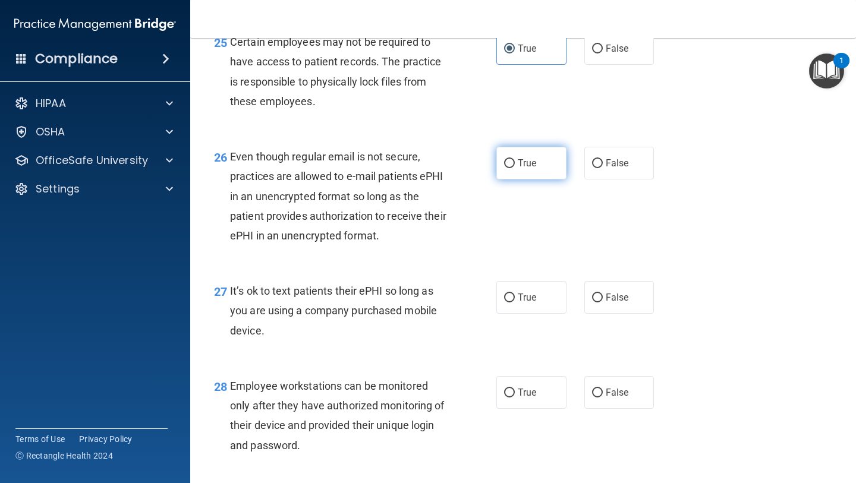
click at [538, 179] on label "True" at bounding box center [531, 163] width 70 height 33
click at [515, 168] on input "True" at bounding box center [509, 163] width 11 height 9
radio input "true"
click at [517, 314] on label "True" at bounding box center [531, 297] width 70 height 33
click at [515, 302] on input "True" at bounding box center [509, 298] width 11 height 9
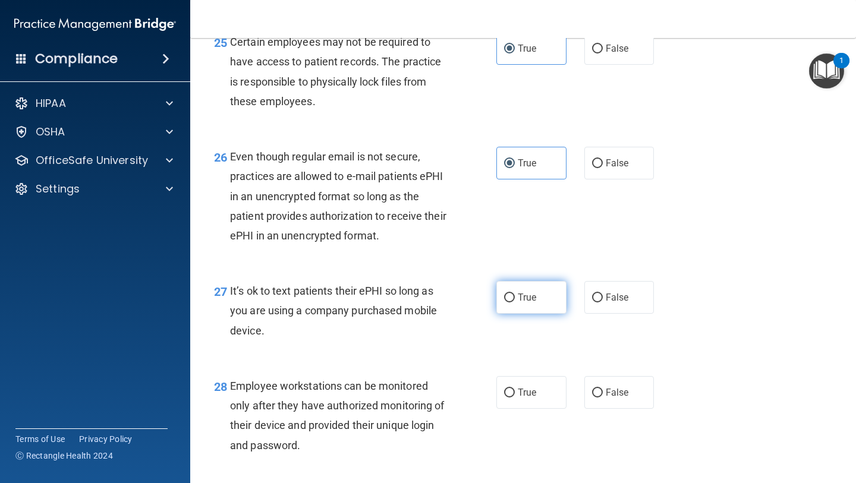
radio input "true"
click at [621, 398] on span "False" at bounding box center [616, 392] width 23 height 11
click at [603, 398] on input "False" at bounding box center [597, 393] width 11 height 9
radio input "true"
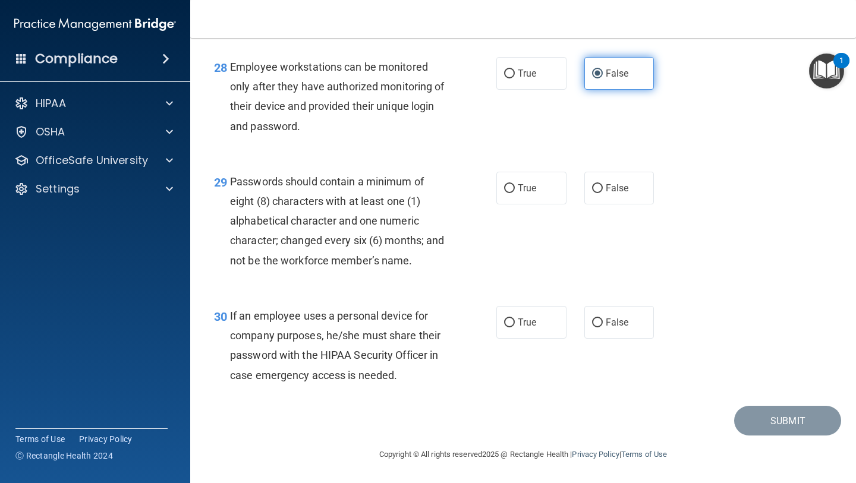
scroll to position [3231, 0]
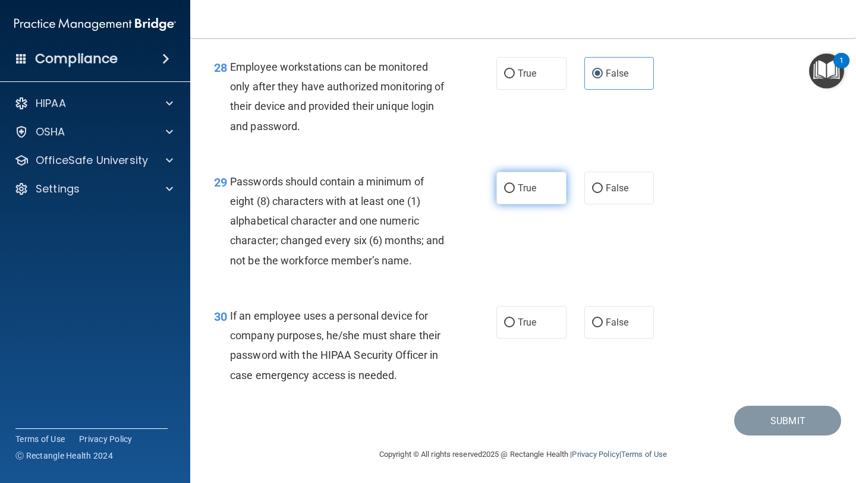
click at [515, 190] on label "True" at bounding box center [531, 188] width 70 height 33
click at [515, 190] on input "True" at bounding box center [509, 188] width 11 height 9
radio input "true"
click at [613, 314] on label "False" at bounding box center [619, 322] width 70 height 33
click at [603, 318] on input "False" at bounding box center [597, 322] width 11 height 9
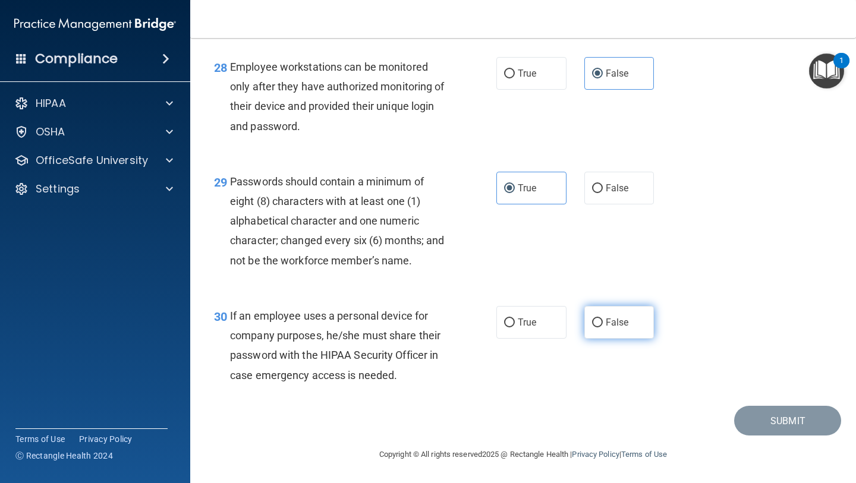
radio input "true"
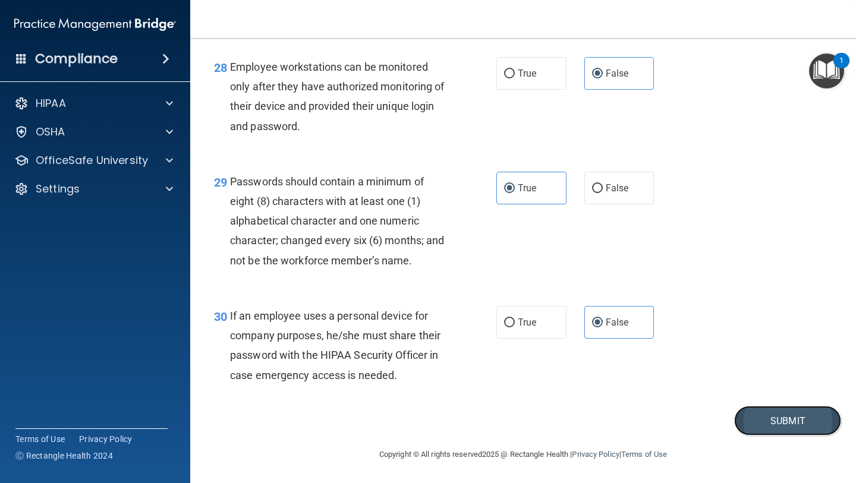
click at [809, 427] on button "Submit" at bounding box center [787, 421] width 107 height 30
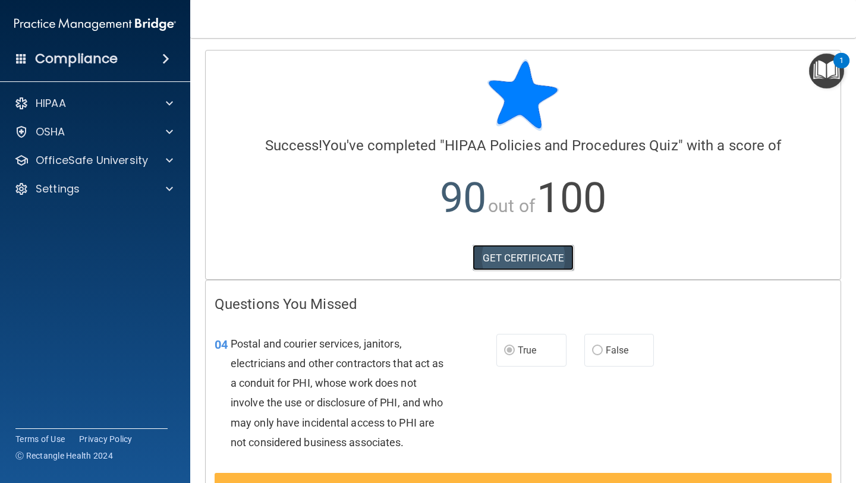
click at [525, 251] on link "GET CERTIFICATE" at bounding box center [523, 258] width 102 height 26
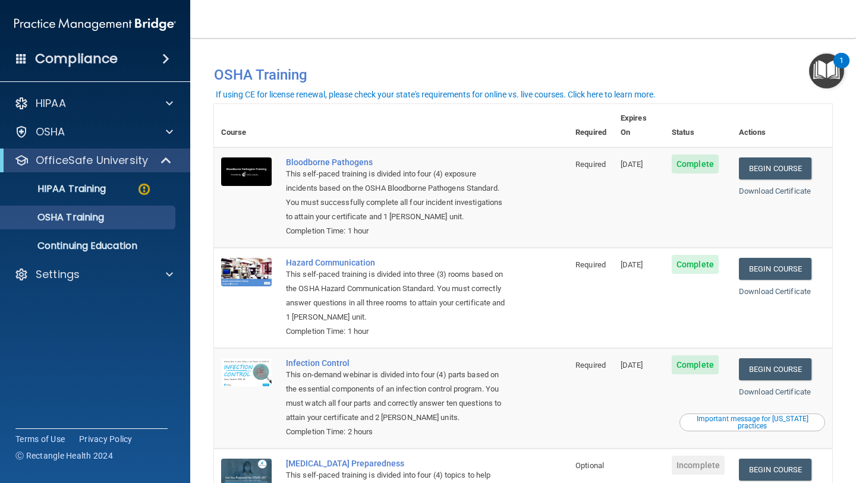
scroll to position [100, 0]
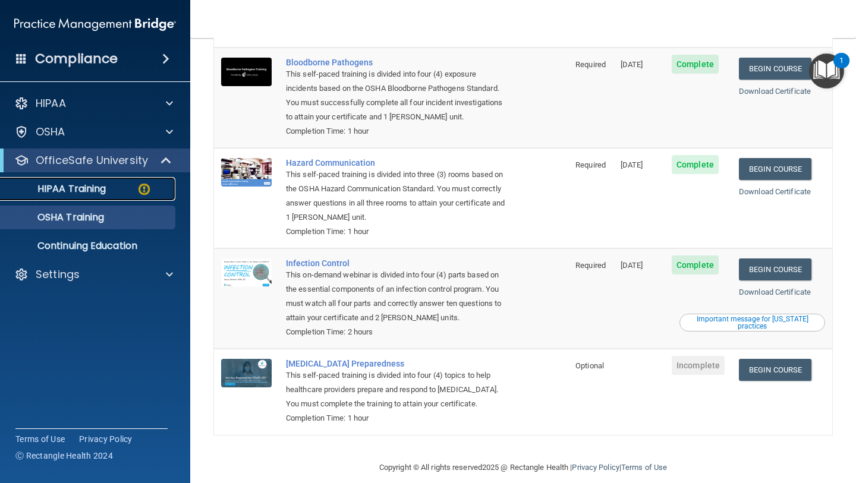
click at [122, 191] on div "HIPAA Training" at bounding box center [89, 189] width 162 height 12
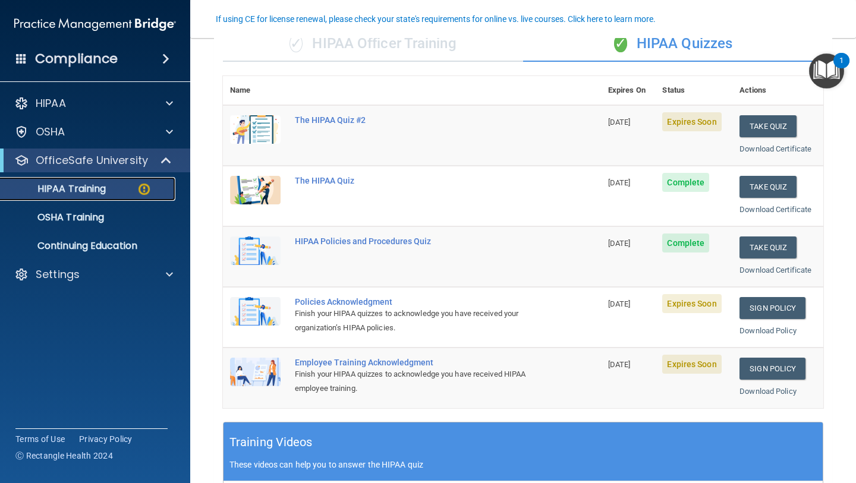
scroll to position [102, 0]
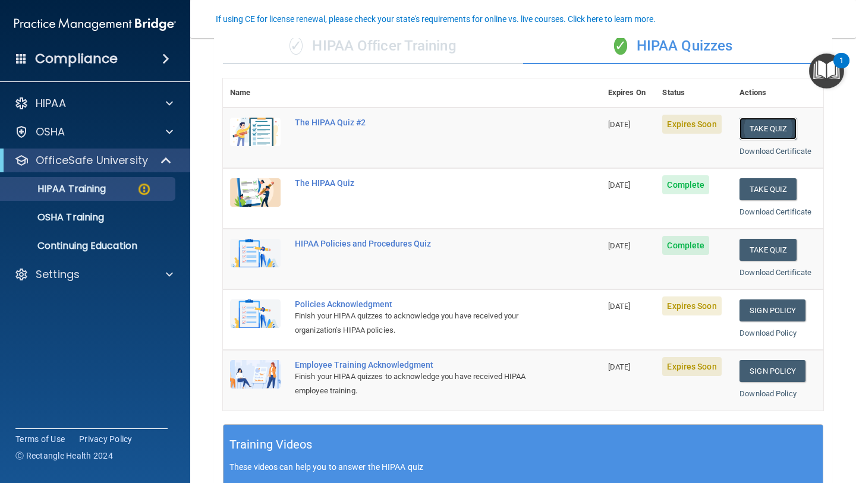
click at [750, 128] on button "Take Quiz" at bounding box center [767, 129] width 57 height 22
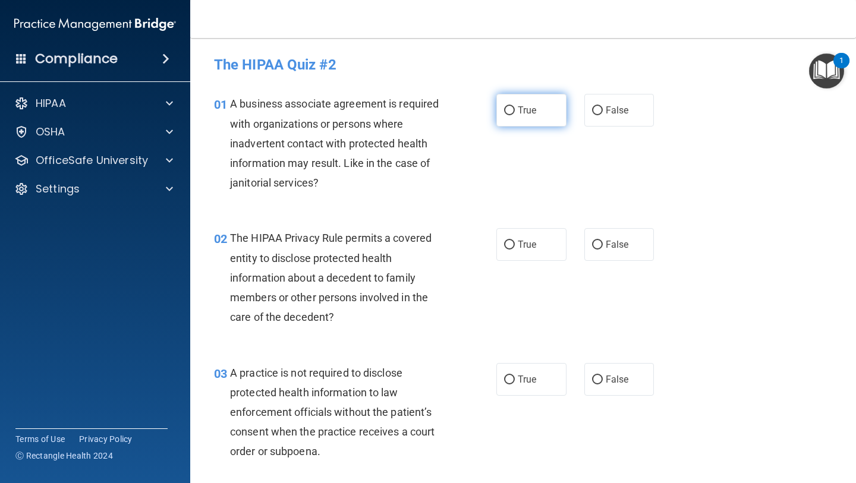
click at [531, 102] on label "True" at bounding box center [531, 110] width 70 height 33
click at [515, 106] on input "True" at bounding box center [509, 110] width 11 height 9
radio input "true"
click at [534, 236] on label "True" at bounding box center [531, 244] width 70 height 33
click at [515, 241] on input "True" at bounding box center [509, 245] width 11 height 9
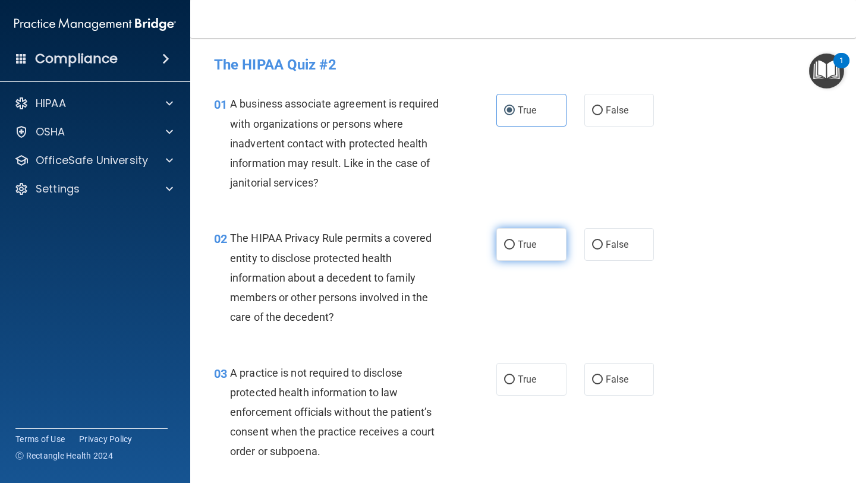
radio input "true"
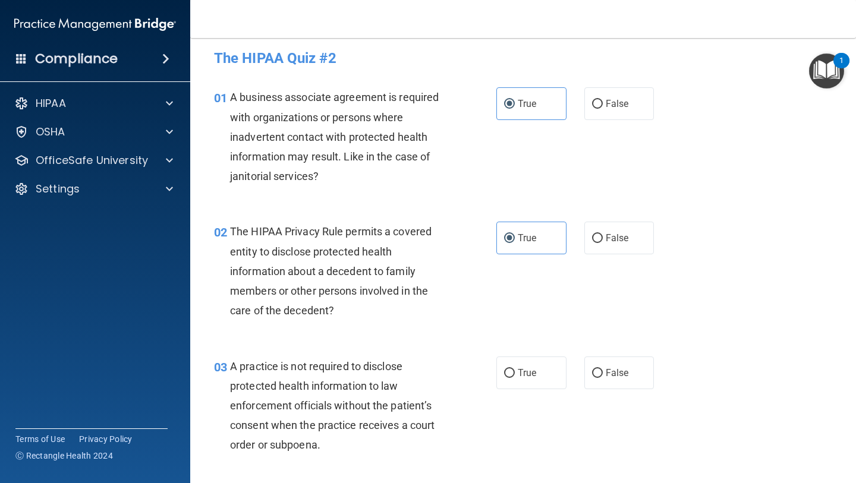
scroll to position [7, 0]
click at [625, 367] on span "False" at bounding box center [616, 372] width 23 height 11
click at [603, 368] on input "False" at bounding box center [597, 372] width 11 height 9
radio input "true"
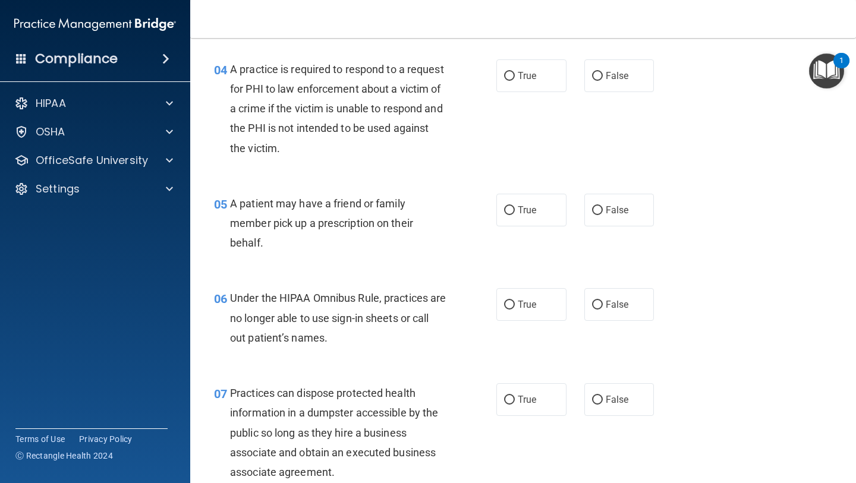
scroll to position [449, 0]
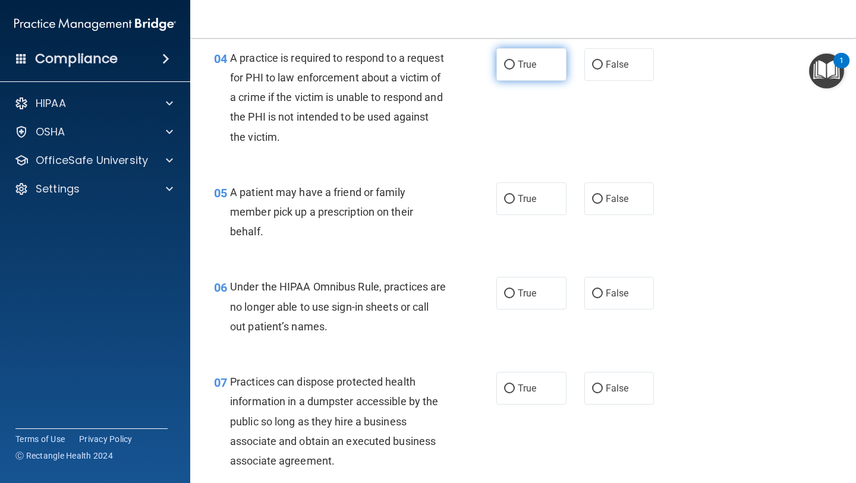
click at [516, 71] on label "True" at bounding box center [531, 64] width 70 height 33
click at [515, 70] on input "True" at bounding box center [509, 65] width 11 height 9
radio input "true"
click at [599, 195] on input "False" at bounding box center [597, 199] width 11 height 9
radio input "true"
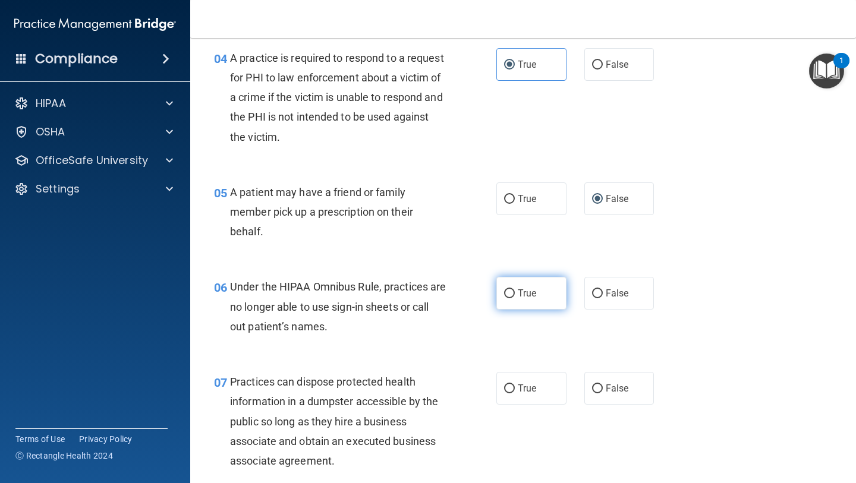
click at [515, 292] on label "True" at bounding box center [531, 293] width 70 height 33
click at [515, 292] on input "True" at bounding box center [509, 293] width 11 height 9
radio input "true"
click at [600, 380] on label "False" at bounding box center [619, 388] width 70 height 33
click at [600, 384] on input "False" at bounding box center [597, 388] width 11 height 9
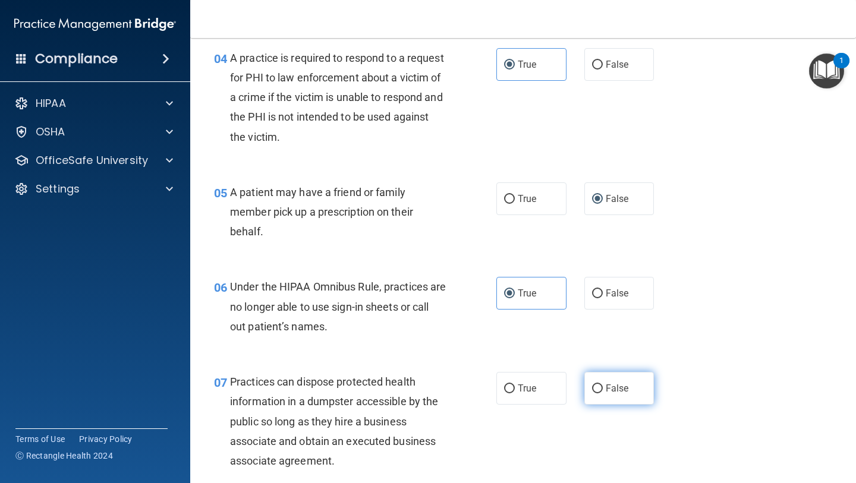
radio input "true"
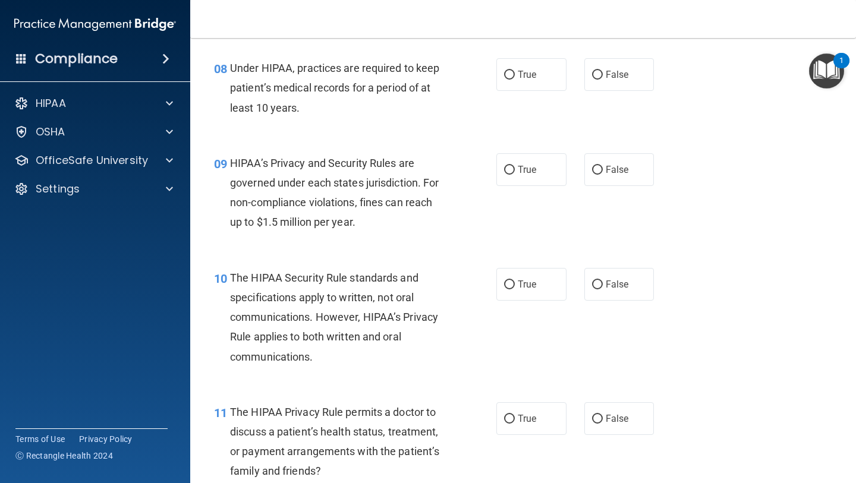
scroll to position [905, 0]
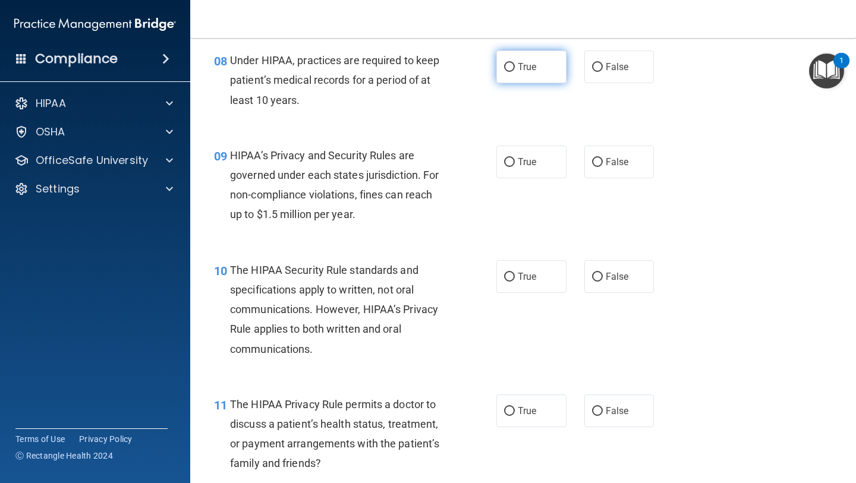
click at [510, 63] on input "True" at bounding box center [509, 67] width 11 height 9
radio input "true"
click at [518, 170] on label "True" at bounding box center [531, 162] width 70 height 33
click at [515, 167] on input "True" at bounding box center [509, 162] width 11 height 9
radio input "true"
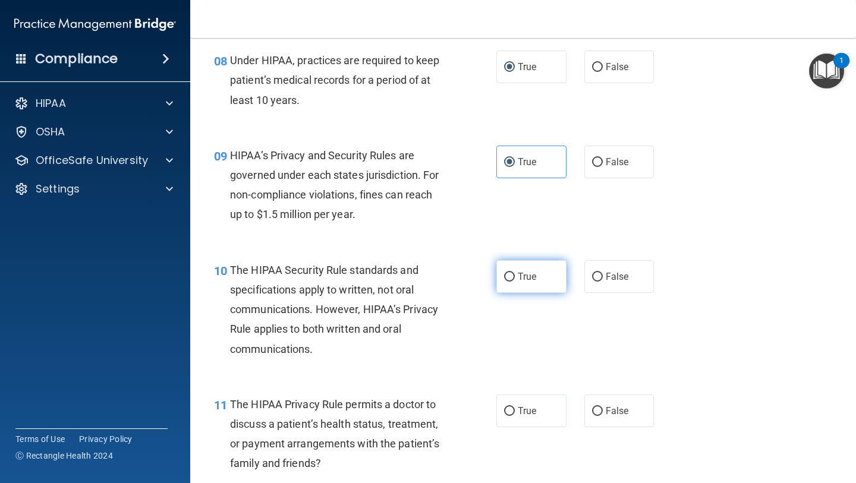
click at [519, 273] on span "True" at bounding box center [527, 276] width 18 height 11
click at [515, 273] on input "True" at bounding box center [509, 277] width 11 height 9
radio input "true"
click at [617, 403] on label "False" at bounding box center [619, 411] width 70 height 33
click at [603, 407] on input "False" at bounding box center [597, 411] width 11 height 9
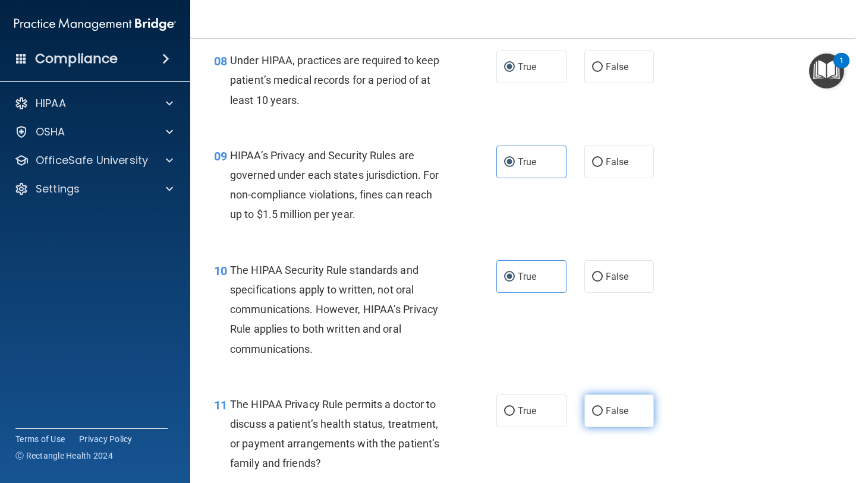
radio input "true"
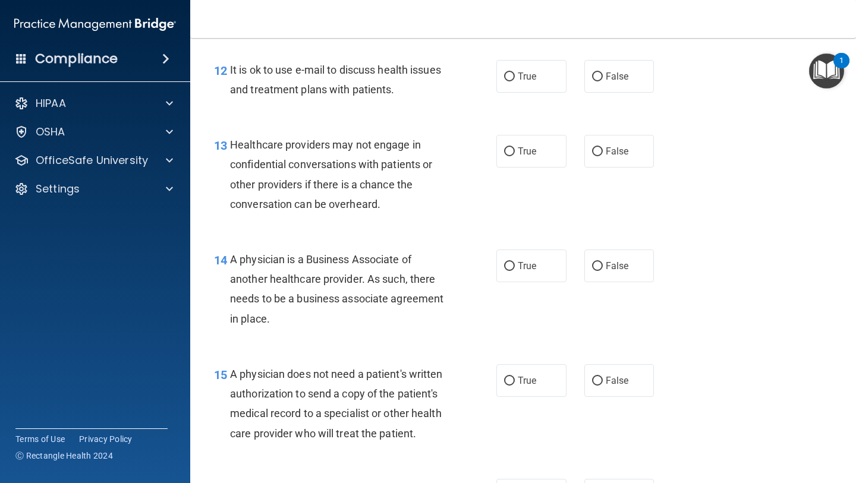
scroll to position [1367, 0]
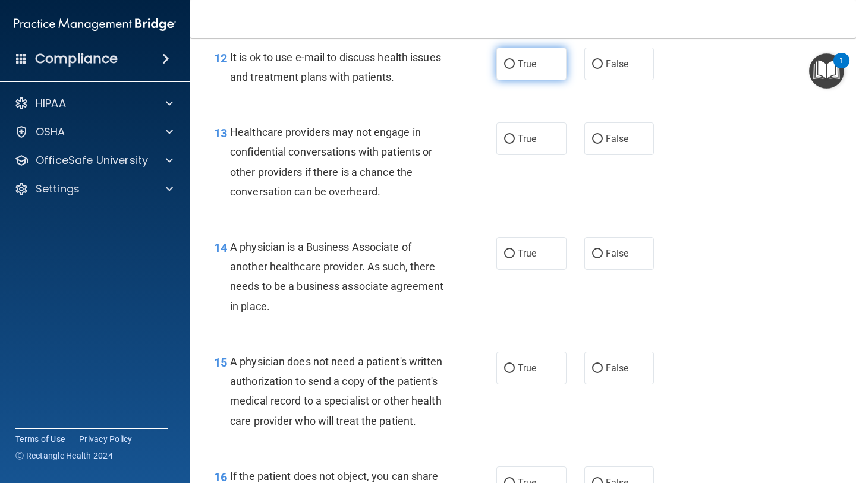
click at [509, 64] on input "True" at bounding box center [509, 64] width 11 height 9
radio input "true"
click at [605, 143] on span "False" at bounding box center [616, 138] width 23 height 11
click at [603, 143] on input "False" at bounding box center [597, 139] width 11 height 9
radio input "true"
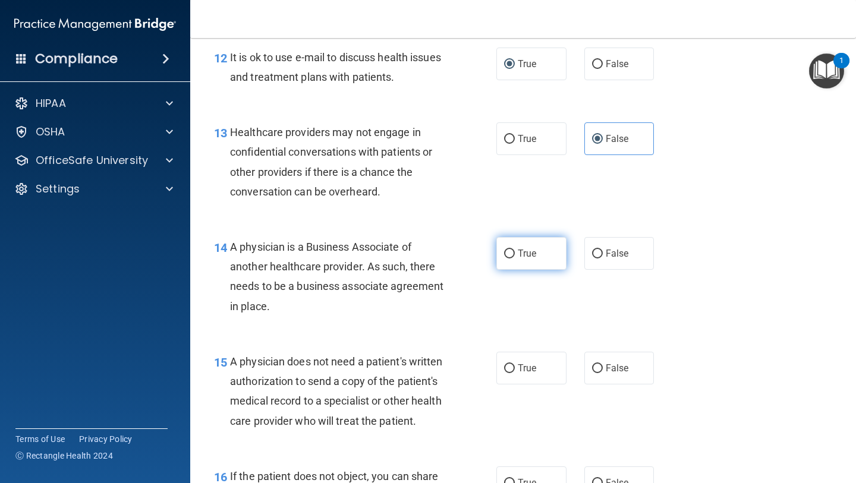
click at [504, 256] on input "True" at bounding box center [509, 254] width 11 height 9
radio input "true"
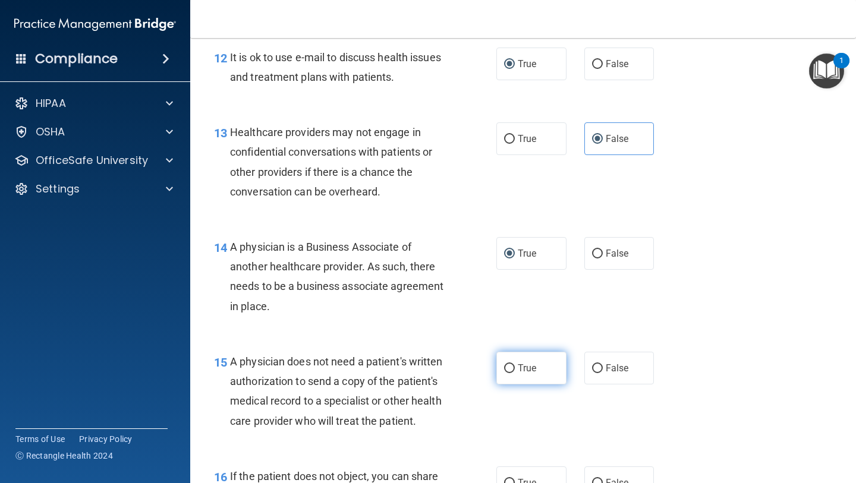
click at [506, 358] on label "True" at bounding box center [531, 368] width 70 height 33
click at [506, 364] on input "True" at bounding box center [509, 368] width 11 height 9
radio input "true"
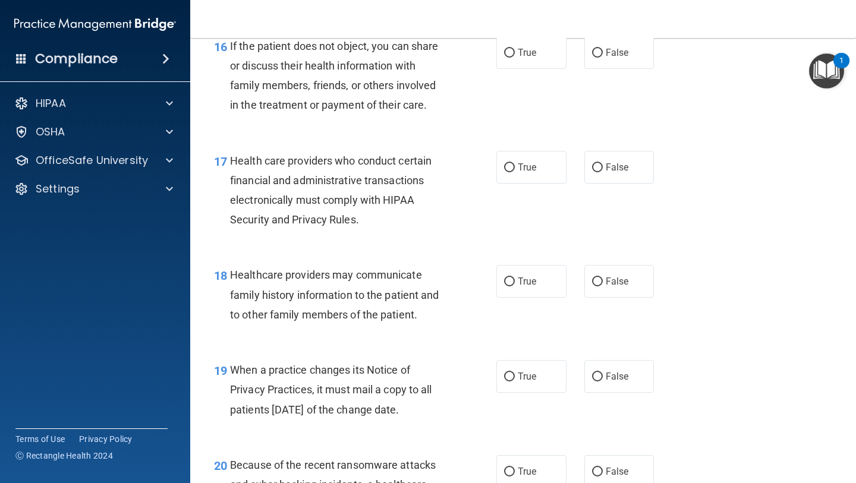
scroll to position [1794, 0]
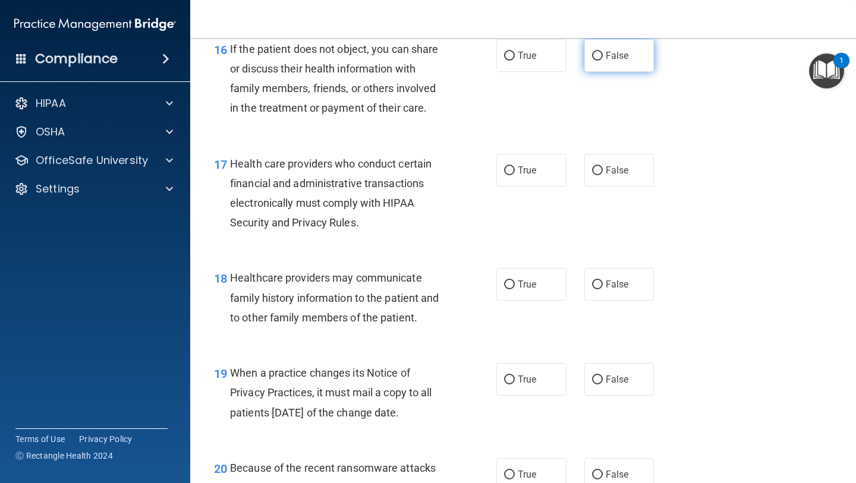
click at [629, 57] on label "False" at bounding box center [619, 55] width 70 height 33
click at [603, 57] on input "False" at bounding box center [597, 56] width 11 height 9
radio input "true"
click at [512, 174] on input "True" at bounding box center [509, 170] width 11 height 9
radio input "true"
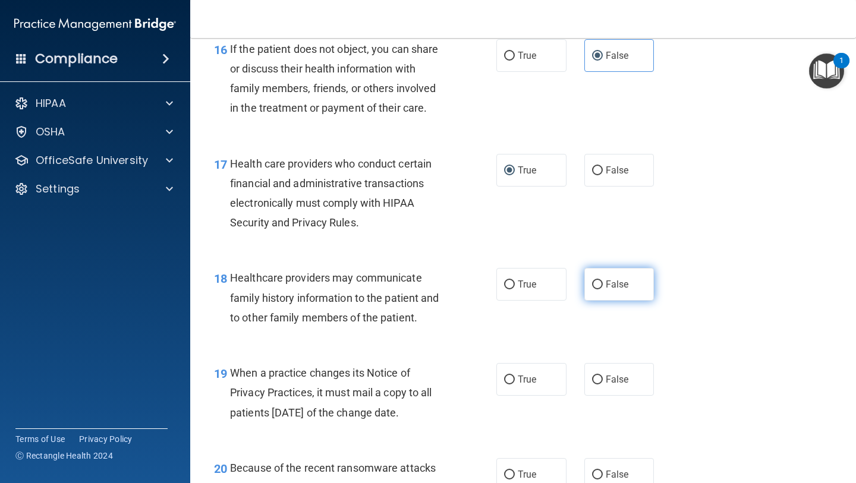
click at [609, 286] on span "False" at bounding box center [616, 284] width 23 height 11
click at [603, 286] on input "False" at bounding box center [597, 284] width 11 height 9
radio input "true"
click at [516, 402] on div "19 When a practice changes its Notice of Privacy Practices, it must mail a copy…" at bounding box center [523, 395] width 636 height 95
click at [524, 381] on span "True" at bounding box center [527, 379] width 18 height 11
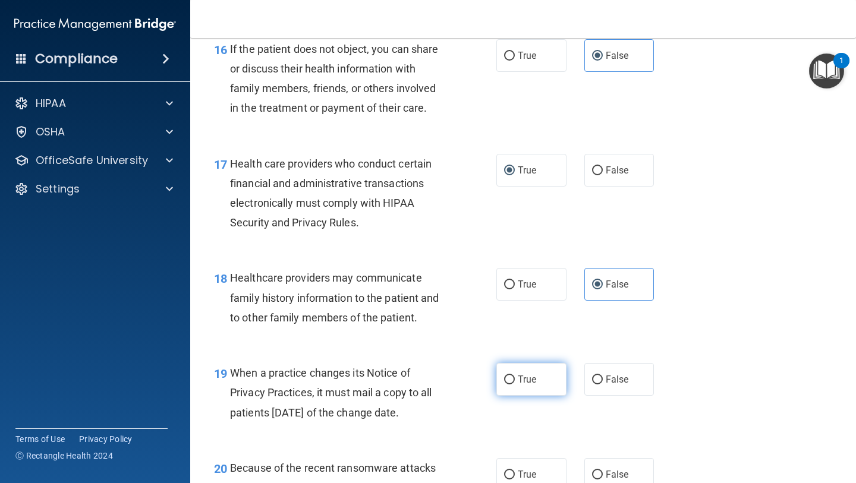
click at [515, 381] on input "True" at bounding box center [509, 380] width 11 height 9
radio input "true"
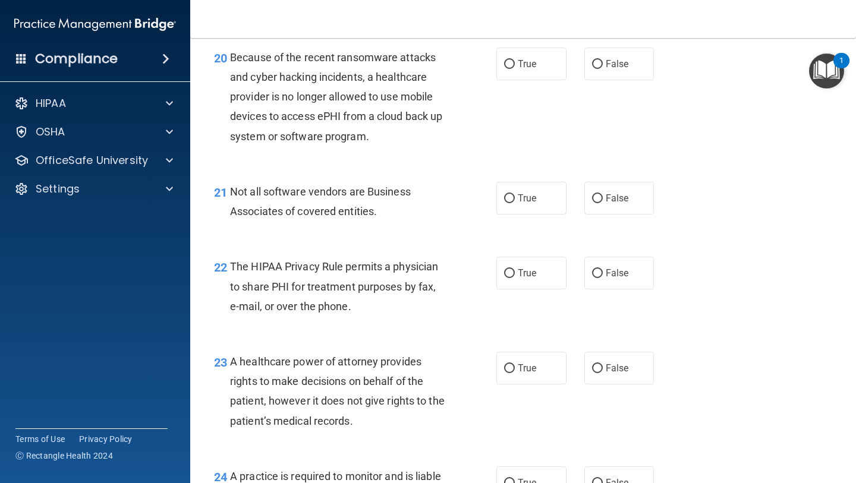
scroll to position [2205, 0]
click at [593, 68] on input "False" at bounding box center [597, 63] width 11 height 9
radio input "true"
click at [609, 195] on span "False" at bounding box center [616, 197] width 23 height 11
click at [603, 195] on input "False" at bounding box center [597, 198] width 11 height 9
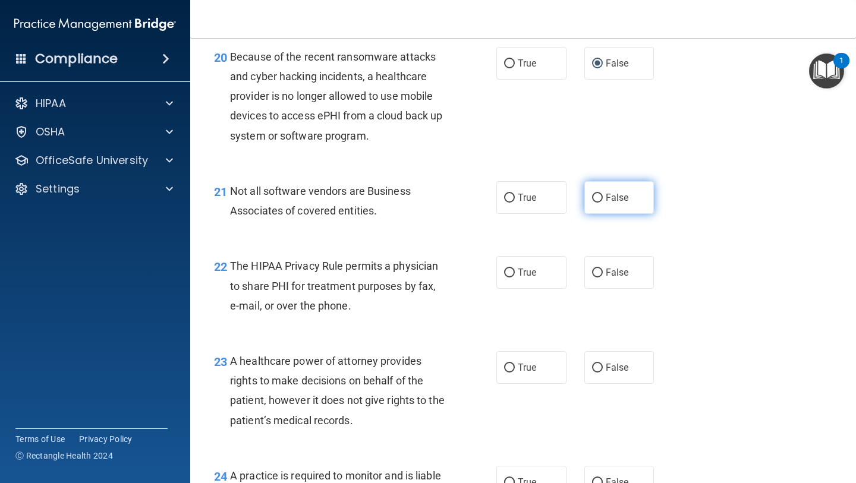
radio input "true"
click at [518, 266] on label "True" at bounding box center [531, 272] width 70 height 33
click at [515, 269] on input "True" at bounding box center [509, 273] width 11 height 9
radio input "true"
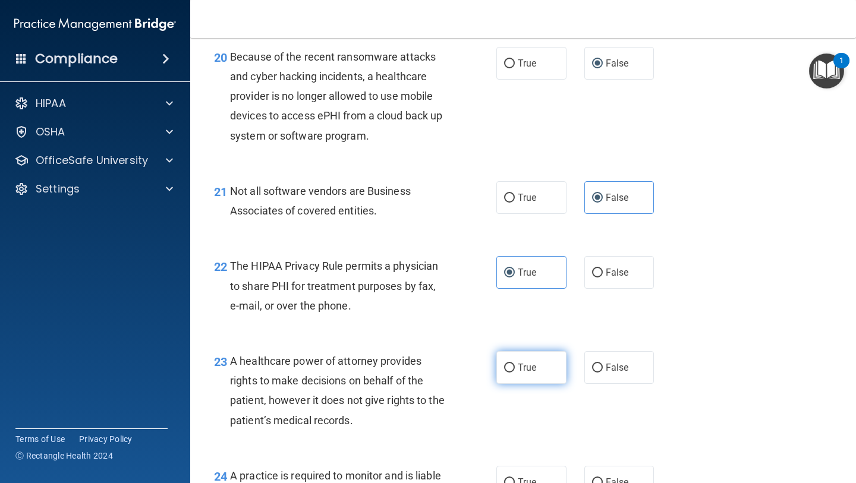
click at [530, 373] on span "True" at bounding box center [527, 367] width 18 height 11
click at [515, 373] on input "True" at bounding box center [509, 368] width 11 height 9
radio input "true"
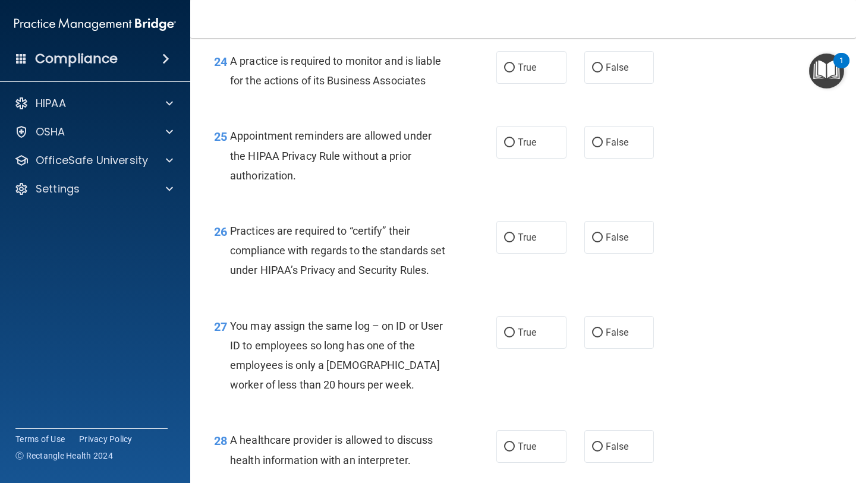
scroll to position [2622, 0]
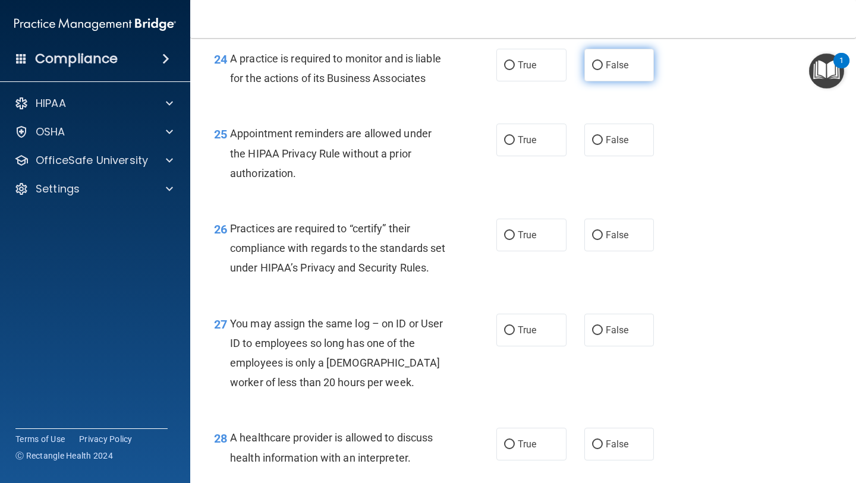
click at [603, 65] on label "False" at bounding box center [619, 65] width 70 height 33
click at [603, 65] on input "False" at bounding box center [597, 65] width 11 height 9
radio input "true"
click at [521, 135] on span "True" at bounding box center [527, 139] width 18 height 11
click at [515, 136] on input "True" at bounding box center [509, 140] width 11 height 9
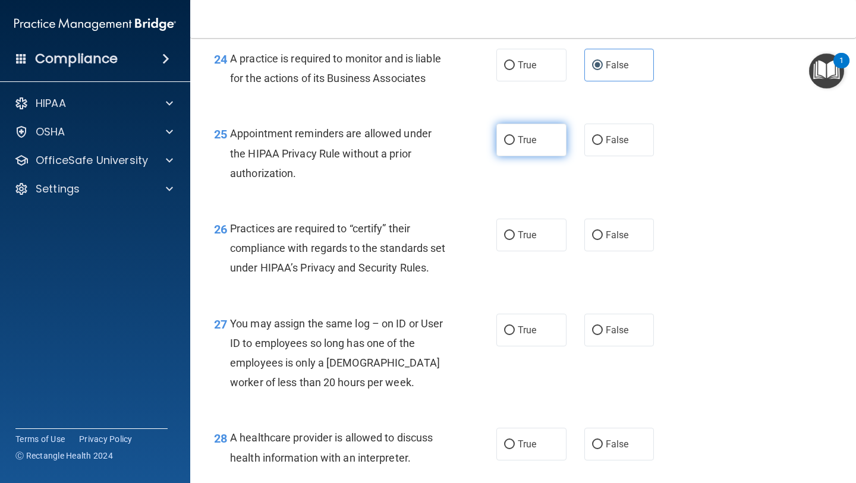
radio input "true"
click at [534, 242] on label "True" at bounding box center [531, 235] width 70 height 33
click at [515, 240] on input "True" at bounding box center [509, 235] width 11 height 9
radio input "true"
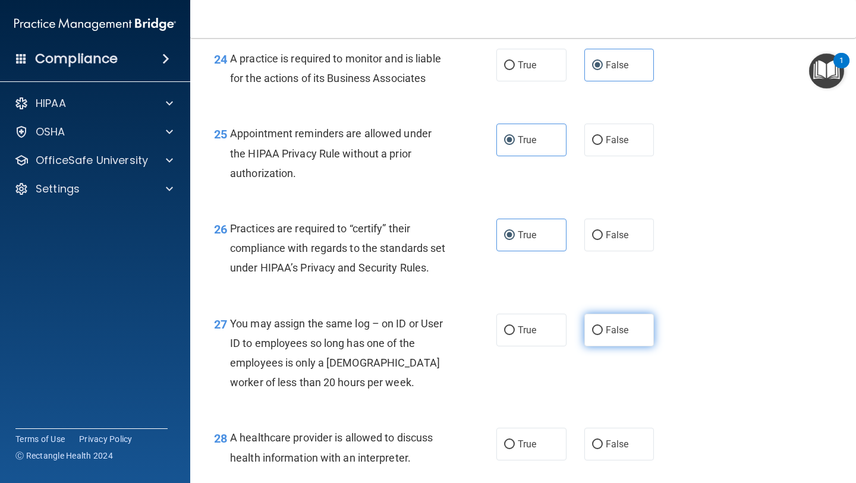
click at [621, 336] on span "False" at bounding box center [616, 329] width 23 height 11
click at [603, 335] on input "False" at bounding box center [597, 330] width 11 height 9
radio input "true"
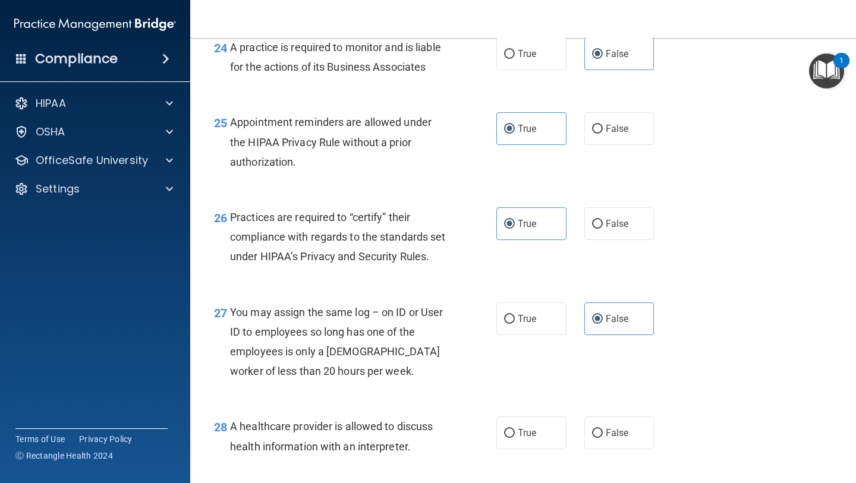
scroll to position [2633, 0]
click at [541, 444] on label "True" at bounding box center [531, 433] width 70 height 33
click at [515, 439] on input "True" at bounding box center [509, 434] width 11 height 9
radio input "true"
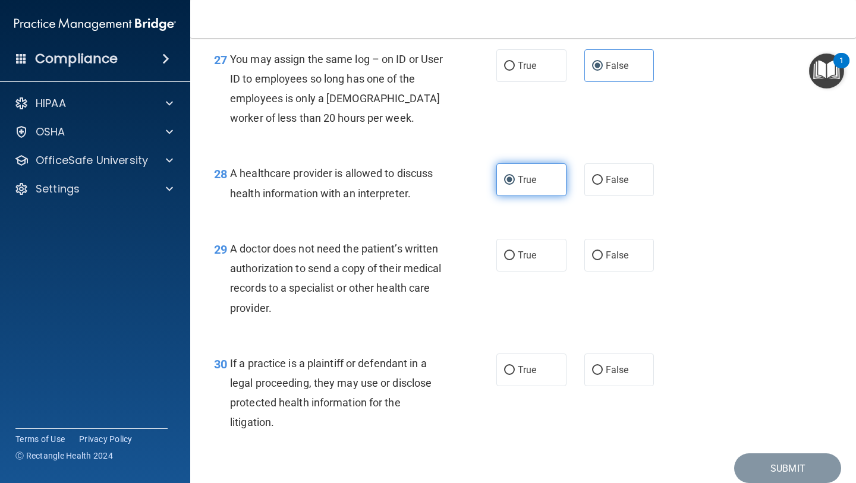
scroll to position [2954, 0]
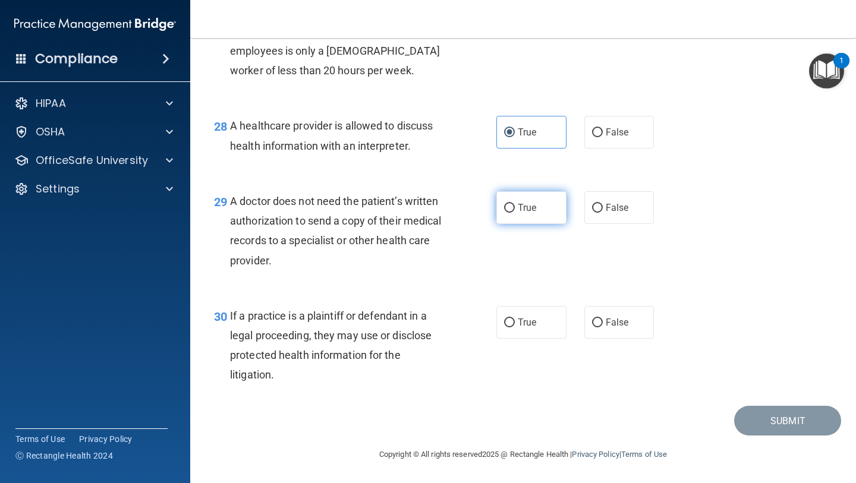
click at [513, 197] on label "True" at bounding box center [531, 207] width 70 height 33
click at [513, 204] on input "True" at bounding box center [509, 208] width 11 height 9
radio input "true"
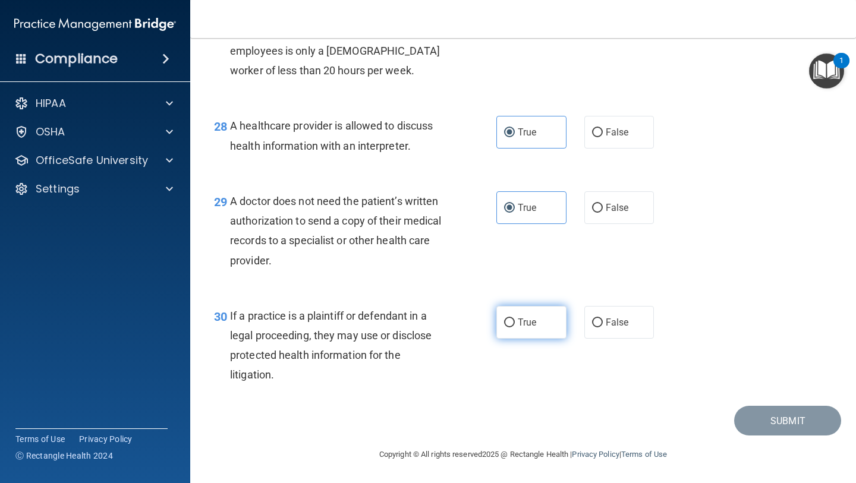
click at [519, 320] on span "True" at bounding box center [527, 322] width 18 height 11
click at [515, 320] on input "True" at bounding box center [509, 322] width 11 height 9
radio input "true"
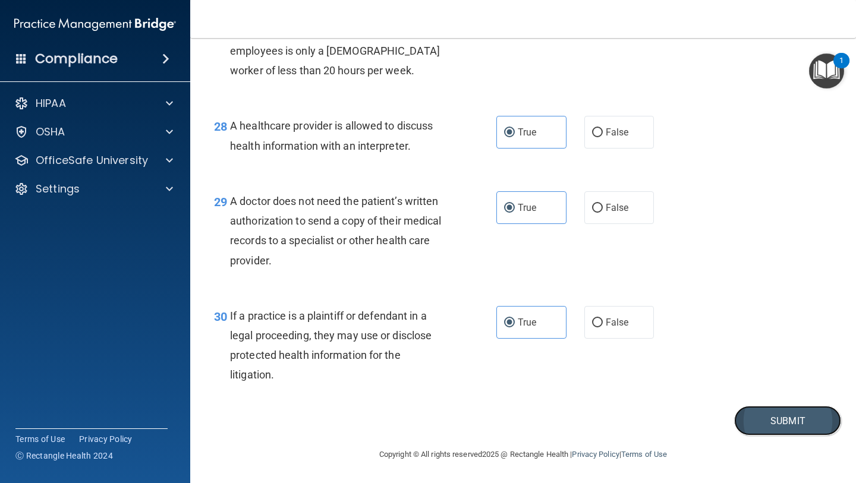
click at [761, 425] on button "Submit" at bounding box center [787, 421] width 107 height 30
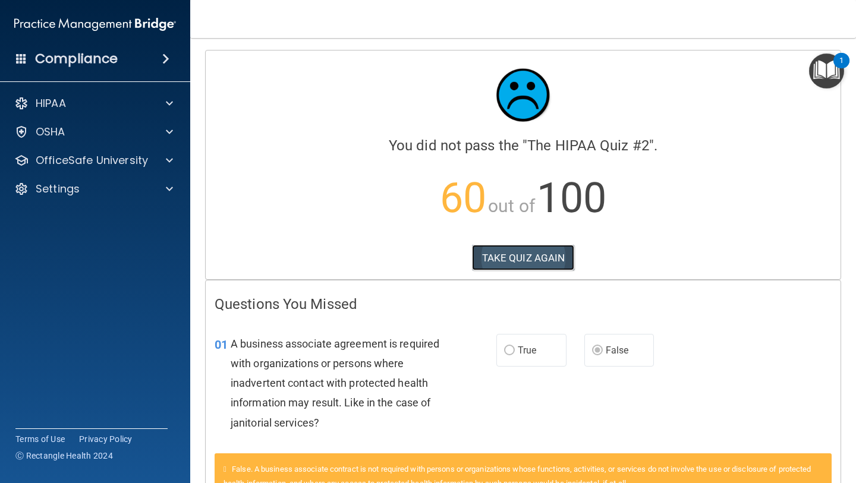
click at [547, 248] on button "TAKE QUIZ AGAIN" at bounding box center [523, 258] width 103 height 26
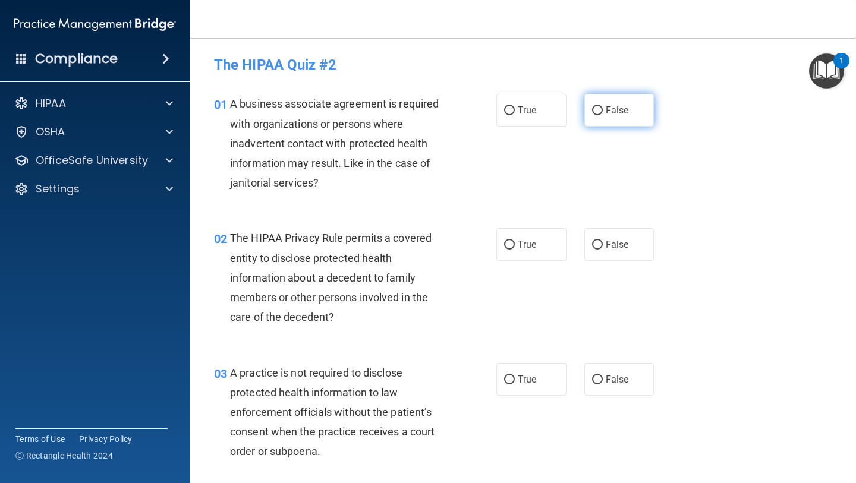
click at [601, 102] on label "False" at bounding box center [619, 110] width 70 height 33
click at [601, 106] on input "False" at bounding box center [597, 110] width 11 height 9
radio input "true"
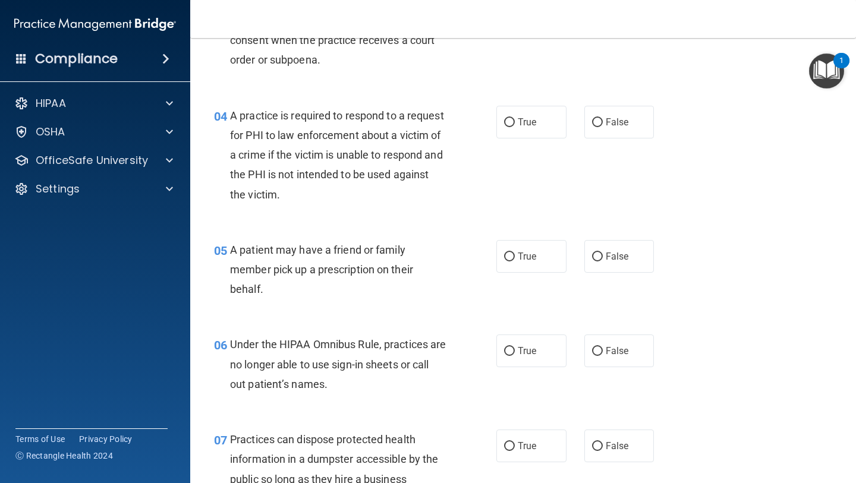
scroll to position [400, 0]
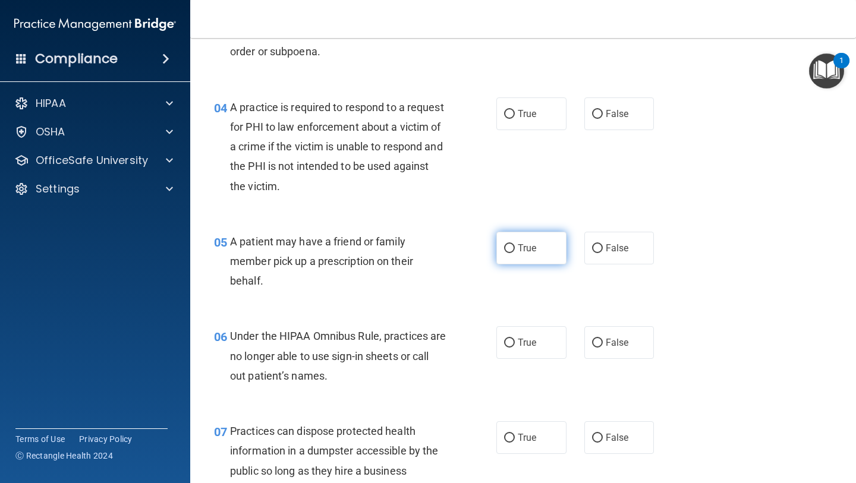
click at [522, 243] on span "True" at bounding box center [527, 247] width 18 height 11
click at [515, 244] on input "True" at bounding box center [509, 248] width 11 height 9
radio input "true"
click at [591, 346] on label "False" at bounding box center [619, 342] width 70 height 33
click at [592, 346] on input "False" at bounding box center [597, 343] width 11 height 9
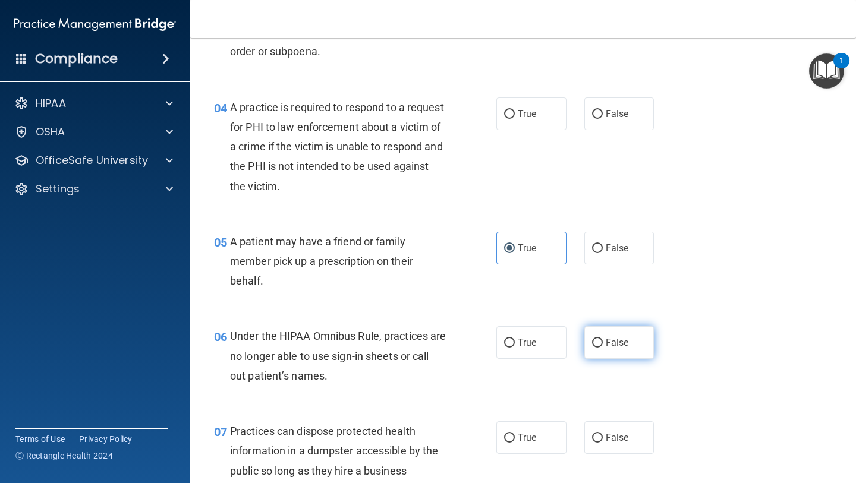
radio input "true"
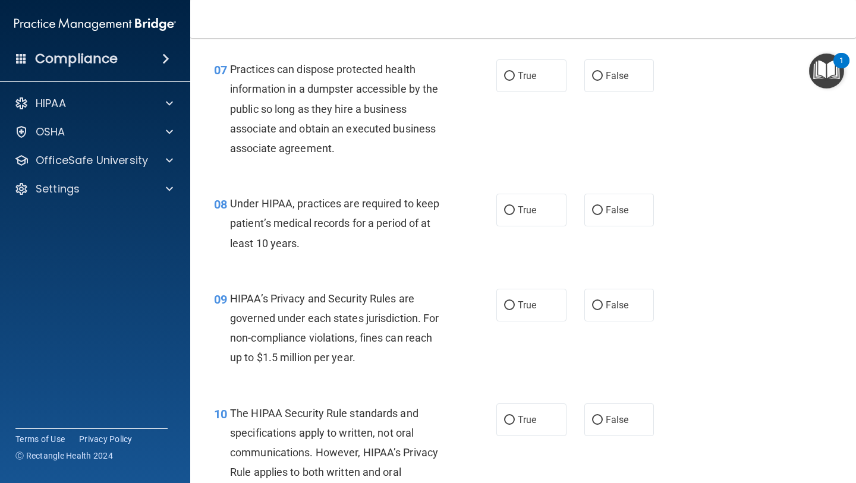
scroll to position [757, 0]
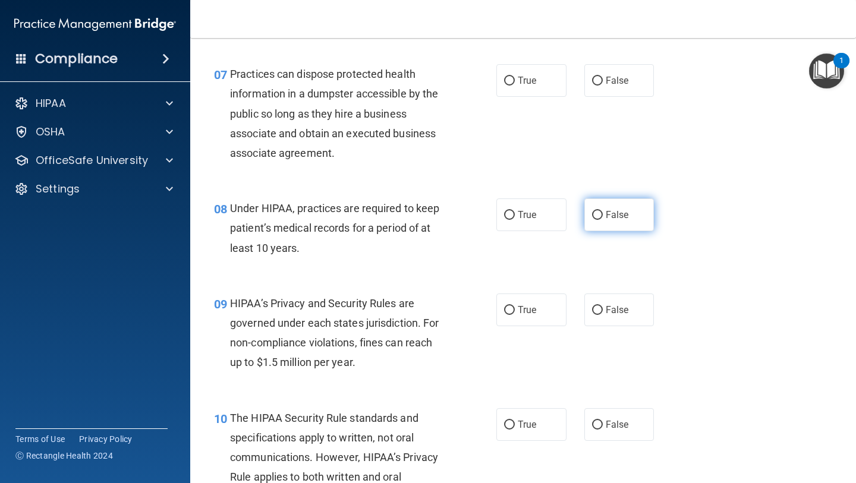
click at [610, 213] on span "False" at bounding box center [616, 214] width 23 height 11
click at [603, 213] on input "False" at bounding box center [597, 215] width 11 height 9
radio input "true"
click at [610, 283] on div "09 HIPAA’s Privacy and Security Rules are governed under each states jurisdicti…" at bounding box center [523, 336] width 636 height 115
click at [608, 317] on label "False" at bounding box center [619, 310] width 70 height 33
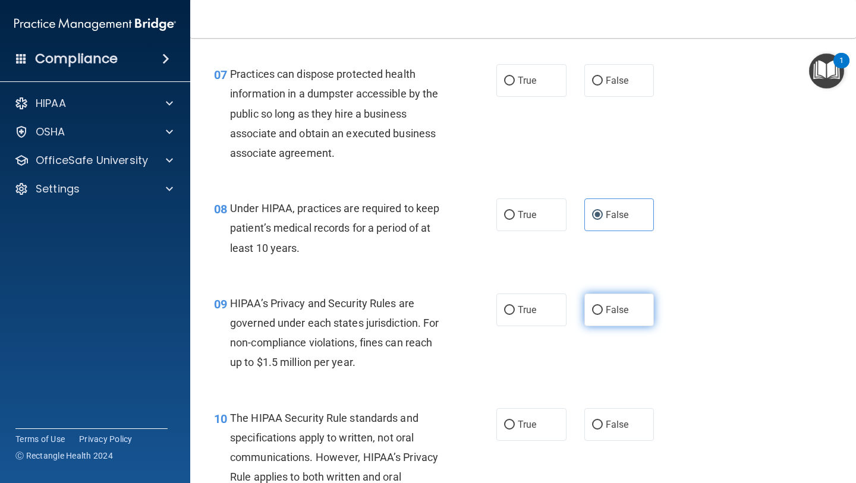
click at [603, 315] on input "False" at bounding box center [597, 310] width 11 height 9
radio input "true"
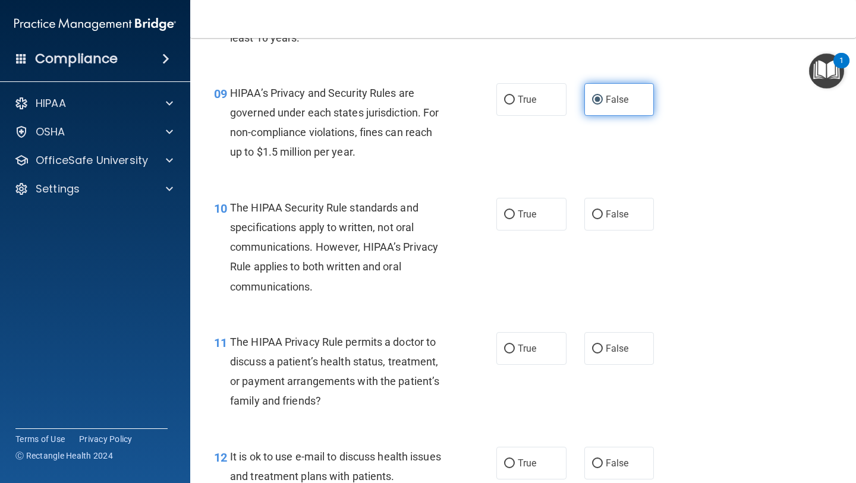
scroll to position [968, 0]
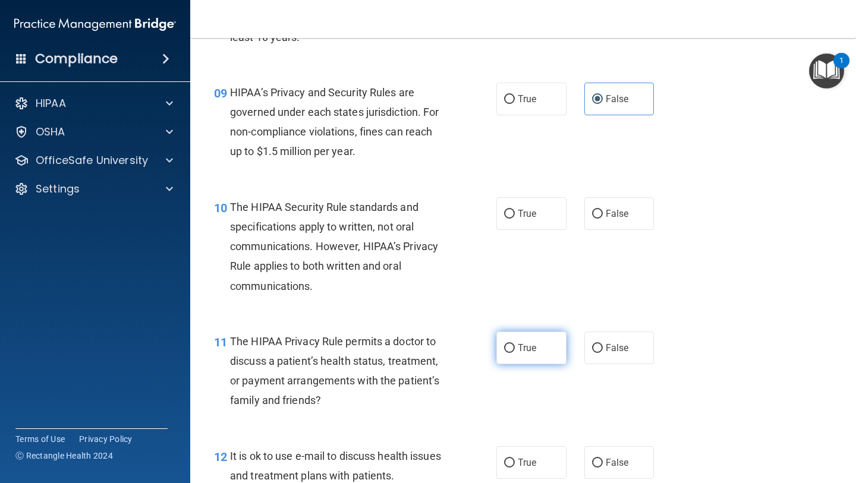
click at [510, 347] on input "True" at bounding box center [509, 348] width 11 height 9
radio input "true"
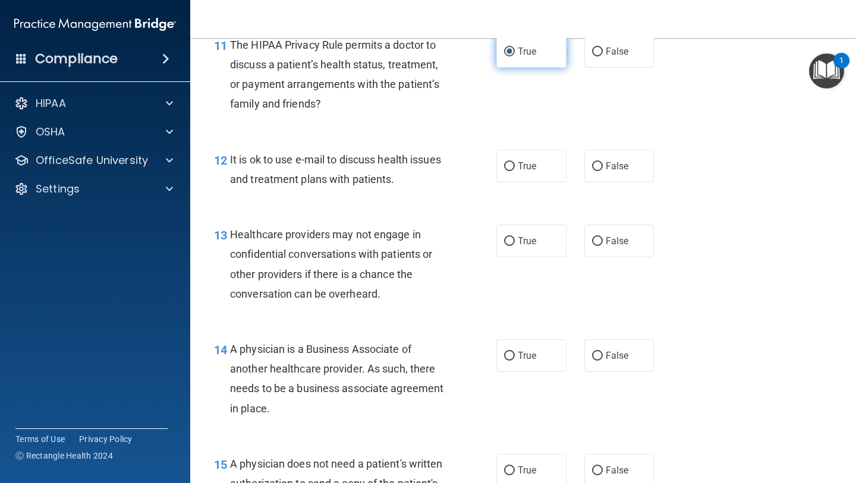
scroll to position [1267, 0]
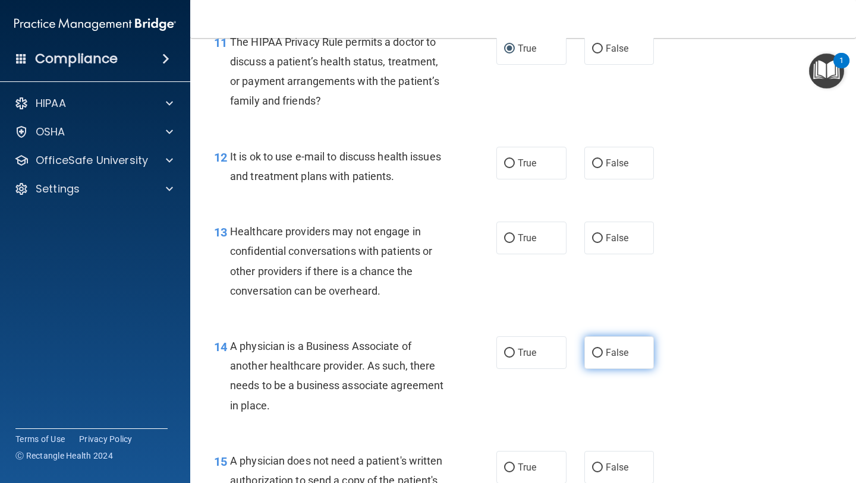
click at [616, 344] on label "False" at bounding box center [619, 352] width 70 height 33
click at [603, 349] on input "False" at bounding box center [597, 353] width 11 height 9
radio input "true"
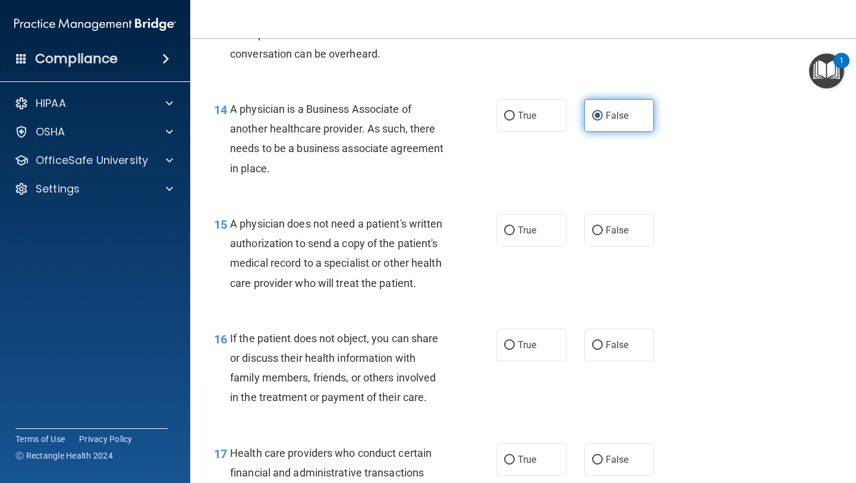
scroll to position [1506, 0]
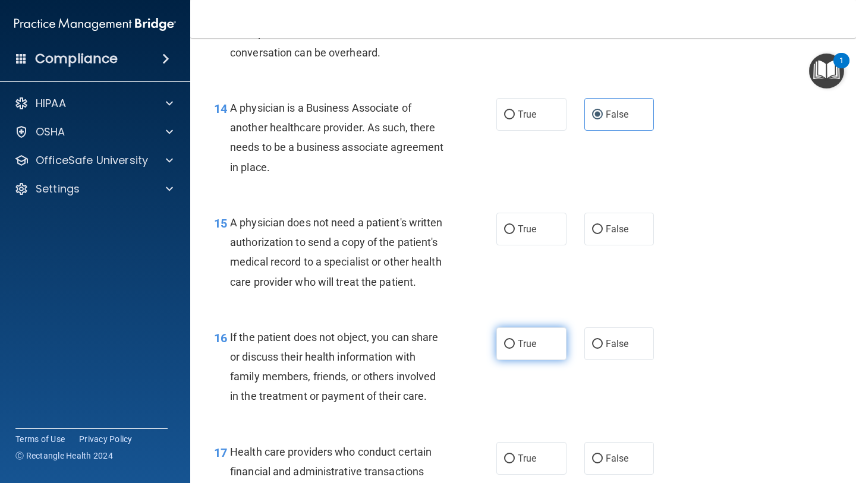
click at [506, 351] on label "True" at bounding box center [531, 343] width 70 height 33
click at [506, 349] on input "True" at bounding box center [509, 344] width 11 height 9
radio input "true"
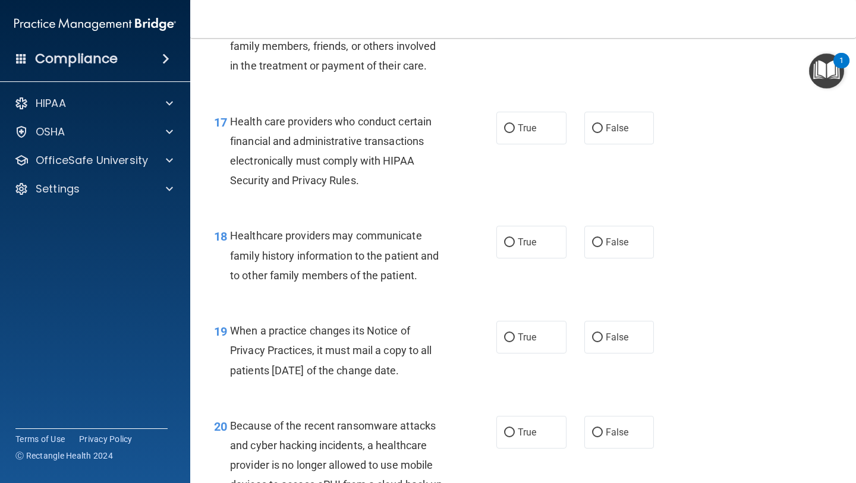
scroll to position [1843, 0]
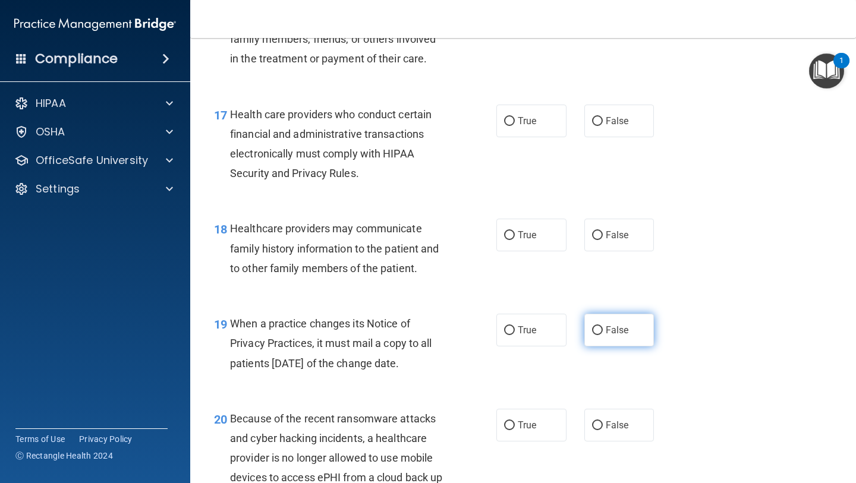
click at [611, 328] on span "False" at bounding box center [616, 329] width 23 height 11
click at [603, 328] on input "False" at bounding box center [597, 330] width 11 height 9
radio input "true"
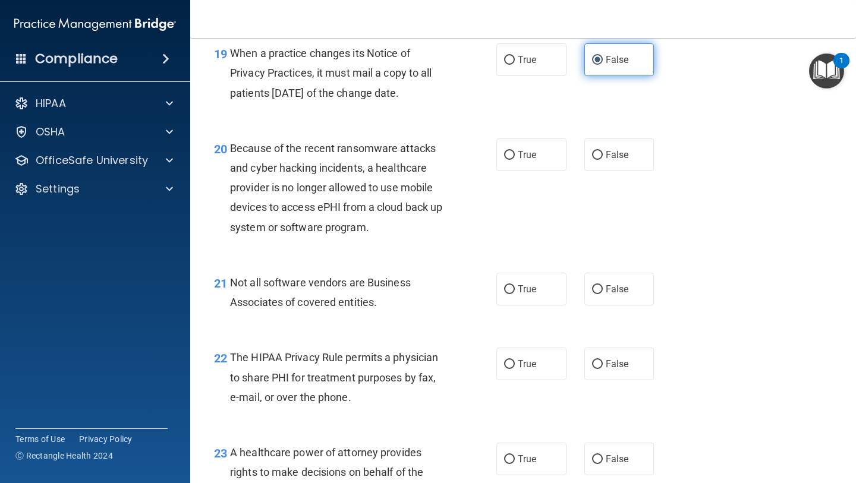
scroll to position [2119, 0]
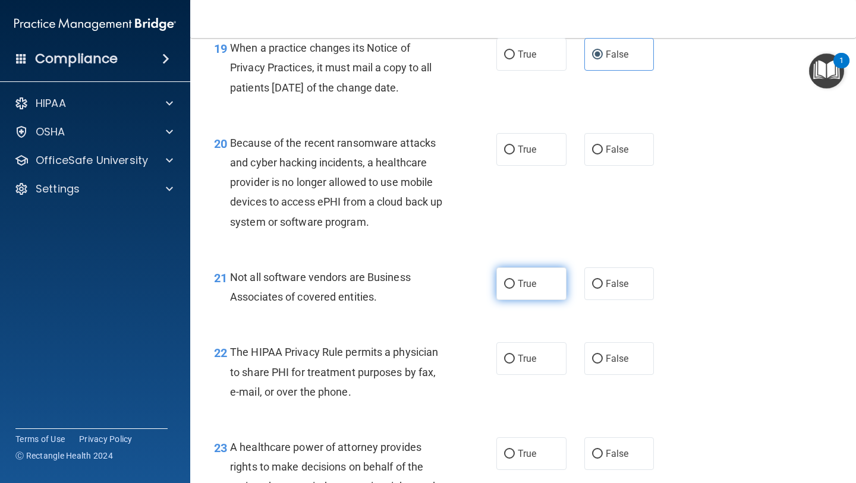
click at [513, 279] on label "True" at bounding box center [531, 283] width 70 height 33
click at [513, 280] on input "True" at bounding box center [509, 284] width 11 height 9
radio input "true"
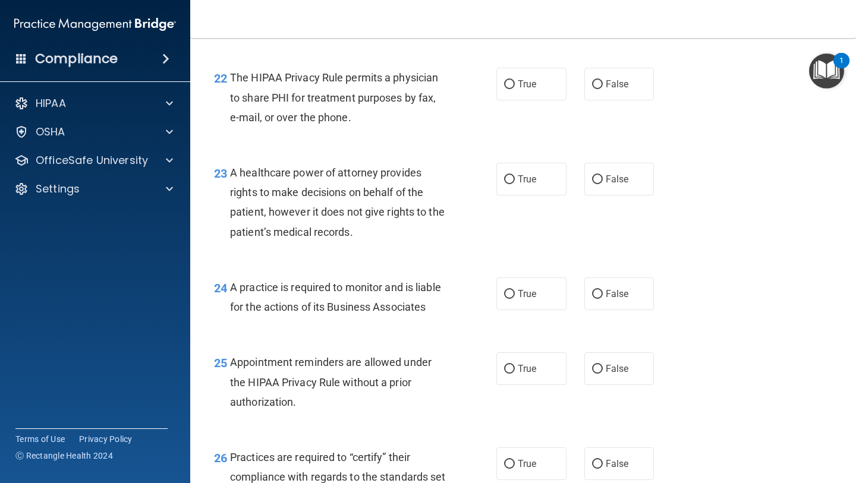
scroll to position [2385, 0]
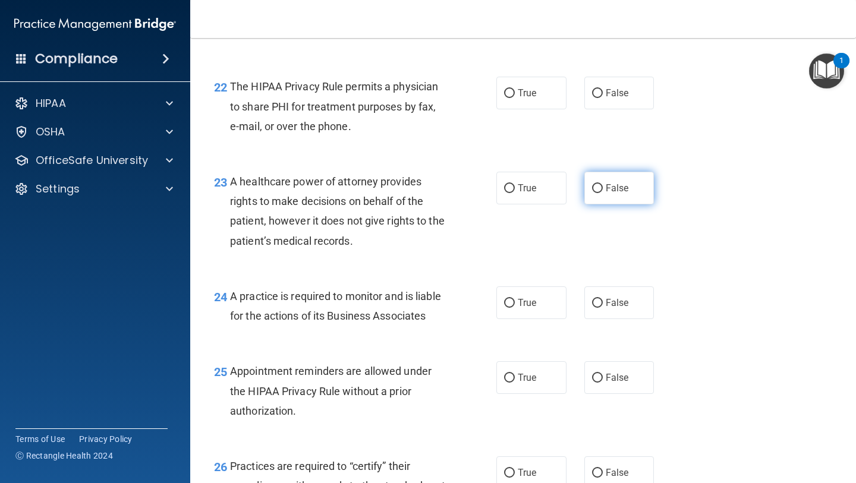
click at [603, 184] on label "False" at bounding box center [619, 188] width 70 height 33
click at [603, 184] on input "False" at bounding box center [597, 188] width 11 height 9
radio input "true"
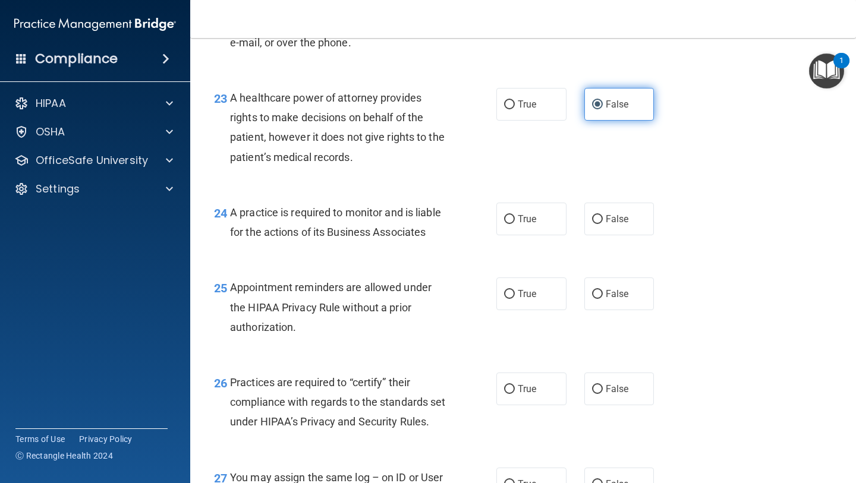
scroll to position [2469, 0]
click at [594, 390] on input "False" at bounding box center [597, 388] width 11 height 9
radio input "true"
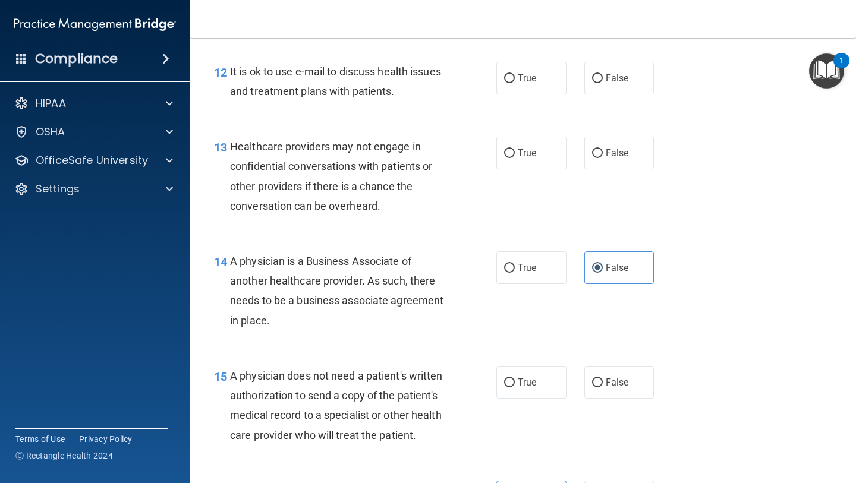
scroll to position [0, 0]
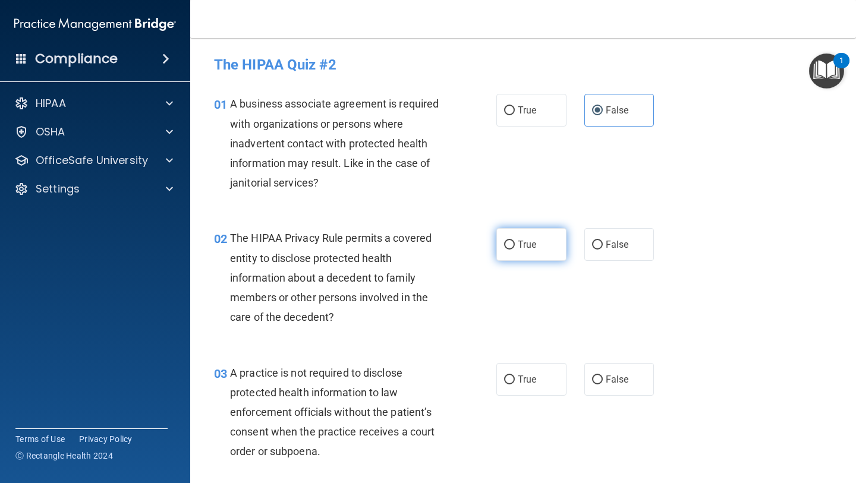
click at [497, 234] on label "True" at bounding box center [531, 244] width 70 height 33
click at [504, 241] on input "True" at bounding box center [509, 245] width 11 height 9
radio input "true"
click at [610, 393] on label "False" at bounding box center [619, 379] width 70 height 33
click at [603, 384] on input "False" at bounding box center [597, 380] width 11 height 9
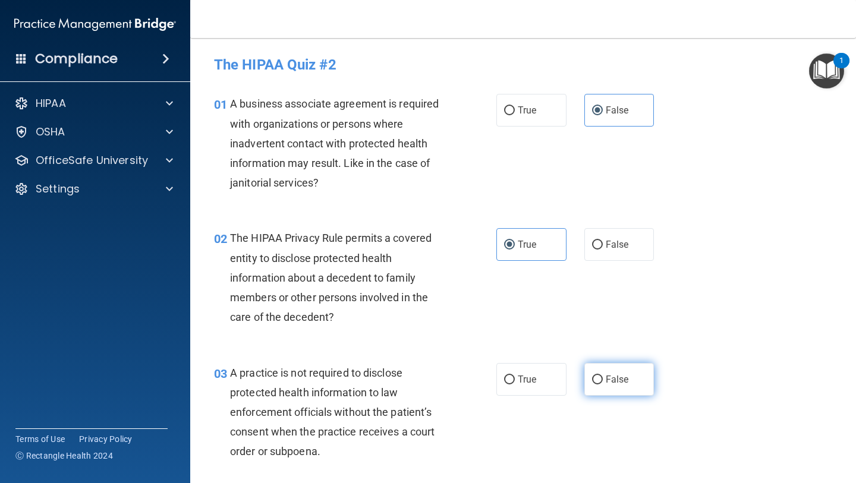
radio input "true"
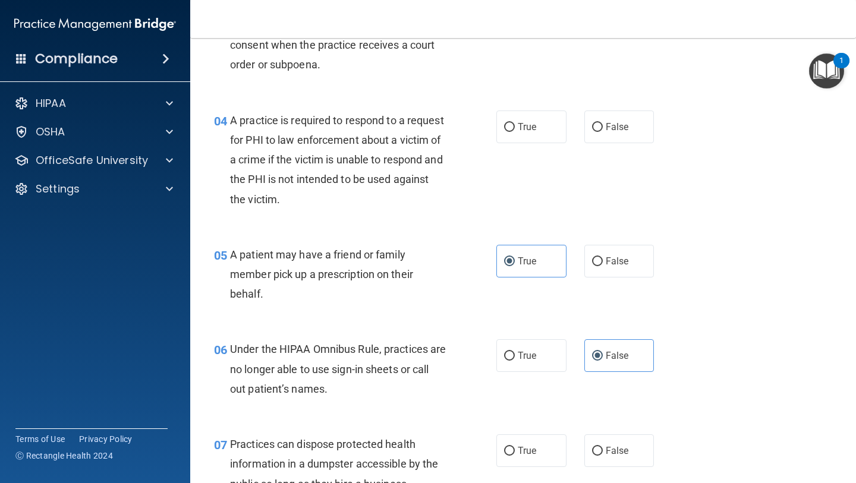
scroll to position [400, 0]
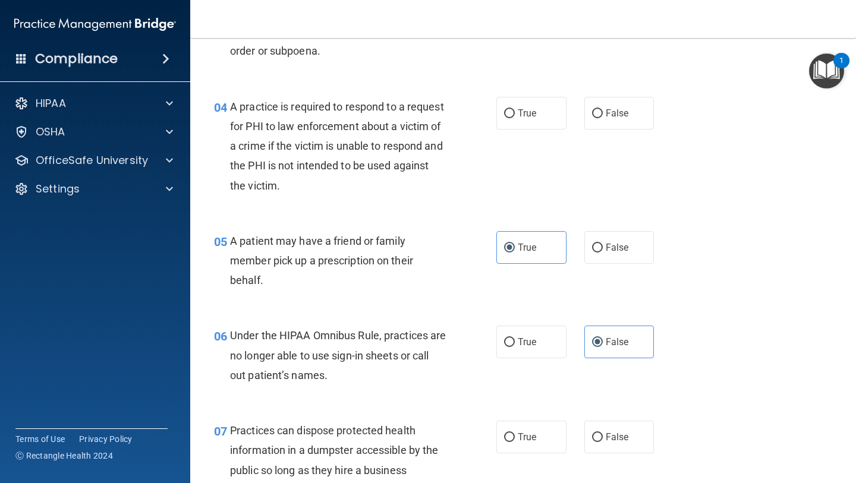
click at [519, 94] on div "04 A practice is required to respond to a request for PHI to law enforcement ab…" at bounding box center [523, 149] width 636 height 134
click at [508, 118] on label "True" at bounding box center [531, 113] width 70 height 33
click at [508, 118] on input "True" at bounding box center [509, 113] width 11 height 9
radio input "true"
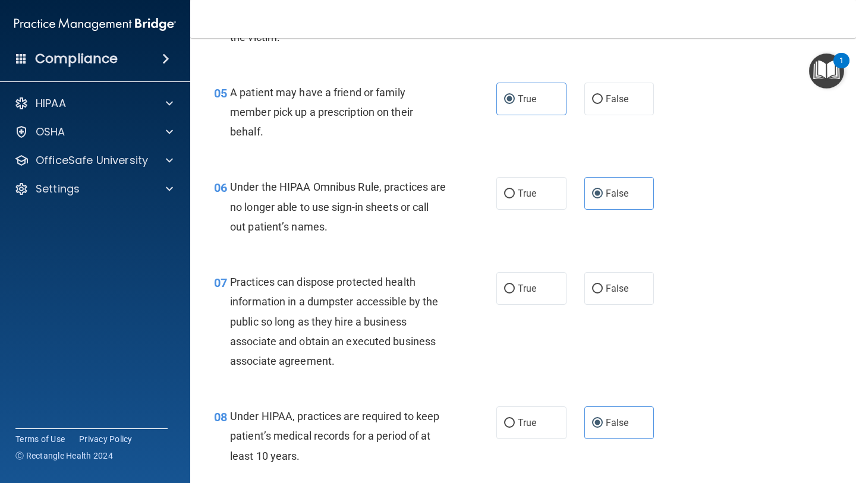
scroll to position [551, 0]
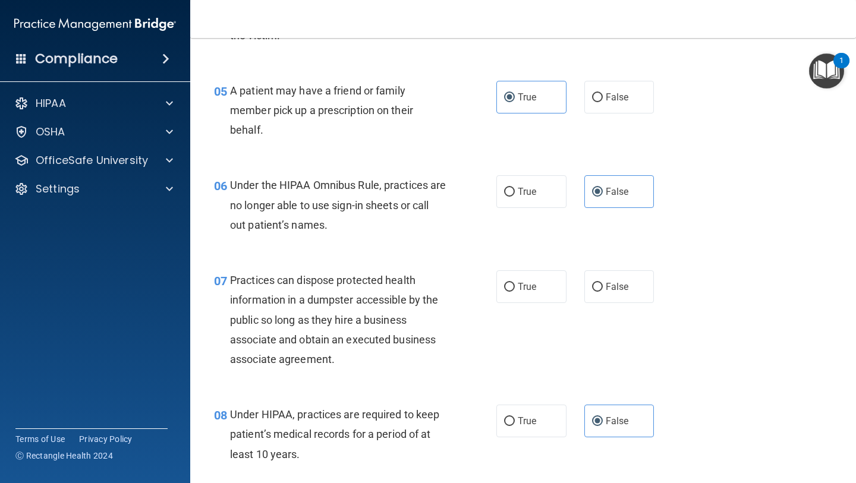
click at [674, 294] on div "07 Practices can dispose protected health information in a dumpster accessible …" at bounding box center [523, 323] width 636 height 134
click at [600, 285] on input "False" at bounding box center [597, 287] width 11 height 9
radio input "true"
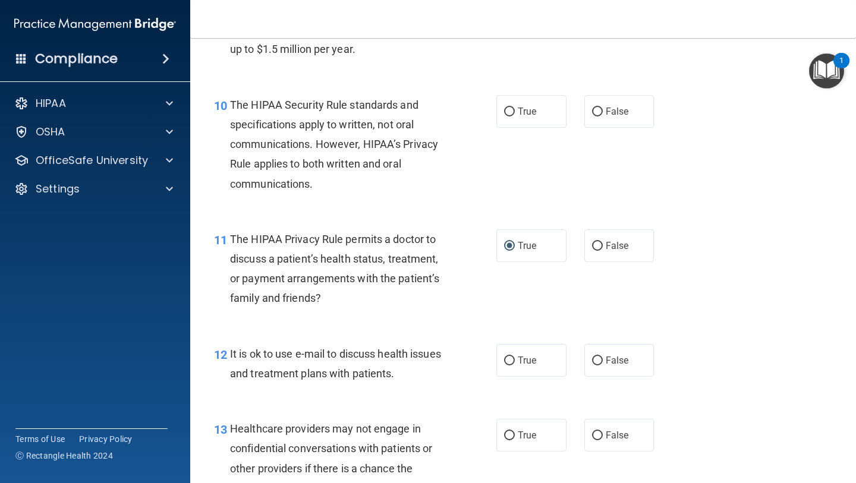
scroll to position [1068, 0]
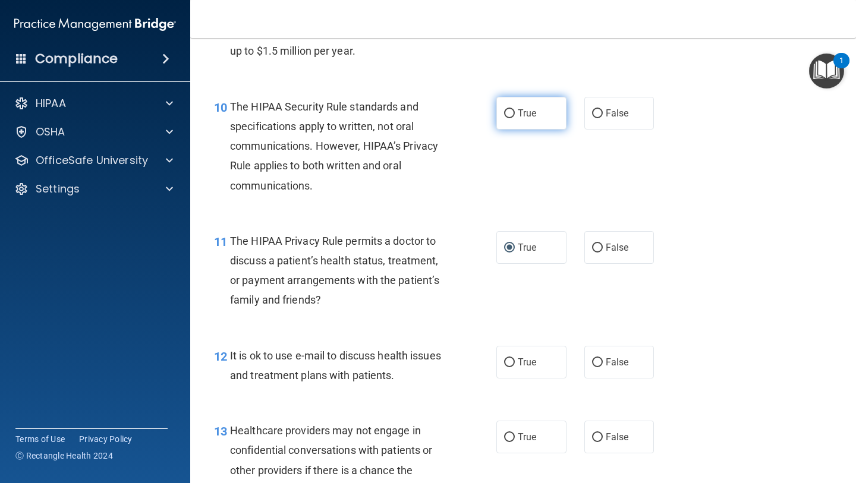
click at [533, 124] on label "True" at bounding box center [531, 113] width 70 height 33
click at [515, 118] on input "True" at bounding box center [509, 113] width 11 height 9
radio input "true"
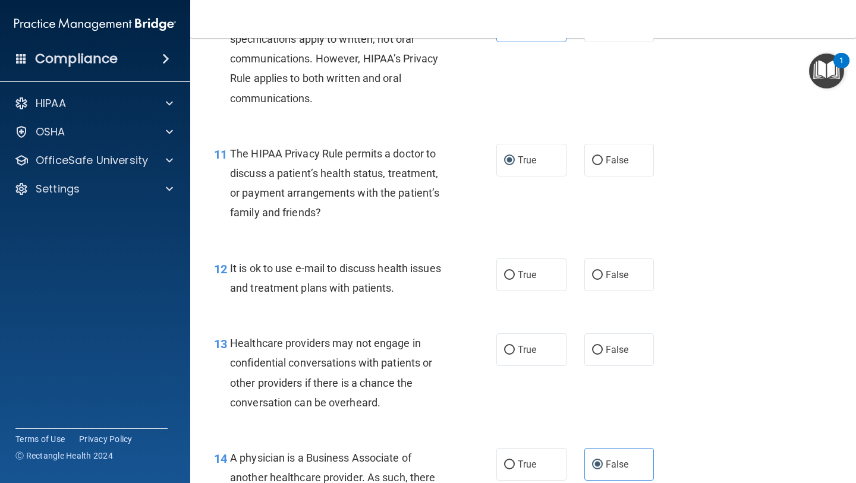
scroll to position [1156, 0]
click at [527, 277] on span "True" at bounding box center [527, 274] width 18 height 11
click at [515, 277] on input "True" at bounding box center [509, 274] width 11 height 9
radio input "true"
click at [613, 358] on label "False" at bounding box center [619, 349] width 70 height 33
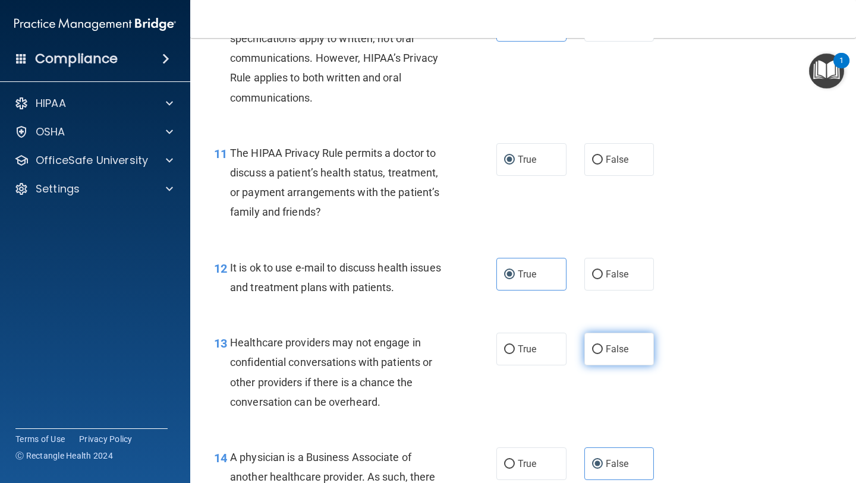
click at [603, 354] on input "False" at bounding box center [597, 349] width 11 height 9
radio input "true"
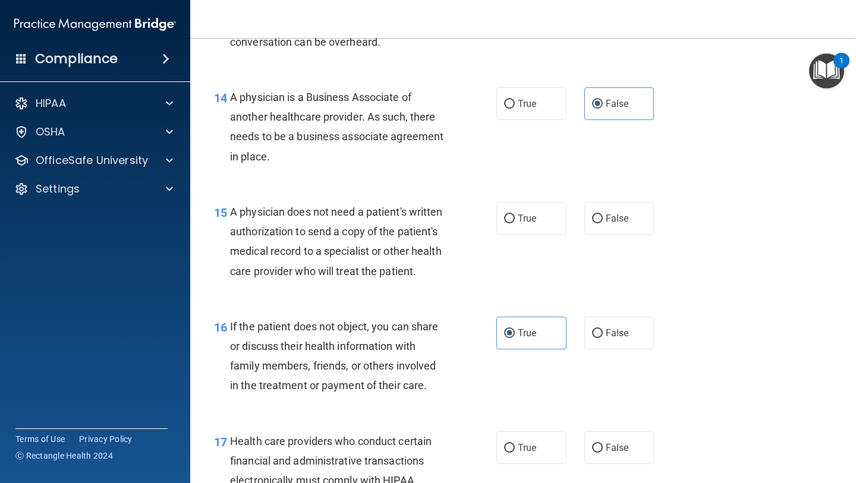
scroll to position [1544, 0]
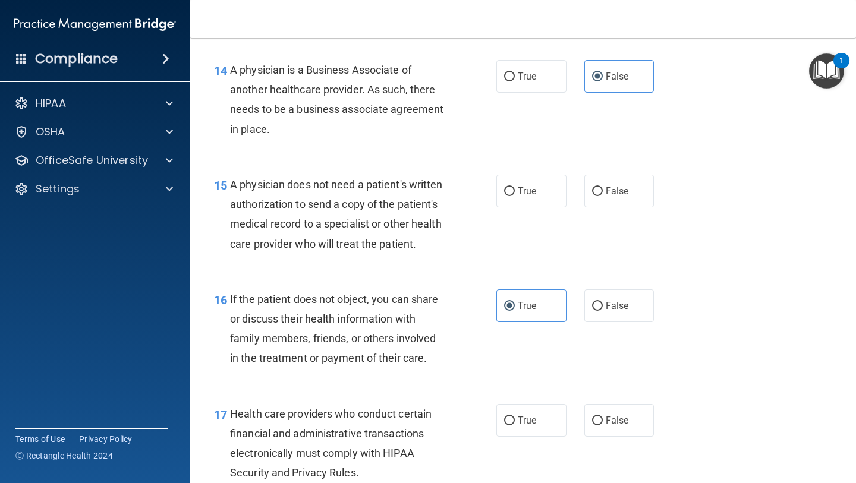
click at [551, 175] on div "True False" at bounding box center [580, 191] width 168 height 33
click at [533, 189] on span "True" at bounding box center [527, 190] width 18 height 11
click at [515, 189] on input "True" at bounding box center [509, 191] width 11 height 9
radio input "true"
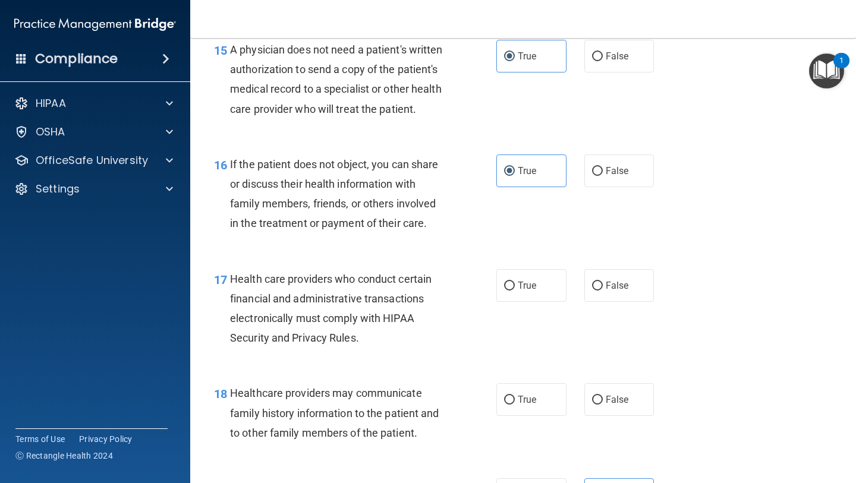
scroll to position [1717, 0]
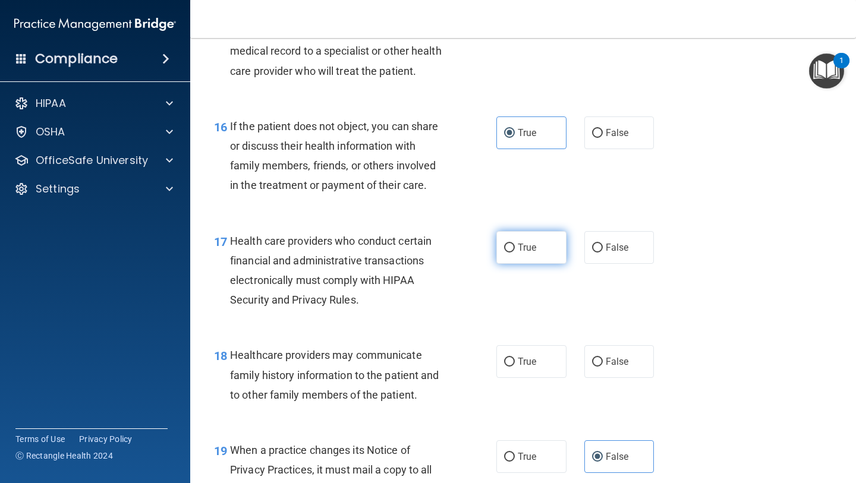
click at [553, 234] on label "True" at bounding box center [531, 247] width 70 height 33
click at [515, 244] on input "True" at bounding box center [509, 248] width 11 height 9
radio input "true"
click at [582, 377] on div "True False" at bounding box center [580, 361] width 168 height 33
click at [589, 377] on label "False" at bounding box center [619, 361] width 70 height 33
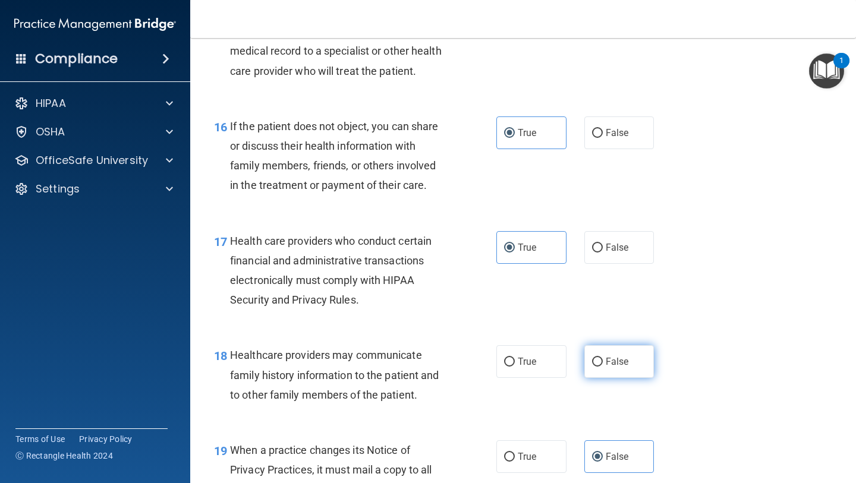
click at [592, 367] on input "False" at bounding box center [597, 362] width 11 height 9
radio input "true"
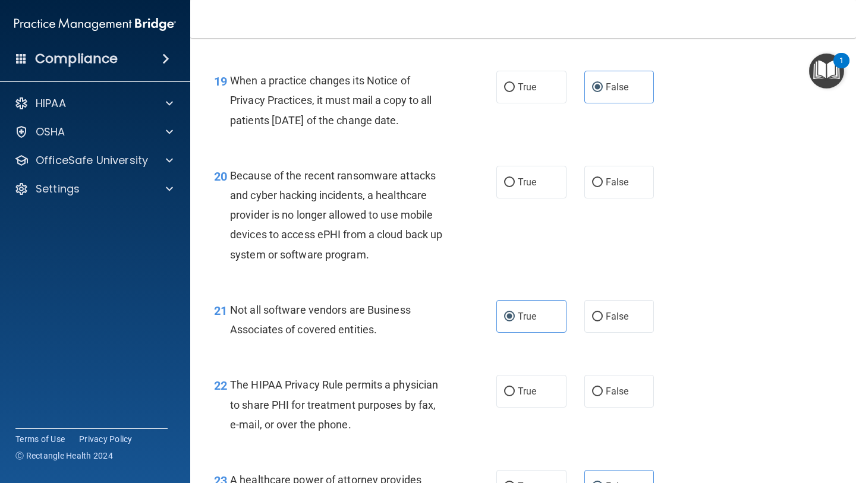
scroll to position [2101, 0]
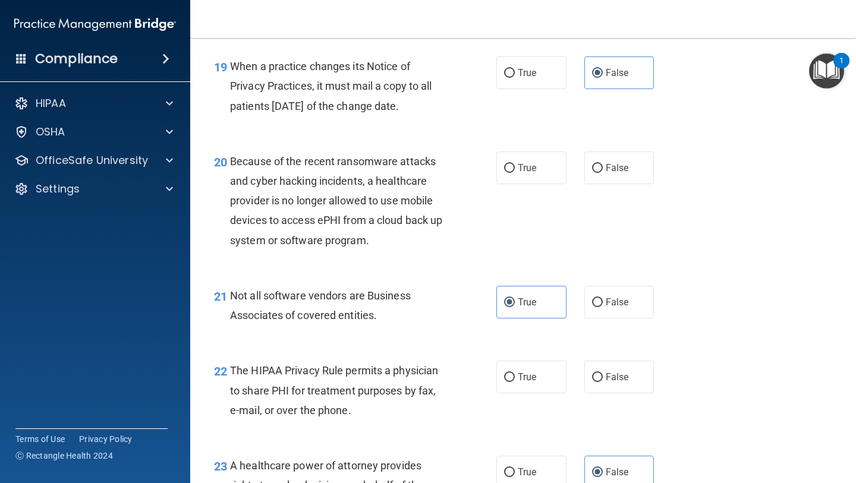
click at [597, 185] on div "20 Because of the recent ransomware attacks and cyber hacking incidents, a heal…" at bounding box center [523, 204] width 636 height 134
click at [608, 167] on span "False" at bounding box center [616, 167] width 23 height 11
click at [603, 167] on input "False" at bounding box center [597, 168] width 11 height 9
radio input "true"
click at [504, 376] on input "True" at bounding box center [509, 377] width 11 height 9
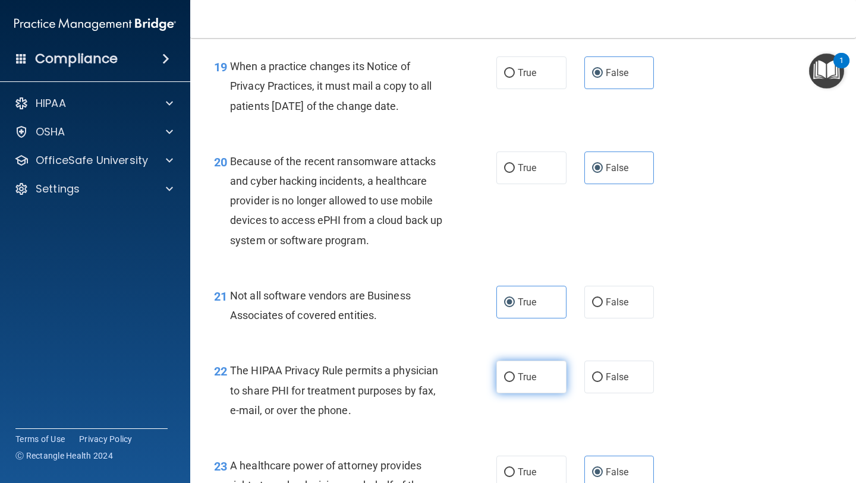
radio input "true"
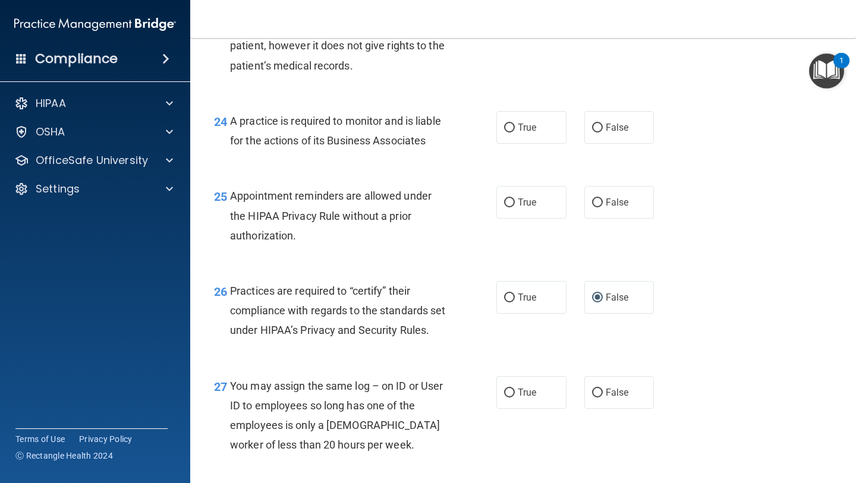
scroll to position [2562, 0]
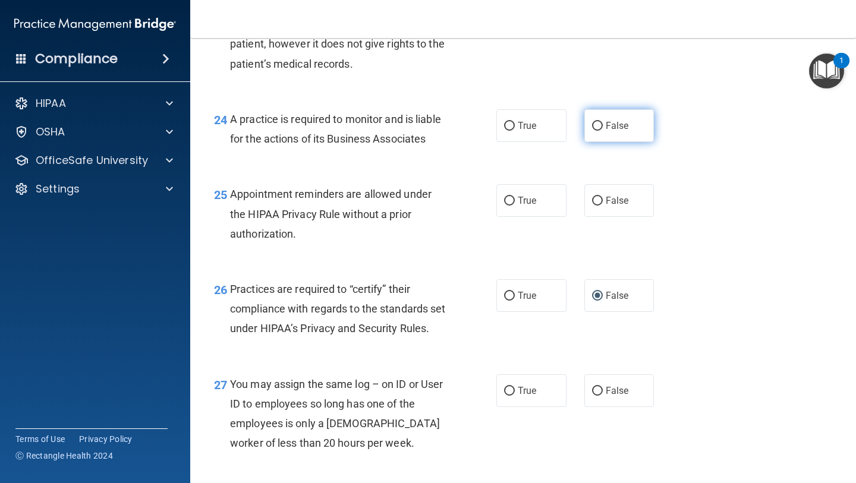
click at [609, 127] on span "False" at bounding box center [616, 125] width 23 height 11
click at [603, 127] on input "False" at bounding box center [597, 126] width 11 height 9
radio input "true"
click at [539, 198] on label "True" at bounding box center [531, 200] width 70 height 33
click at [515, 198] on input "True" at bounding box center [509, 201] width 11 height 9
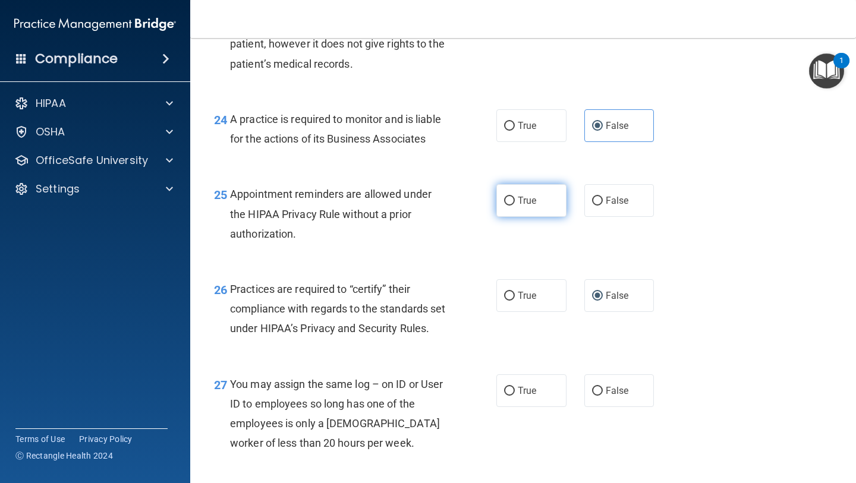
radio input "true"
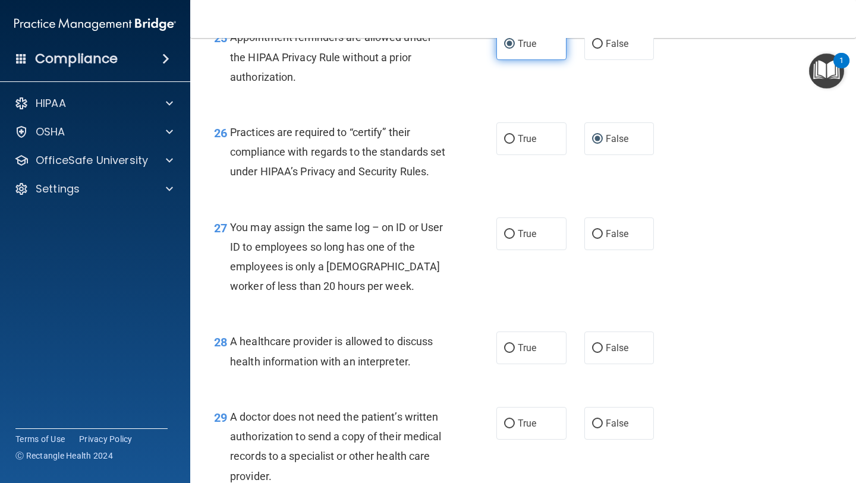
scroll to position [2720, 0]
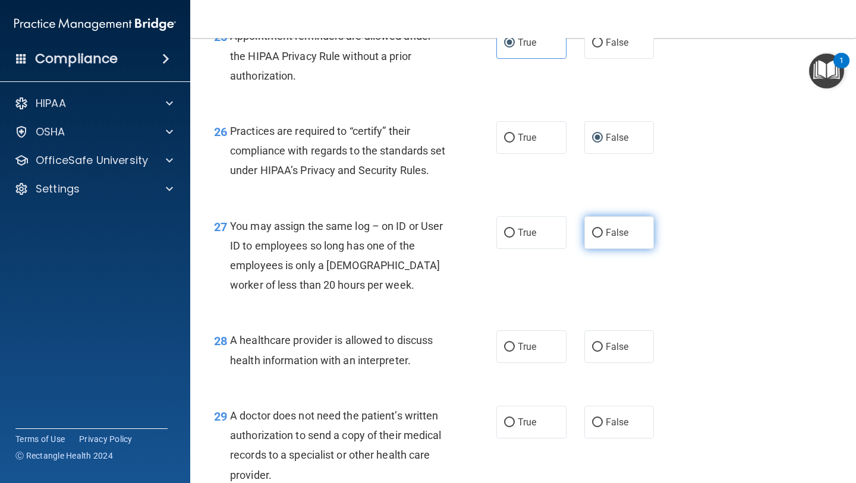
click at [615, 238] on span "False" at bounding box center [616, 232] width 23 height 11
click at [603, 238] on input "False" at bounding box center [597, 233] width 11 height 9
radio input "true"
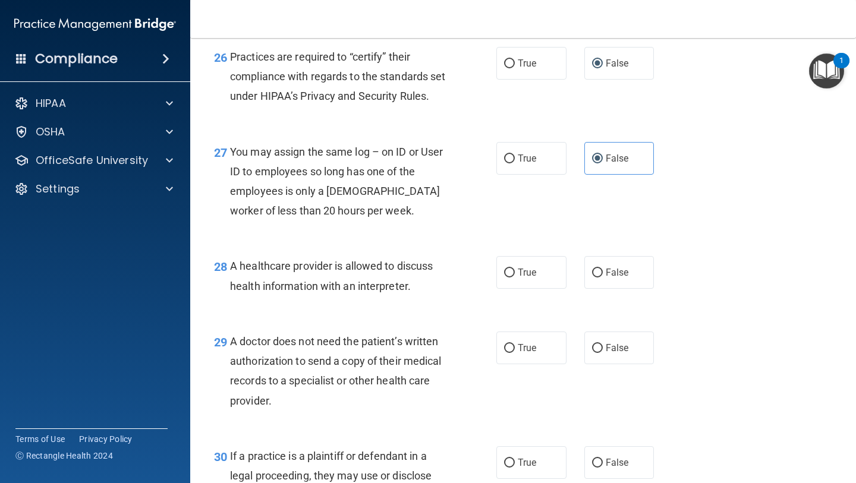
scroll to position [2795, 0]
click at [518, 277] on span "True" at bounding box center [527, 271] width 18 height 11
click at [515, 276] on input "True" at bounding box center [509, 271] width 11 height 9
radio input "true"
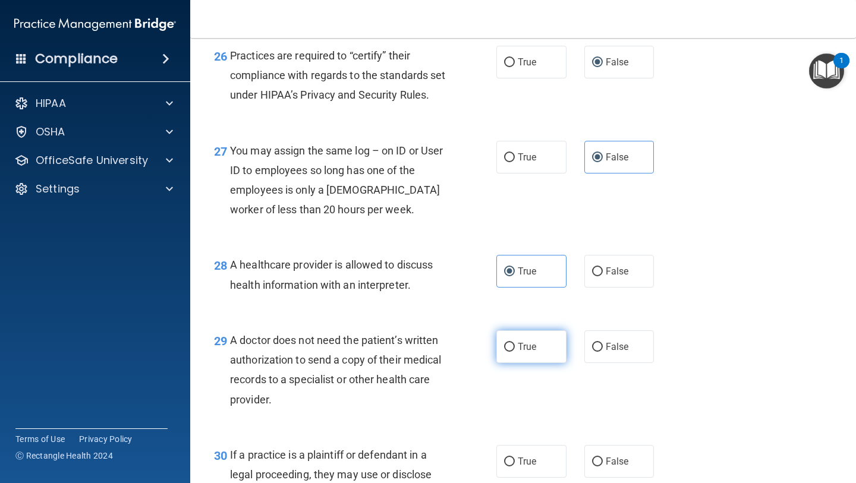
click at [528, 352] on span "True" at bounding box center [527, 346] width 18 height 11
click at [515, 352] on input "True" at bounding box center [509, 347] width 11 height 9
radio input "true"
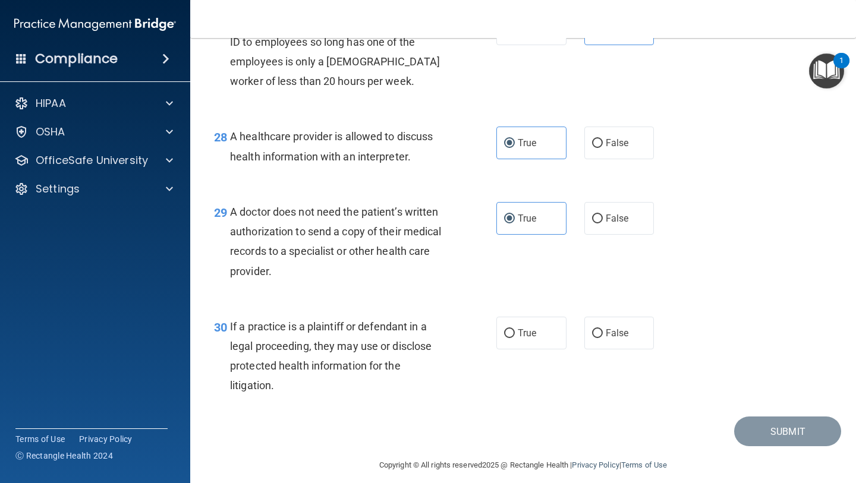
scroll to position [2924, 0]
click at [532, 349] on label "True" at bounding box center [531, 332] width 70 height 33
click at [515, 338] on input "True" at bounding box center [509, 333] width 11 height 9
radio input "true"
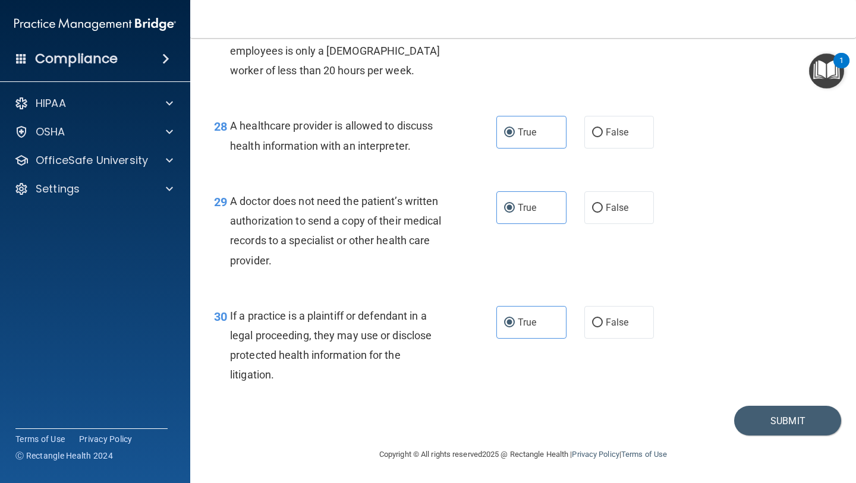
scroll to position [2954, 0]
click at [765, 417] on button "Submit" at bounding box center [787, 421] width 107 height 30
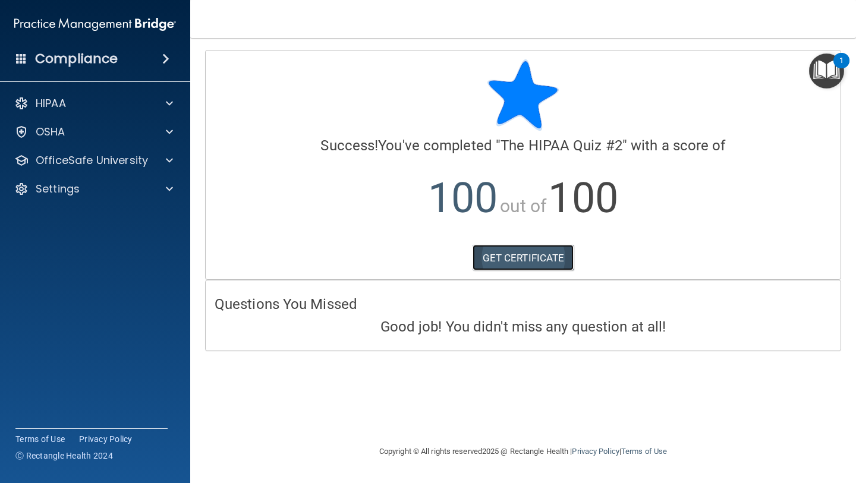
click at [554, 255] on link "GET CERTIFICATE" at bounding box center [523, 258] width 102 height 26
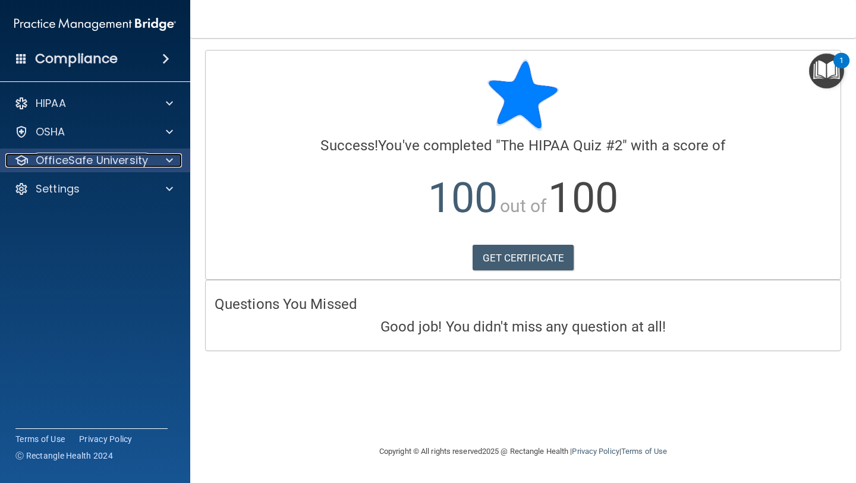
click at [82, 164] on p "OfficeSafe University" at bounding box center [92, 160] width 112 height 14
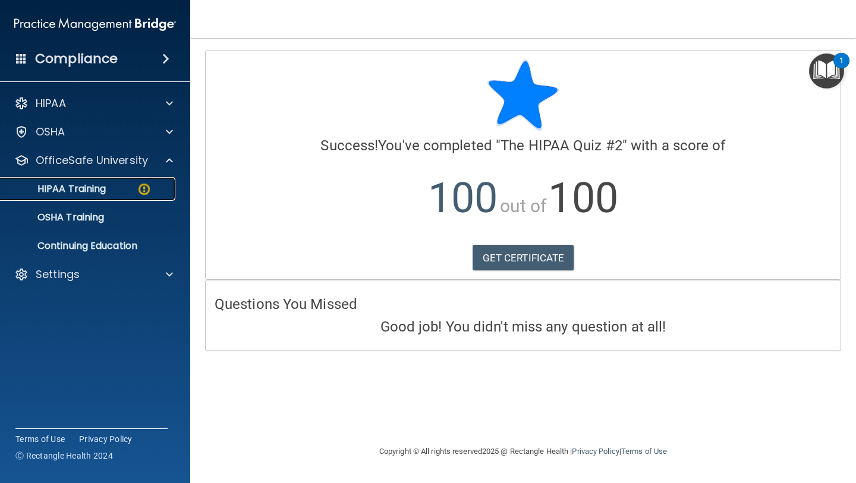
click at [112, 195] on link "HIPAA Training" at bounding box center [81, 189] width 187 height 24
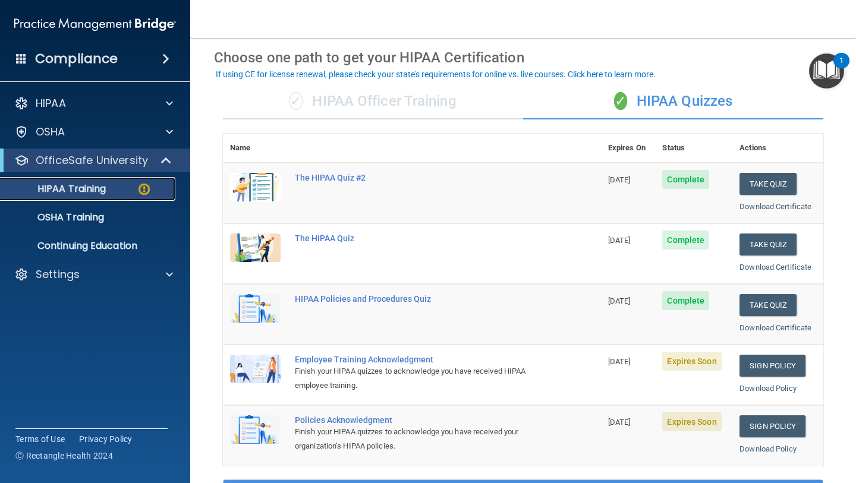
scroll to position [52, 0]
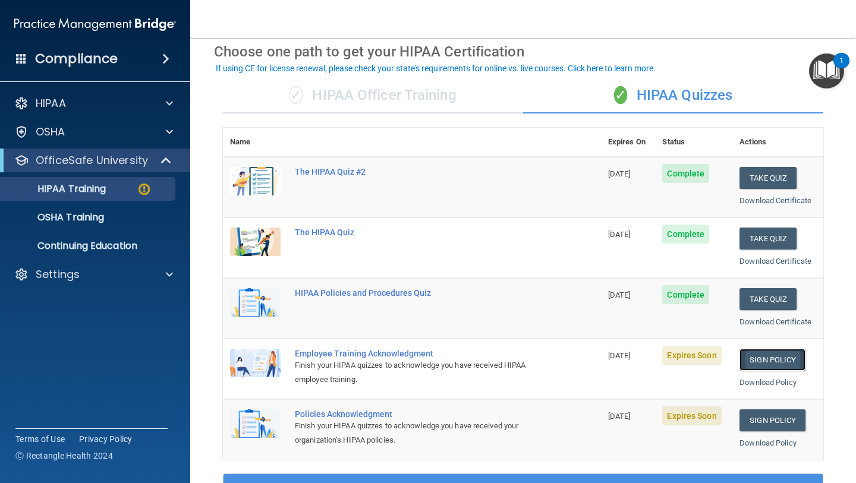
click at [753, 357] on link "Sign Policy" at bounding box center [772, 360] width 66 height 22
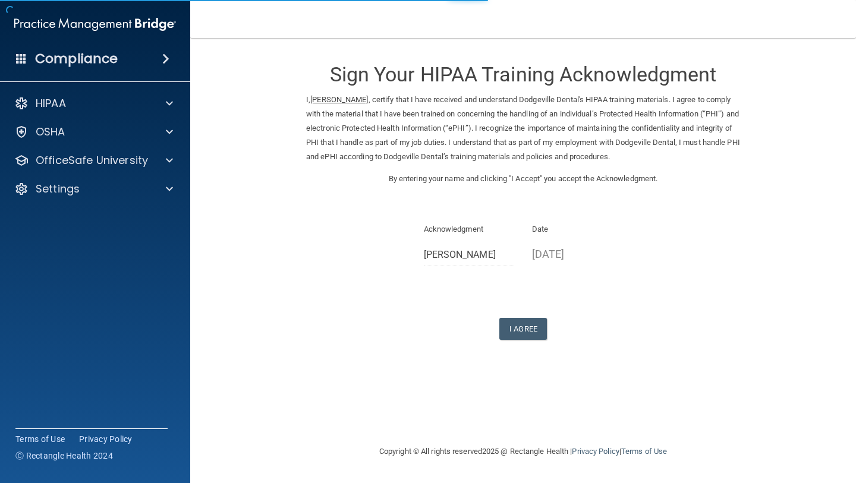
click at [531, 311] on div "Sign Your HIPAA Training Acknowledgment I, Ashley Pharo , certify that I have r…" at bounding box center [523, 195] width 434 height 290
click at [523, 333] on button "I Agree" at bounding box center [523, 329] width 48 height 22
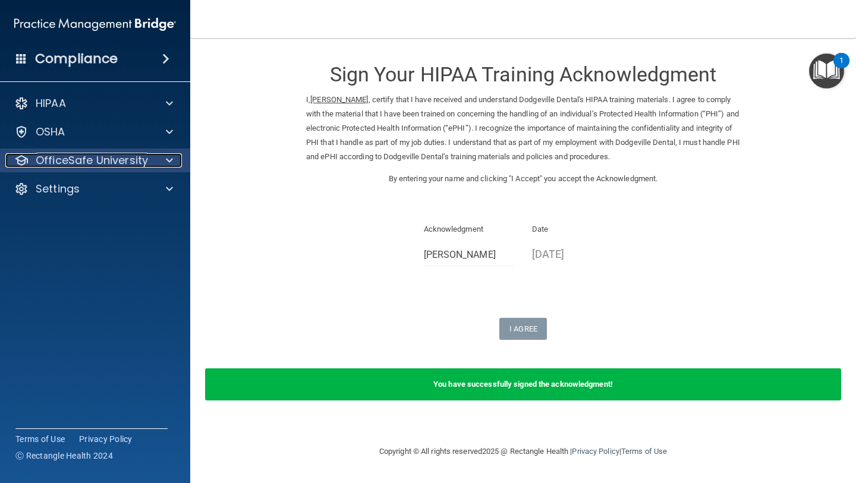
click at [127, 162] on p "OfficeSafe University" at bounding box center [92, 160] width 112 height 14
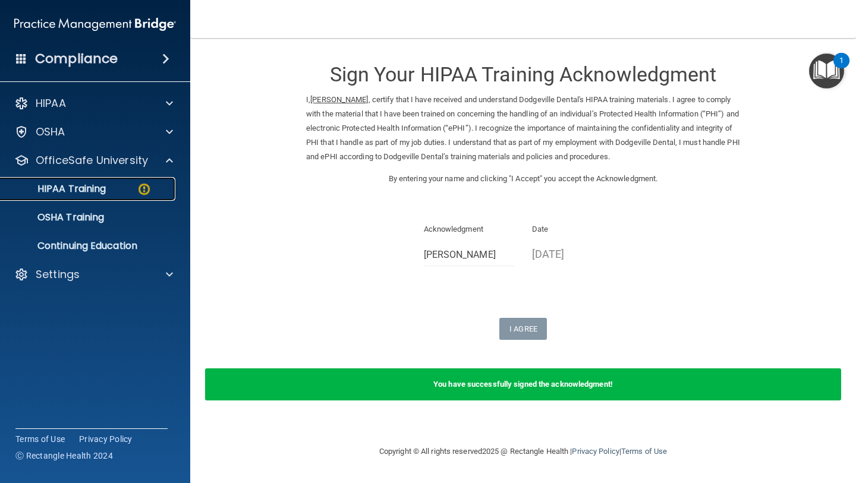
click at [130, 196] on link "HIPAA Training" at bounding box center [81, 189] width 187 height 24
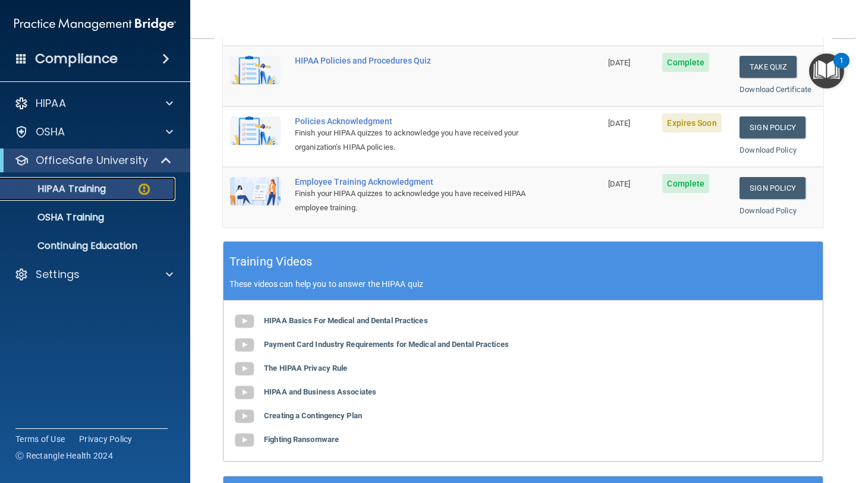
scroll to position [279, 0]
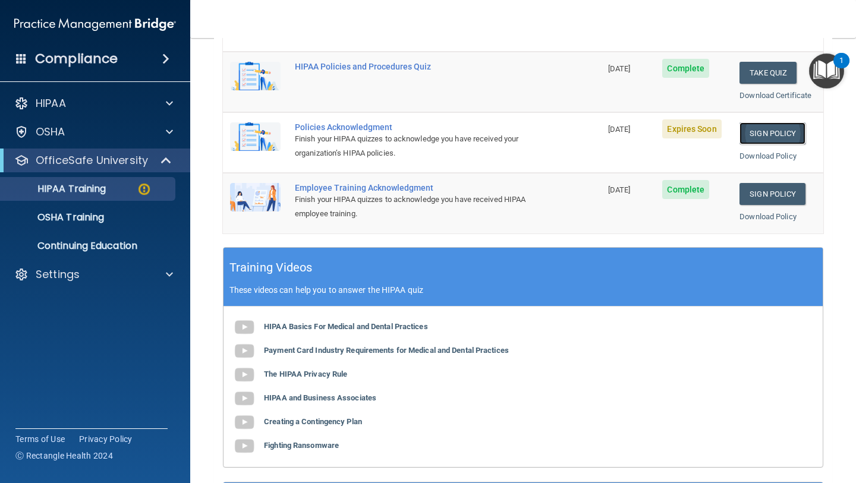
click at [791, 133] on link "Sign Policy" at bounding box center [772, 133] width 66 height 22
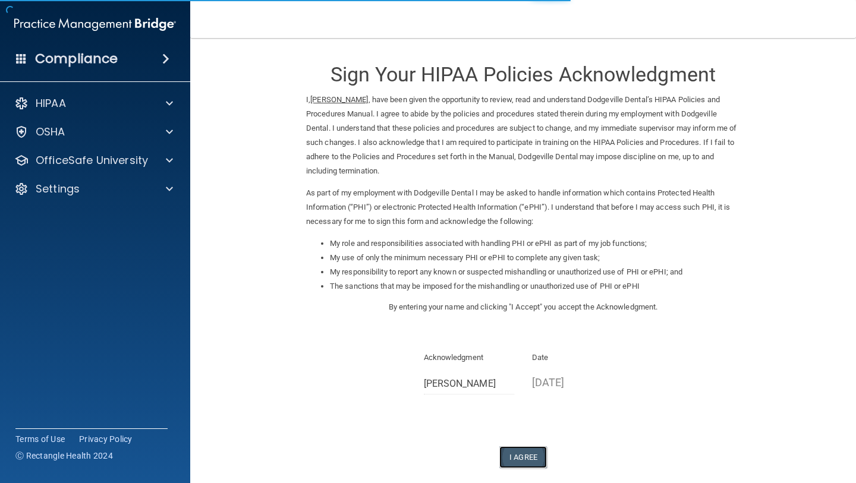
click at [521, 461] on button "I Agree" at bounding box center [523, 457] width 48 height 22
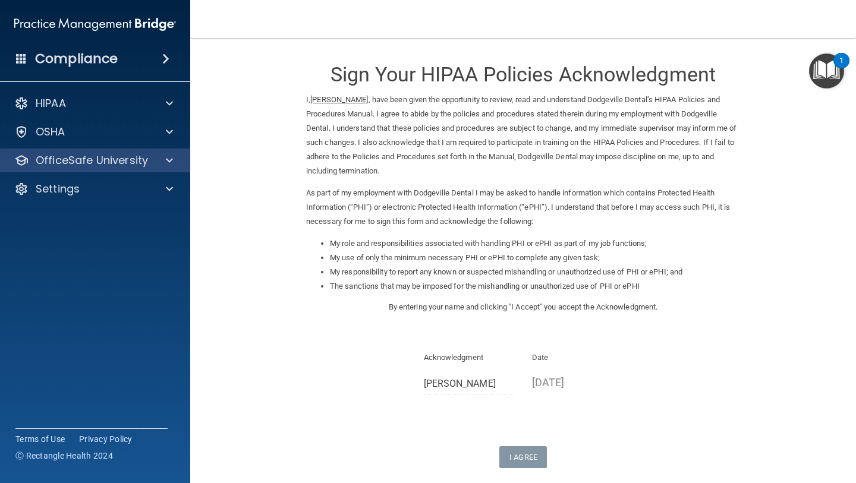
click at [132, 152] on div "OfficeSafe University" at bounding box center [95, 161] width 191 height 24
click at [113, 160] on p "OfficeSafe University" at bounding box center [92, 160] width 112 height 14
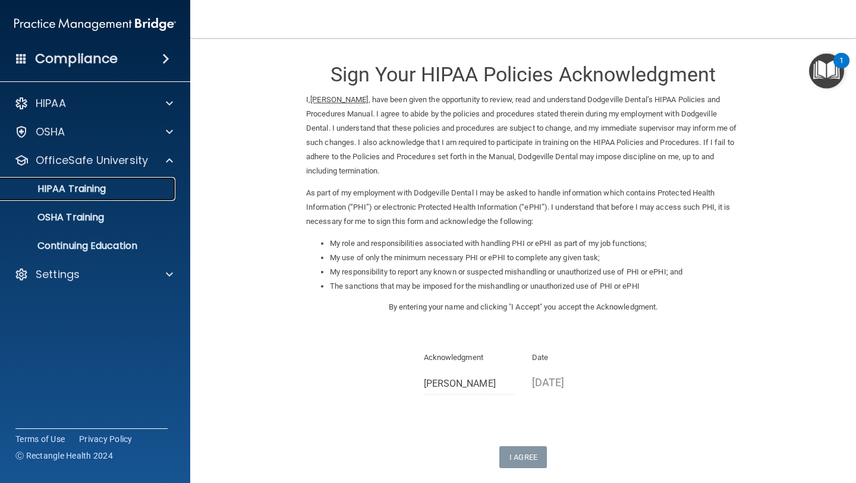
click at [103, 186] on p "HIPAA Training" at bounding box center [57, 189] width 98 height 12
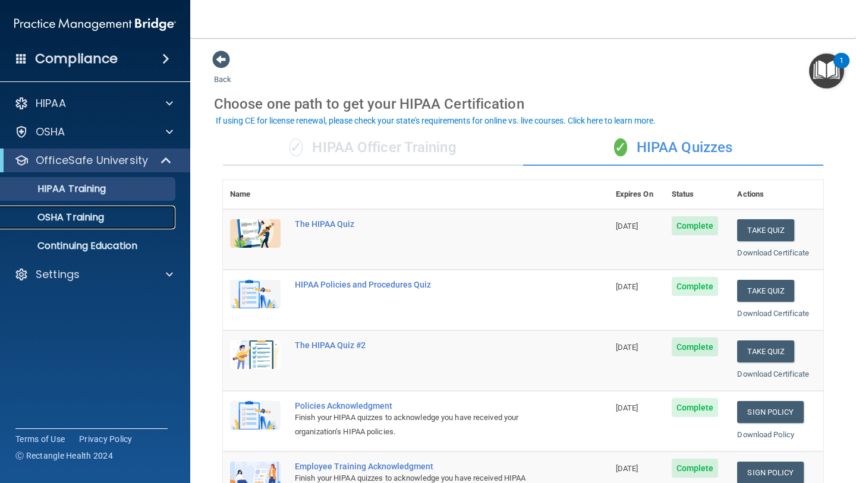
click at [113, 210] on link "OSHA Training" at bounding box center [81, 218] width 187 height 24
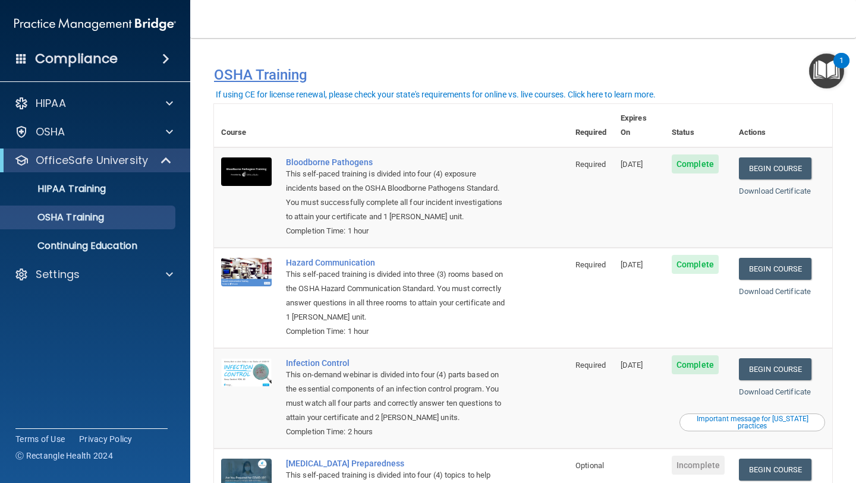
click at [503, 75] on h4 "OSHA Training" at bounding box center [523, 75] width 618 height 17
click at [97, 195] on p "HIPAA Training" at bounding box center [57, 189] width 98 height 12
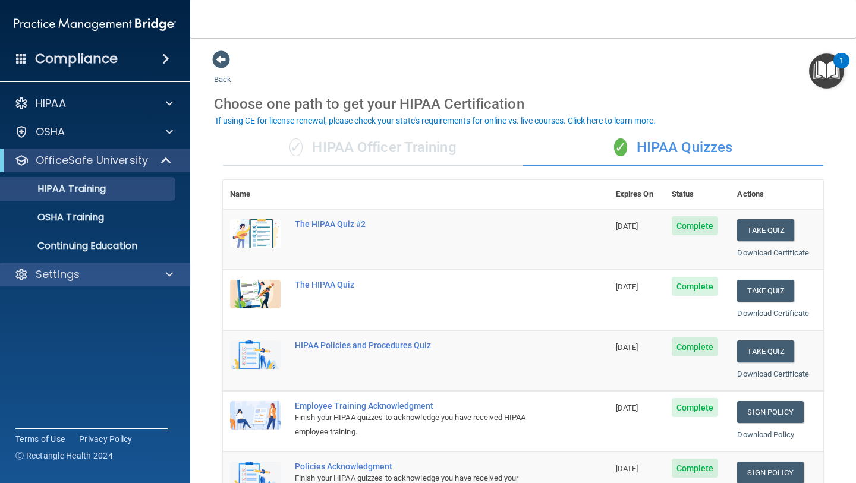
click at [124, 285] on div "Settings" at bounding box center [95, 275] width 191 height 24
click at [159, 277] on div at bounding box center [168, 274] width 30 height 14
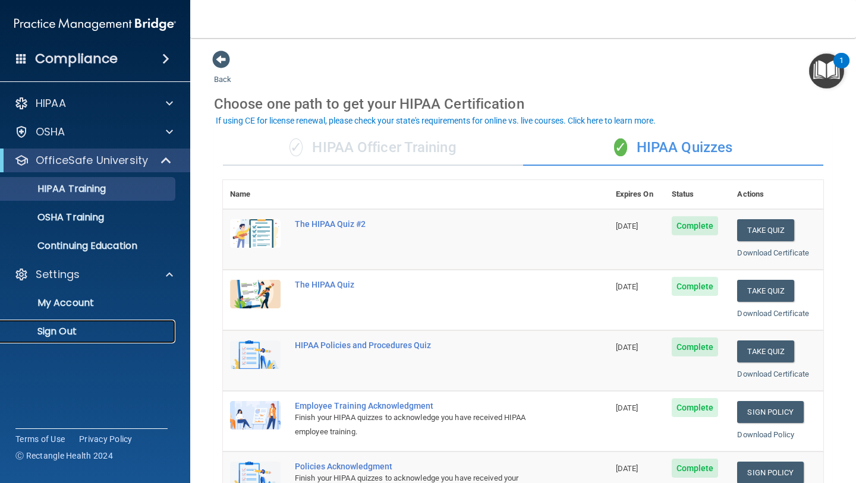
click at [45, 329] on p "Sign Out" at bounding box center [89, 332] width 162 height 12
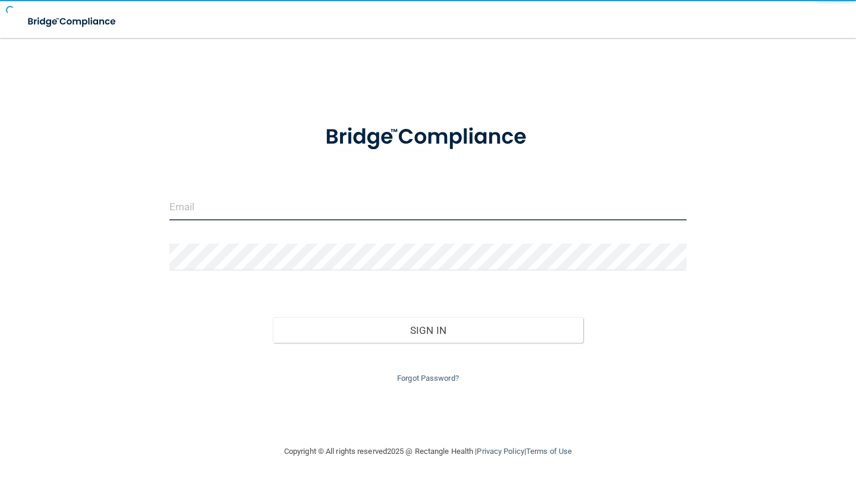
type input "[EMAIL_ADDRESS][PERSON_NAME][DOMAIN_NAME]"
